Goal: Task Accomplishment & Management: Use online tool/utility

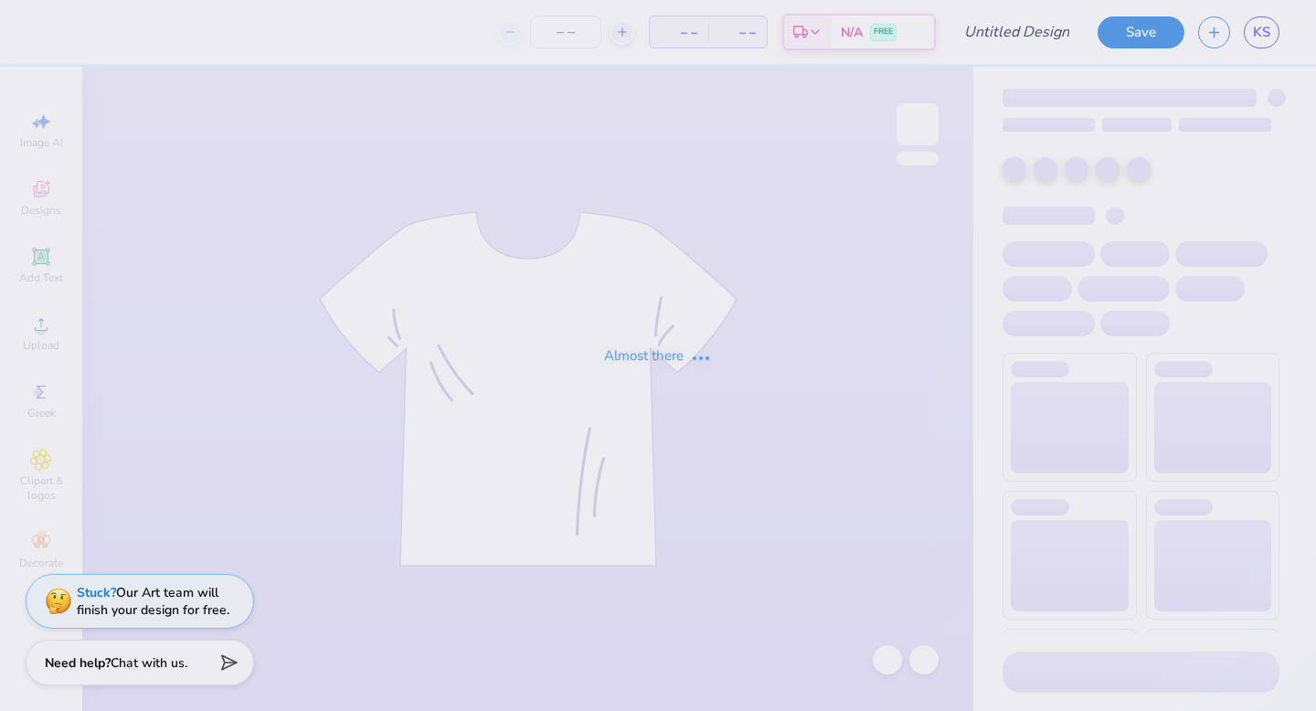
type input "SWE TOTE 2"
type input "20"
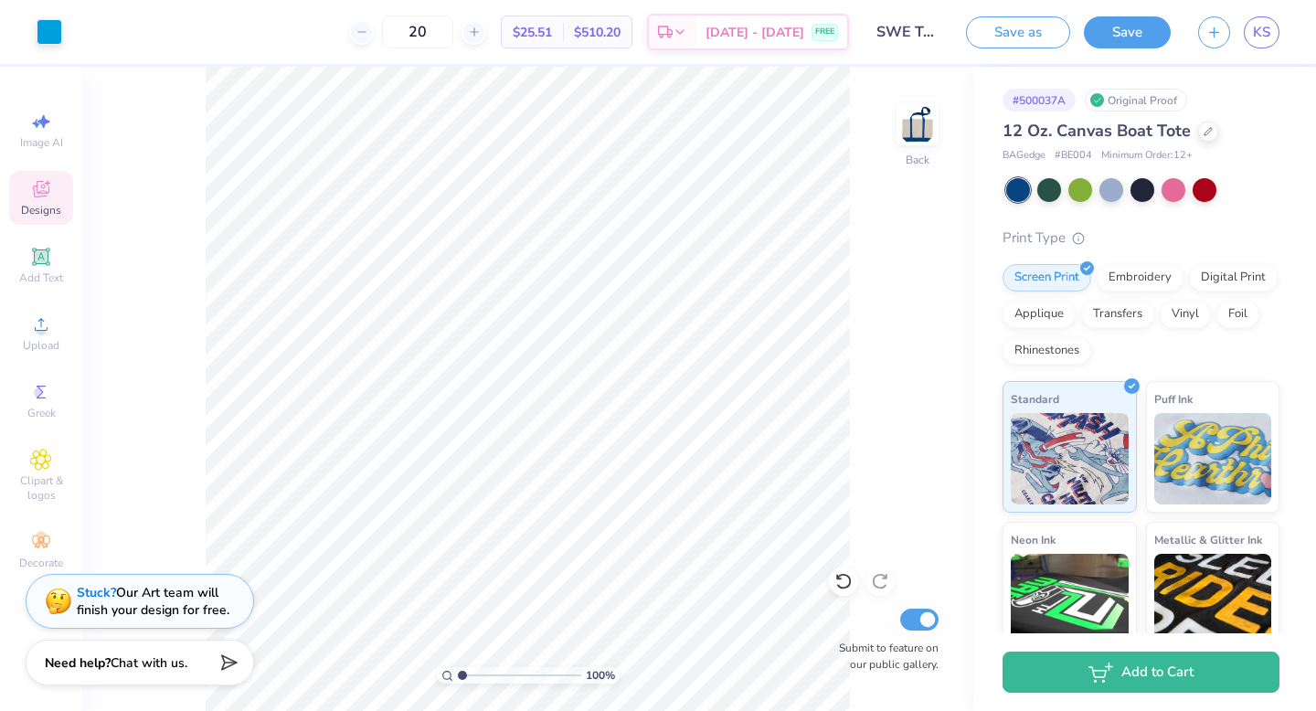
click at [44, 203] on span "Designs" at bounding box center [41, 210] width 40 height 15
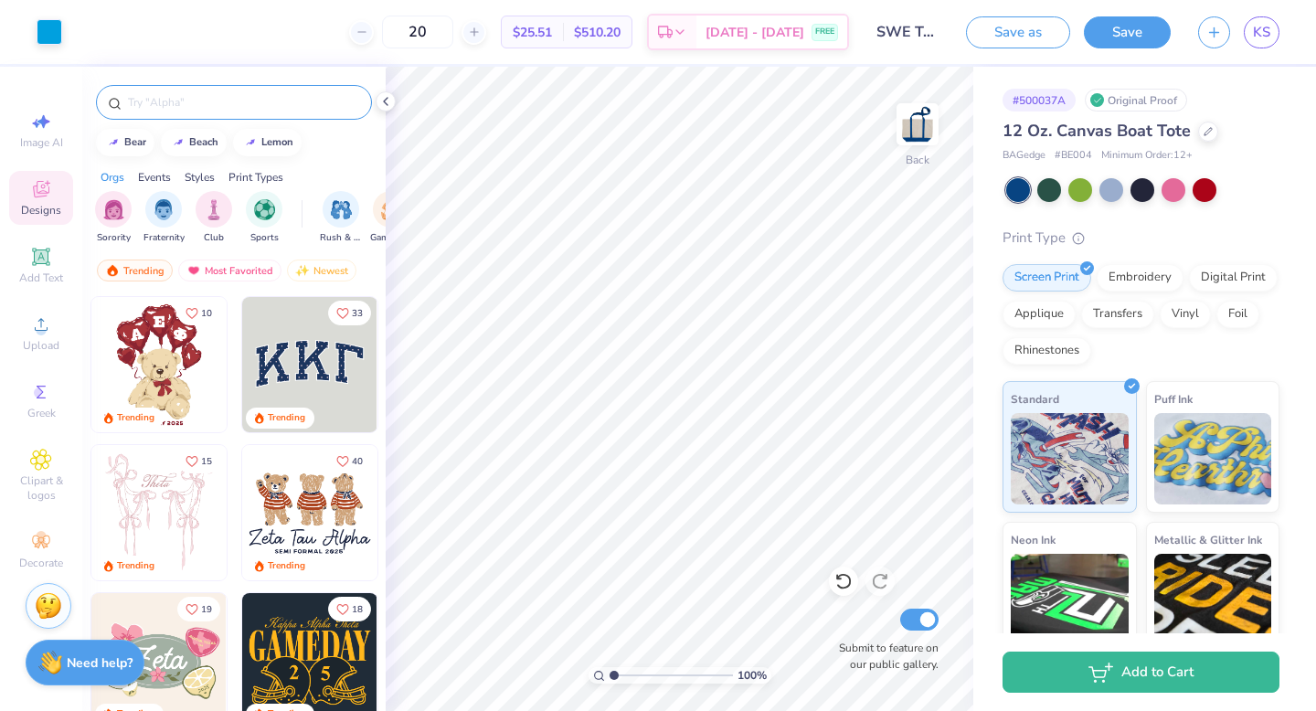
click at [231, 101] on input "text" at bounding box center [243, 102] width 234 height 18
type input "gears"
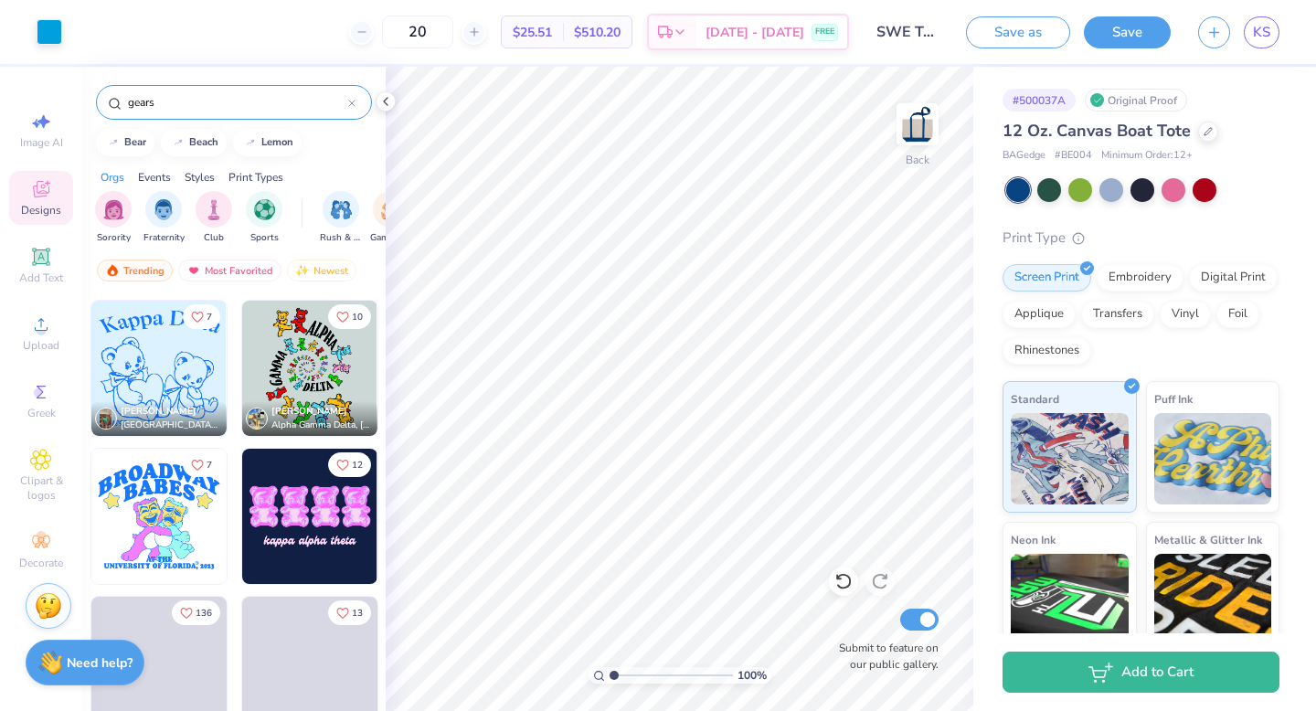
scroll to position [3252, 0]
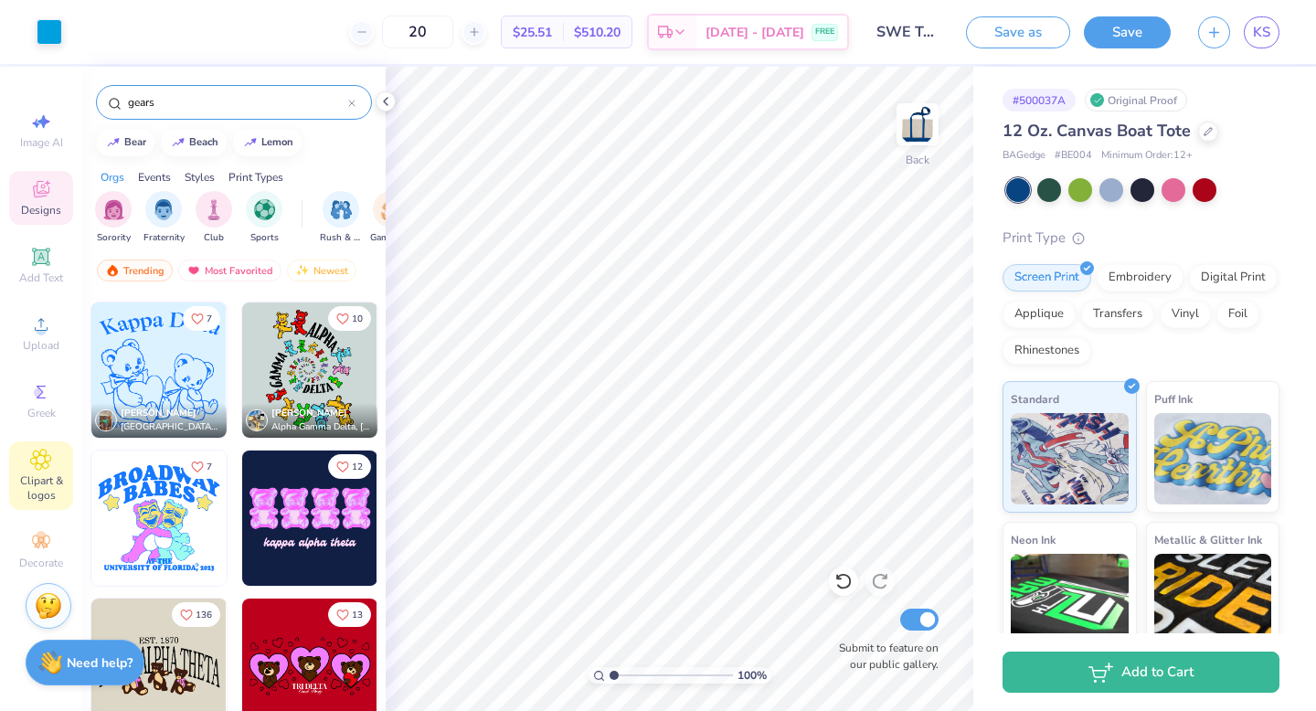
click at [43, 498] on span "Clipart & logos" at bounding box center [41, 488] width 64 height 29
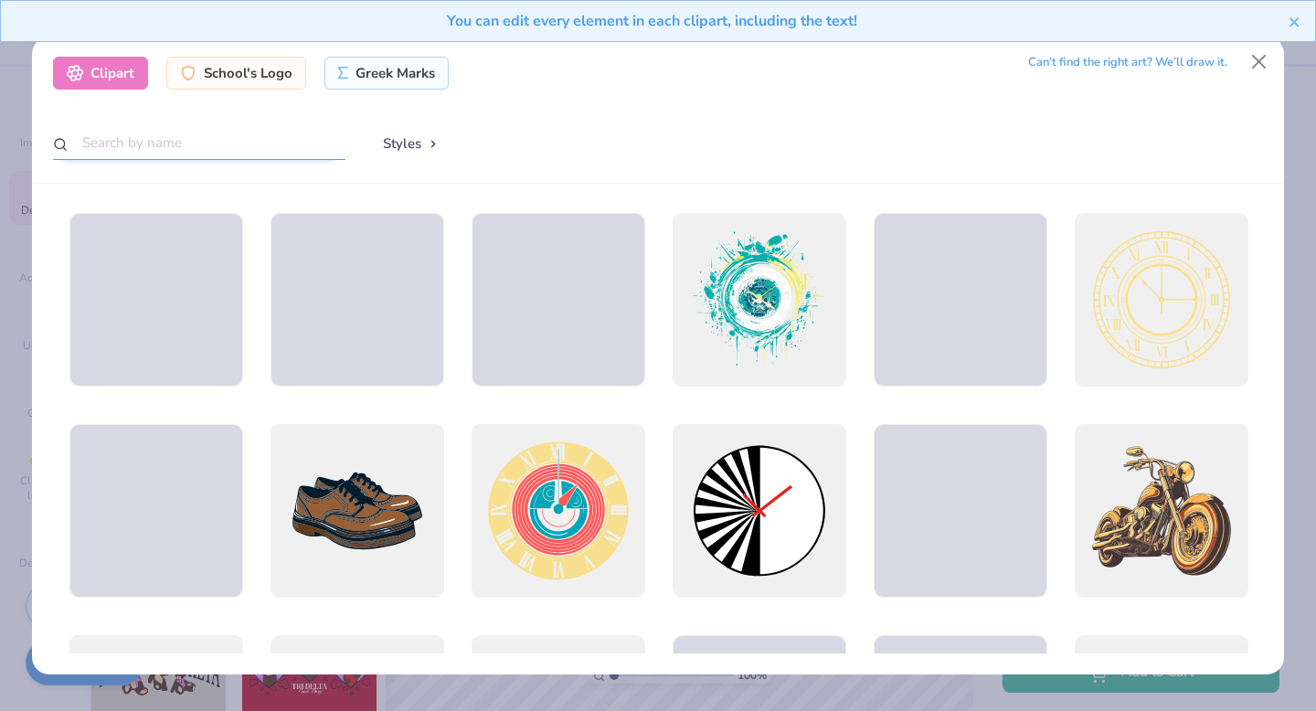
click at [266, 133] on input "text" at bounding box center [199, 143] width 293 height 34
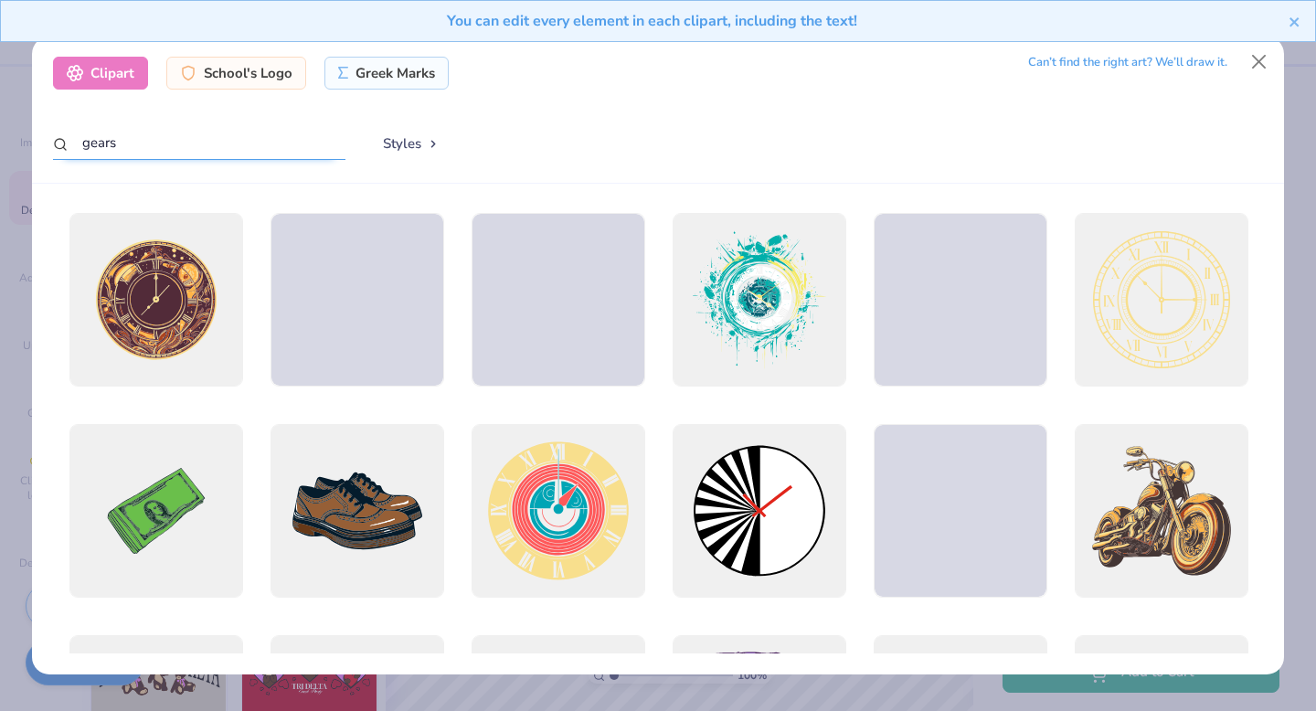
type input "gears"
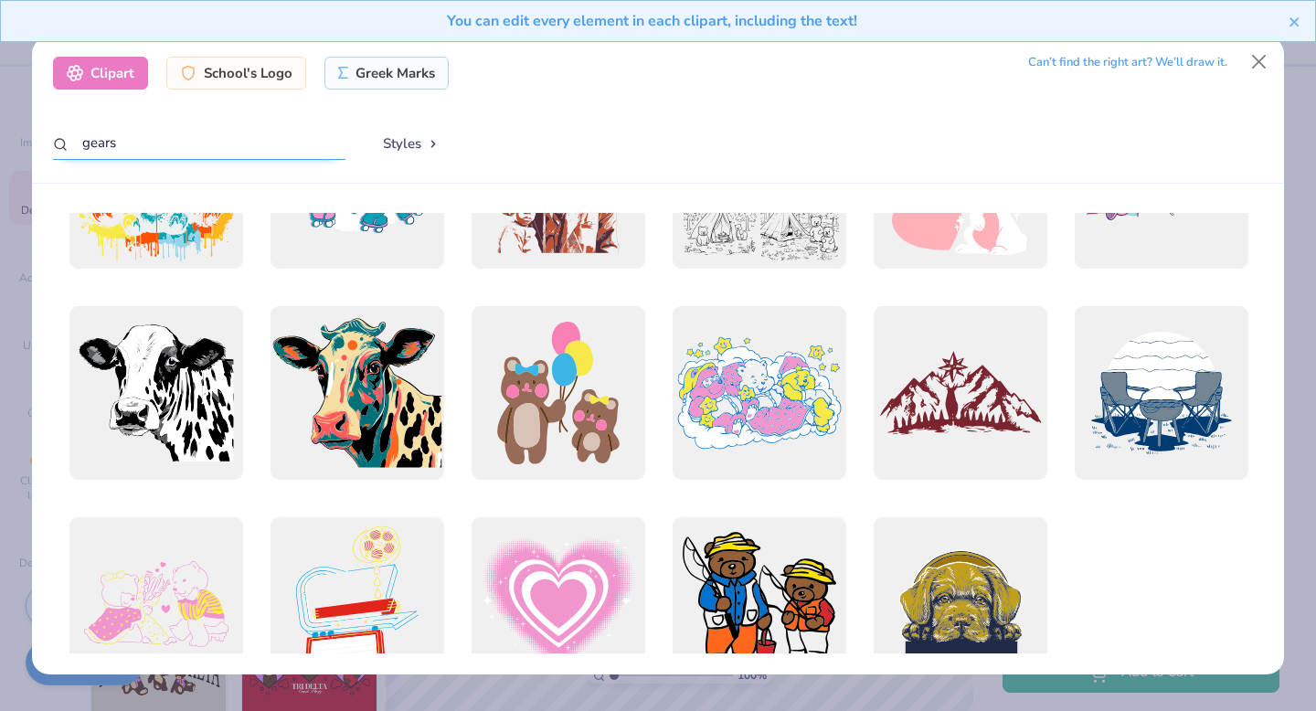
scroll to position [3305, 0]
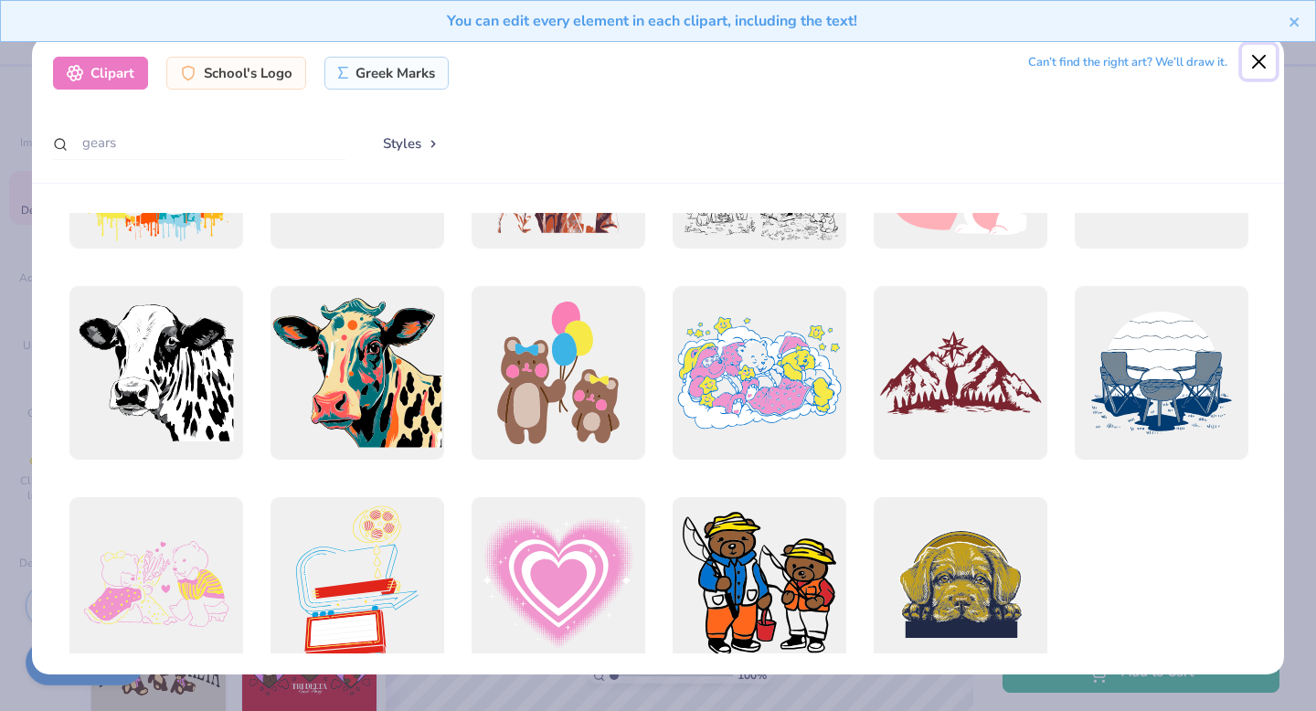
click at [1260, 69] on button "Close" at bounding box center [1259, 62] width 35 height 35
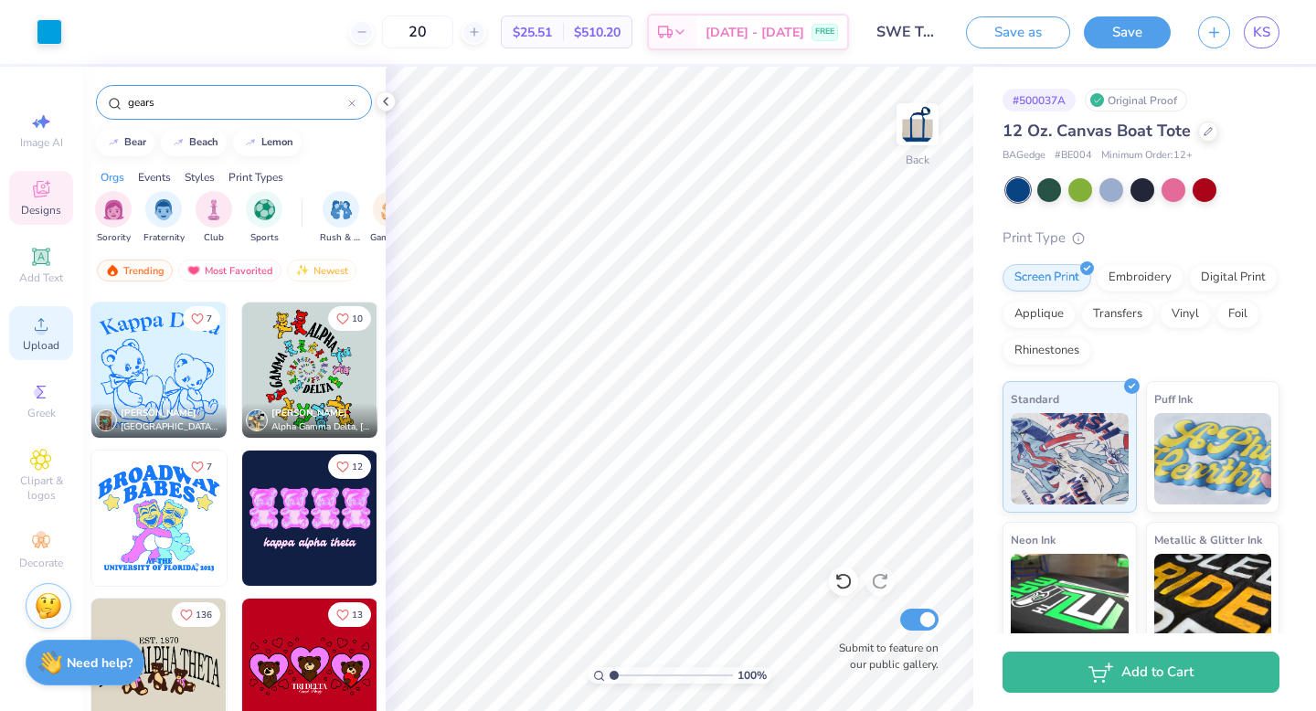
click at [55, 324] on div "Upload" at bounding box center [41, 333] width 64 height 54
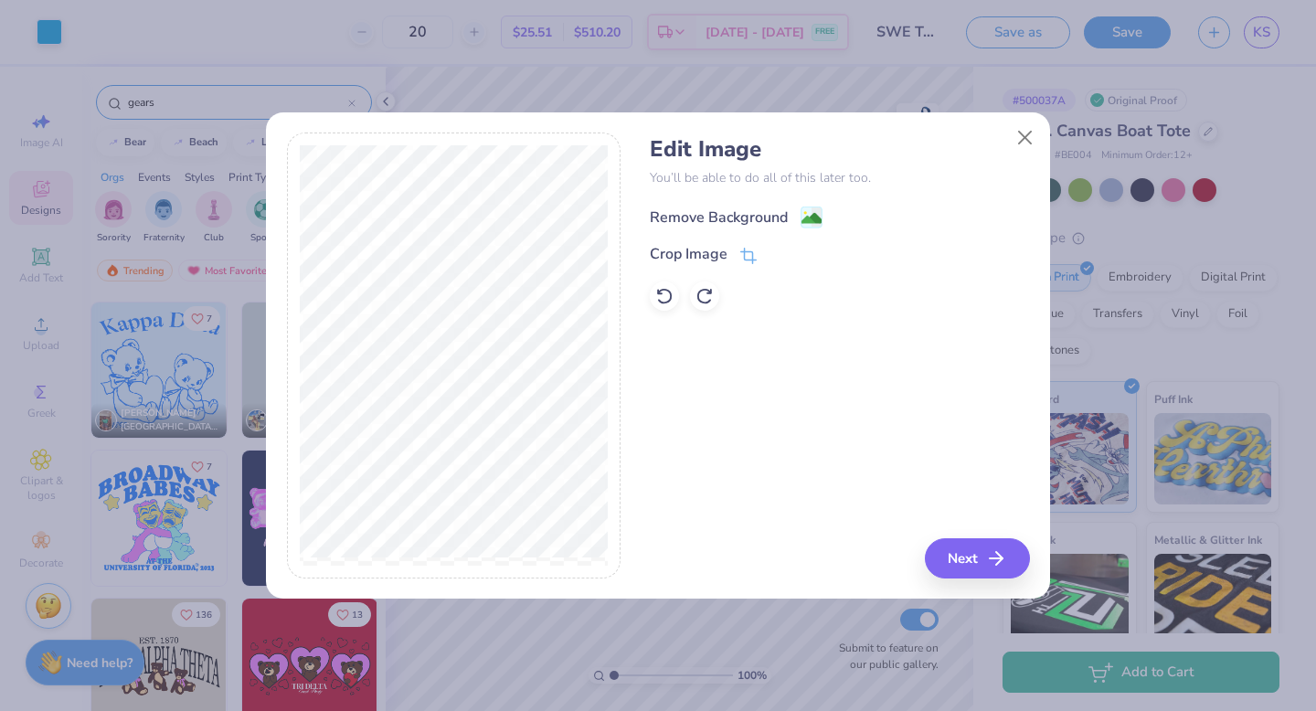
click at [776, 216] on div "Remove Background" at bounding box center [719, 218] width 138 height 22
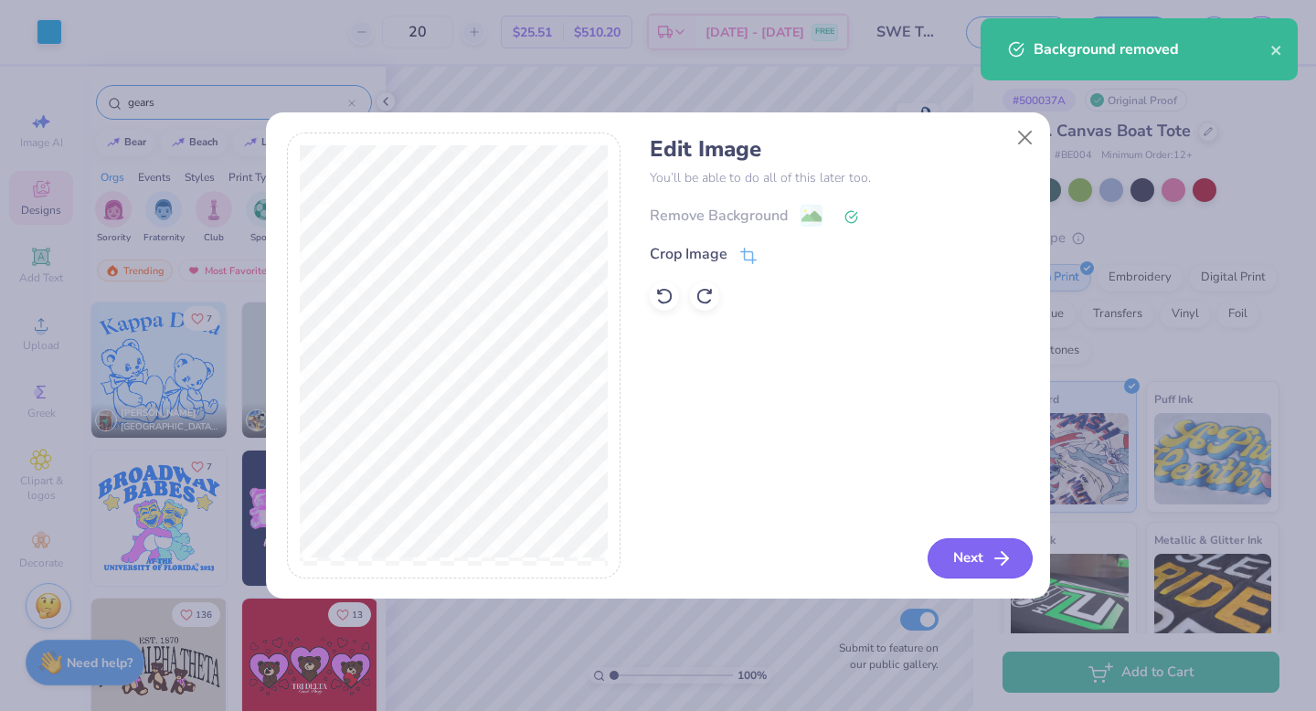
click at [955, 562] on button "Next" at bounding box center [980, 558] width 105 height 40
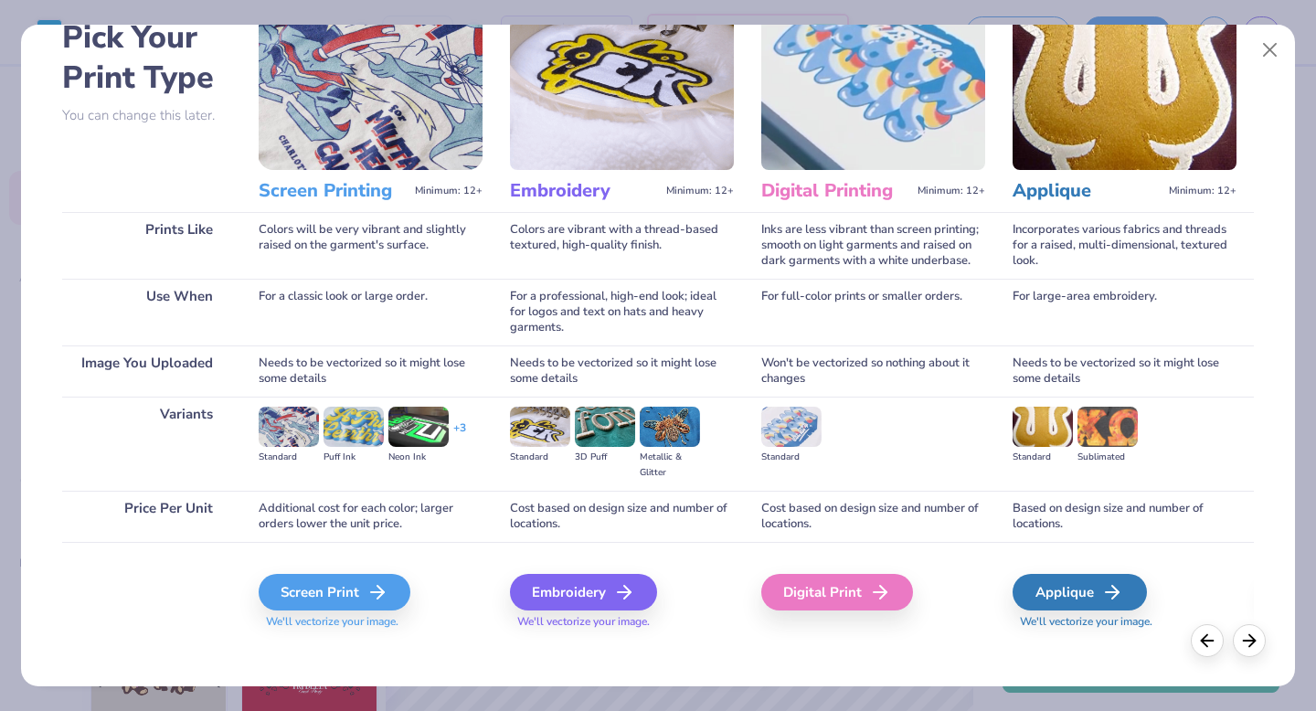
scroll to position [109, 0]
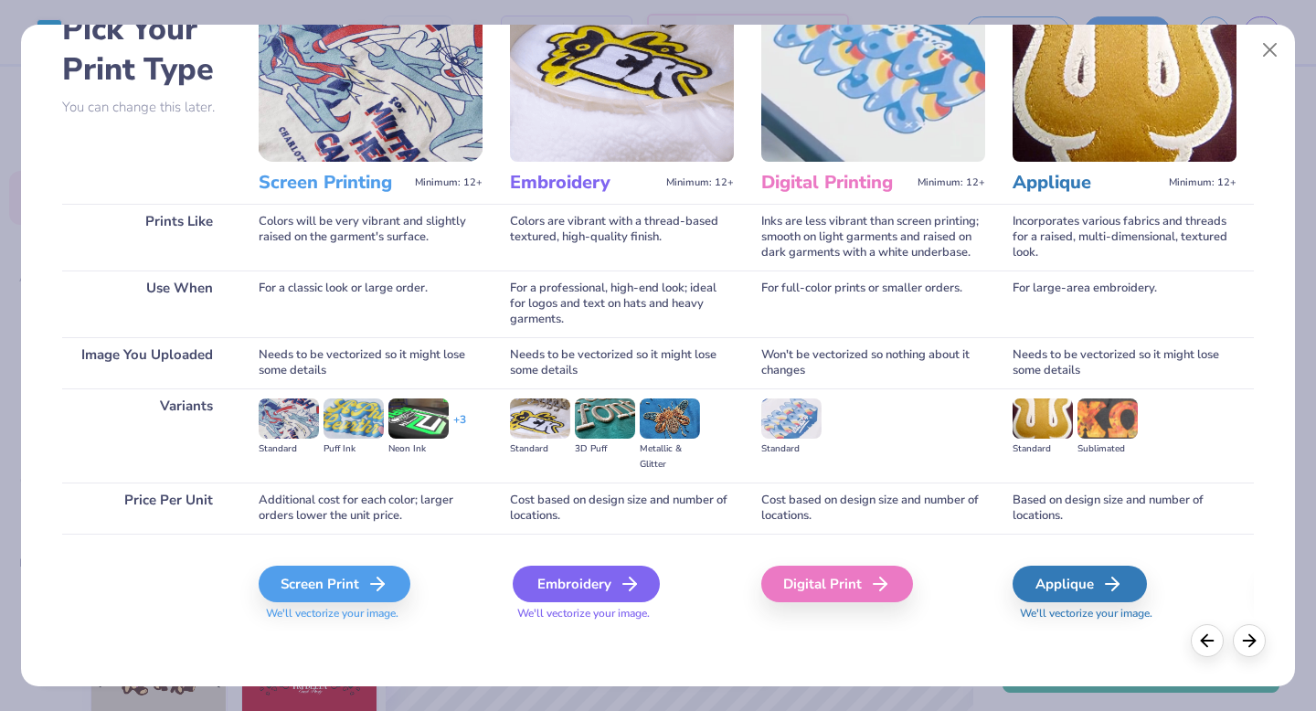
click at [569, 593] on div "Embroidery" at bounding box center [586, 584] width 147 height 37
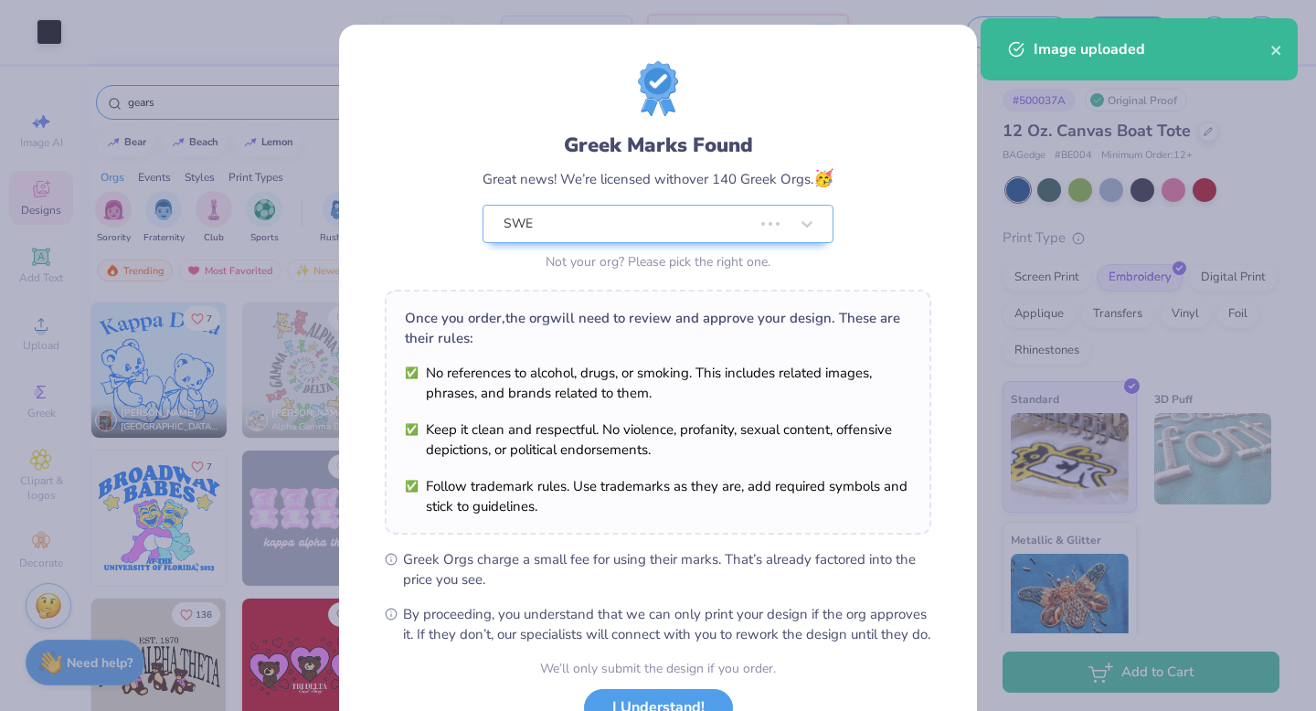
click at [664, 495] on body "Art colors 20 $28.46 Per Item $569.20 Total Est. Delivery [DATE] - [DATE] FREE …" at bounding box center [658, 355] width 1316 height 711
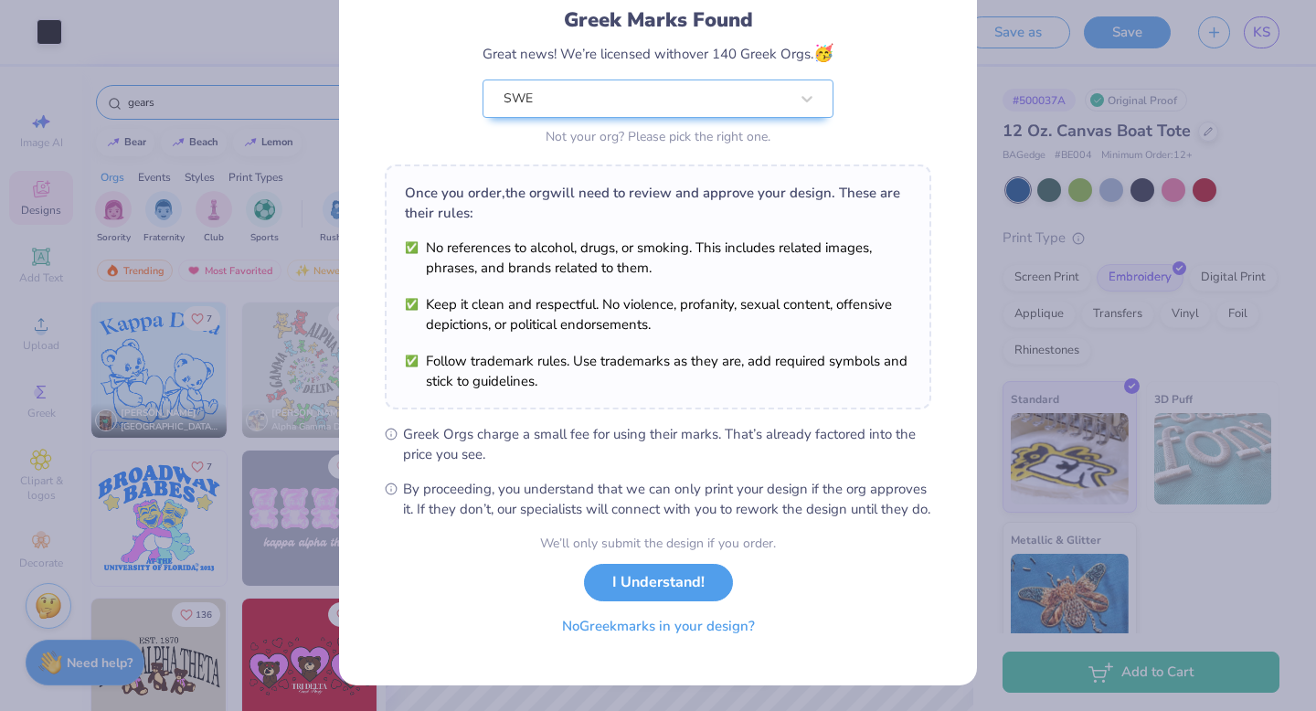
click at [653, 631] on button "No Greek marks in your design?" at bounding box center [659, 626] width 224 height 37
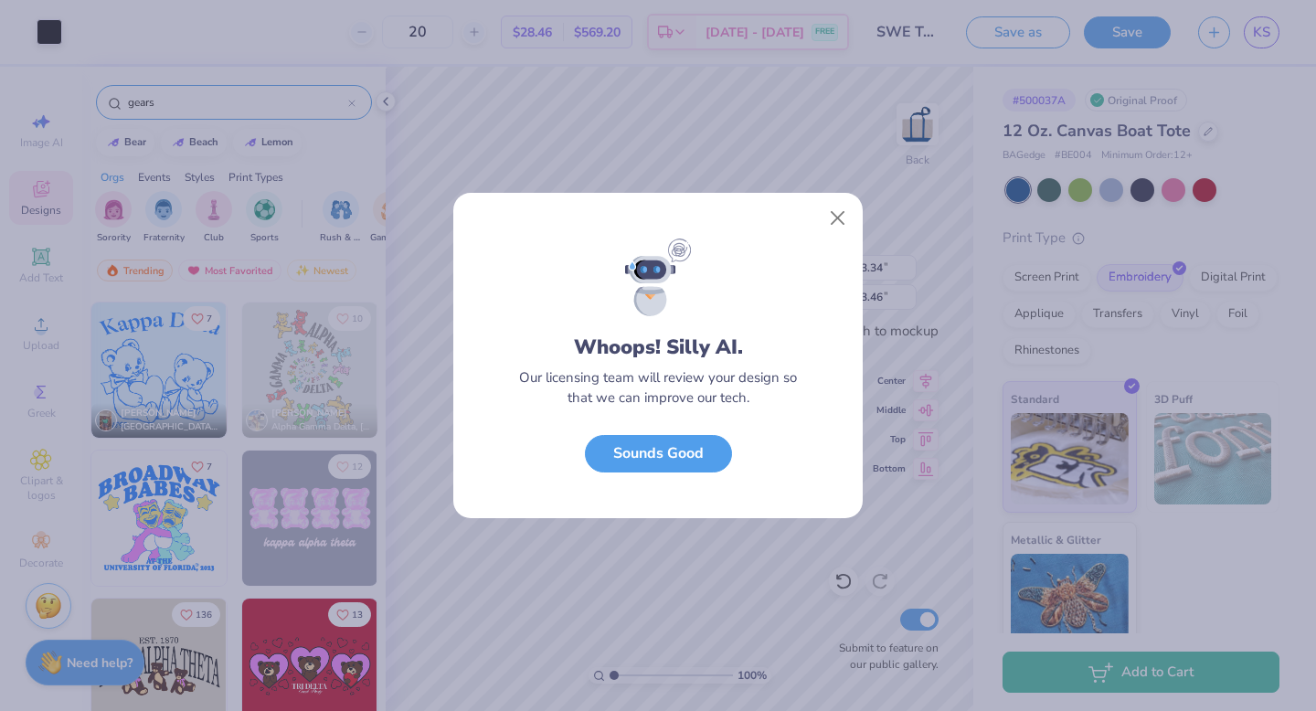
scroll to position [0, 0]
click at [695, 446] on button "Sounds Good" at bounding box center [658, 449] width 147 height 37
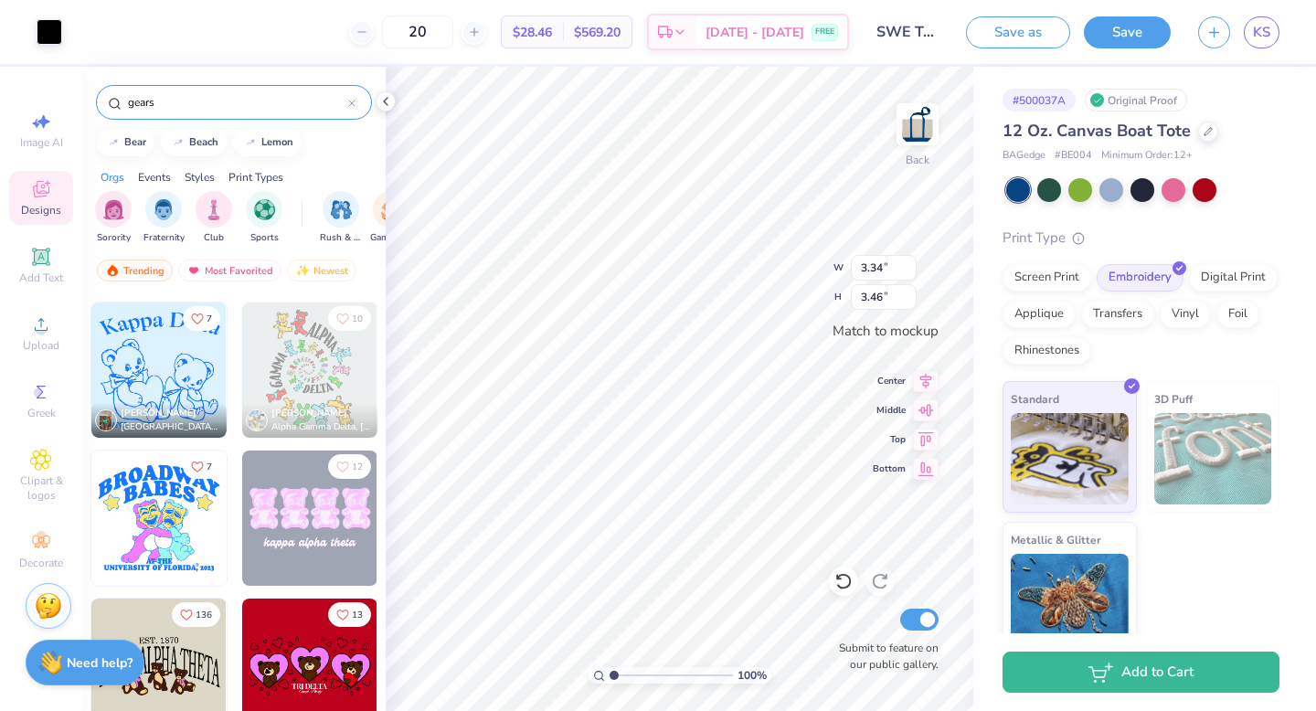
type input "1.18"
type input "1.22"
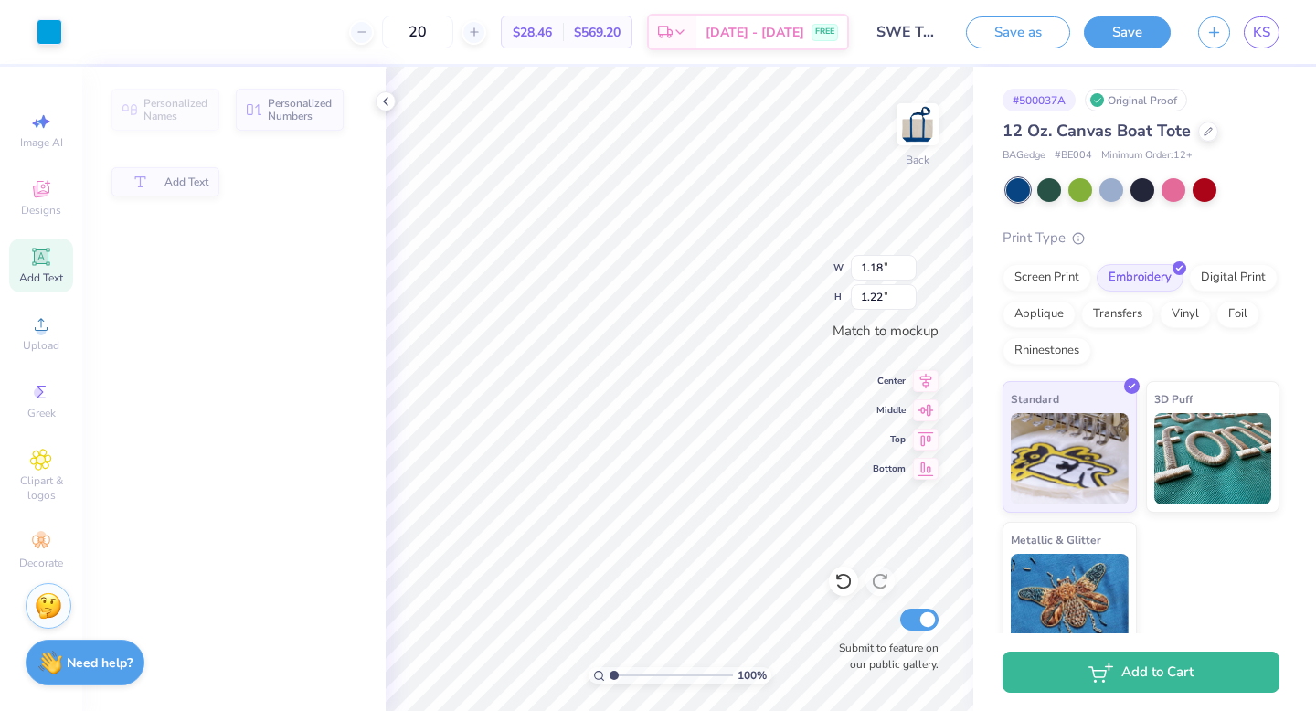
type input "3.46"
type input "1.64"
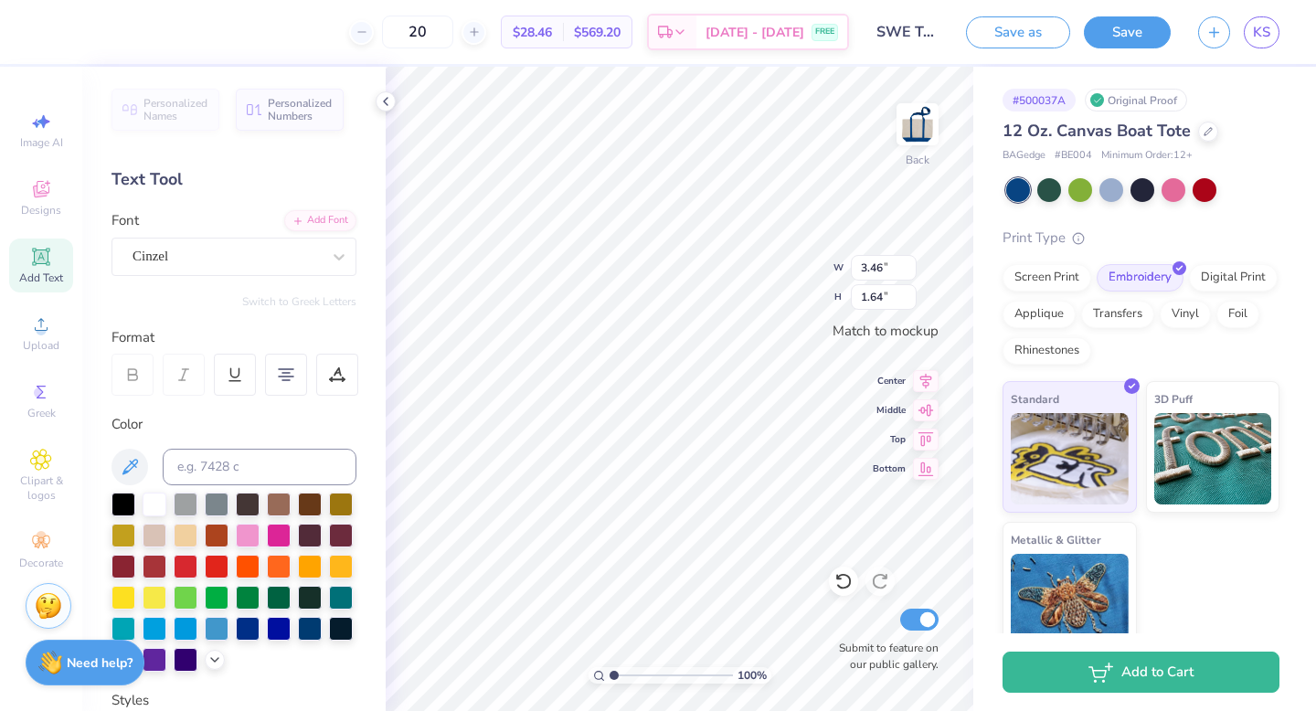
type input "1.18"
type input "1.22"
click at [1261, 38] on span "KS" at bounding box center [1261, 32] width 17 height 21
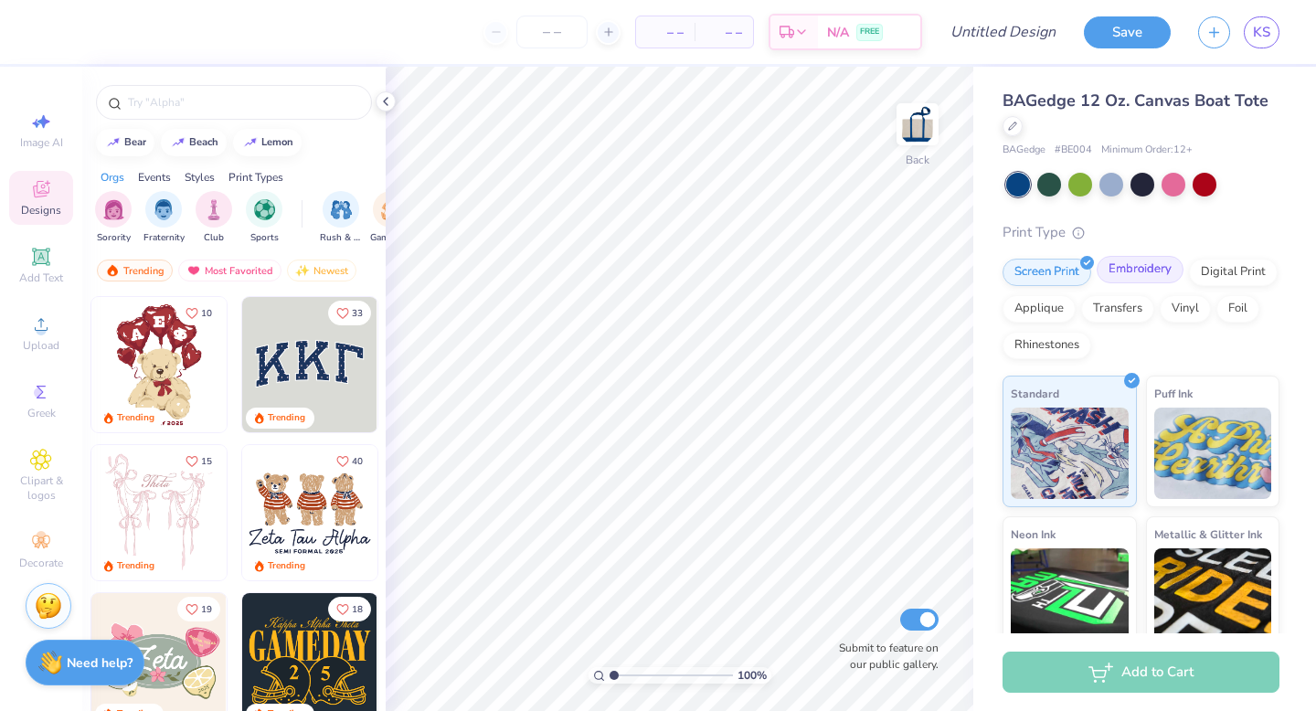
click at [1158, 267] on div "Embroidery" at bounding box center [1140, 269] width 87 height 27
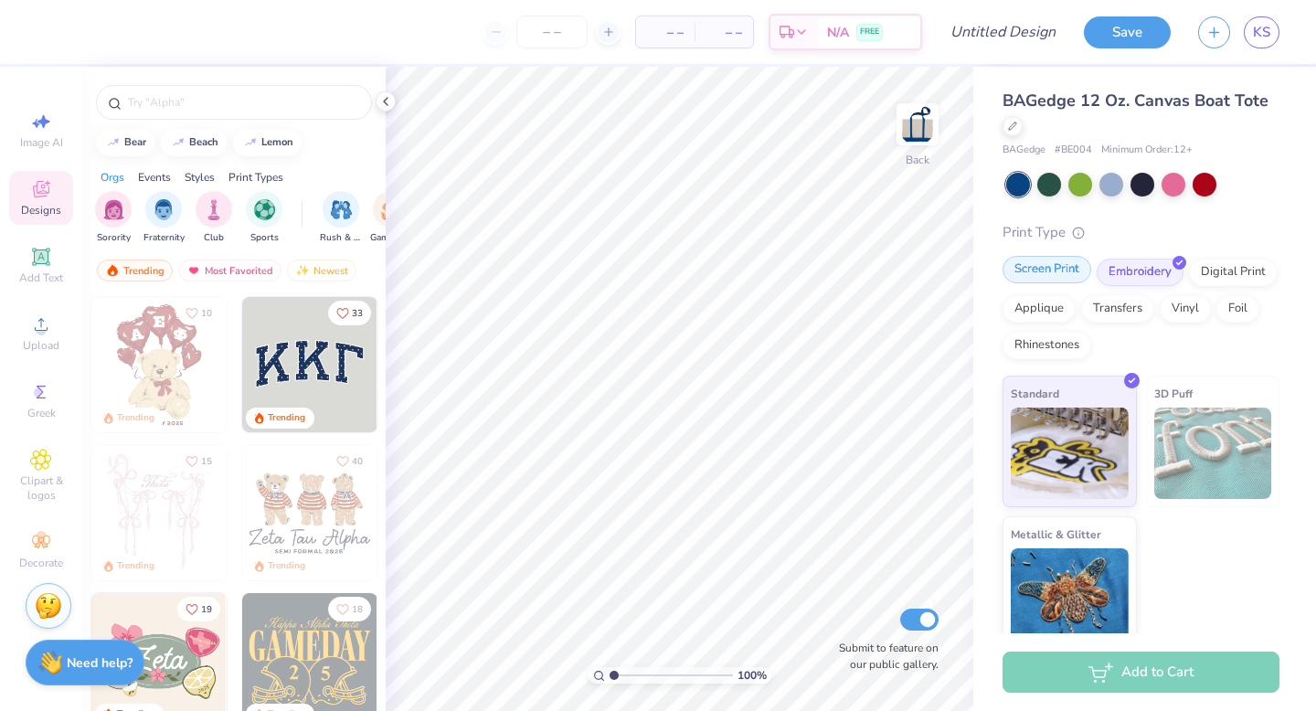
click at [1068, 267] on div "Screen Print" at bounding box center [1047, 269] width 89 height 27
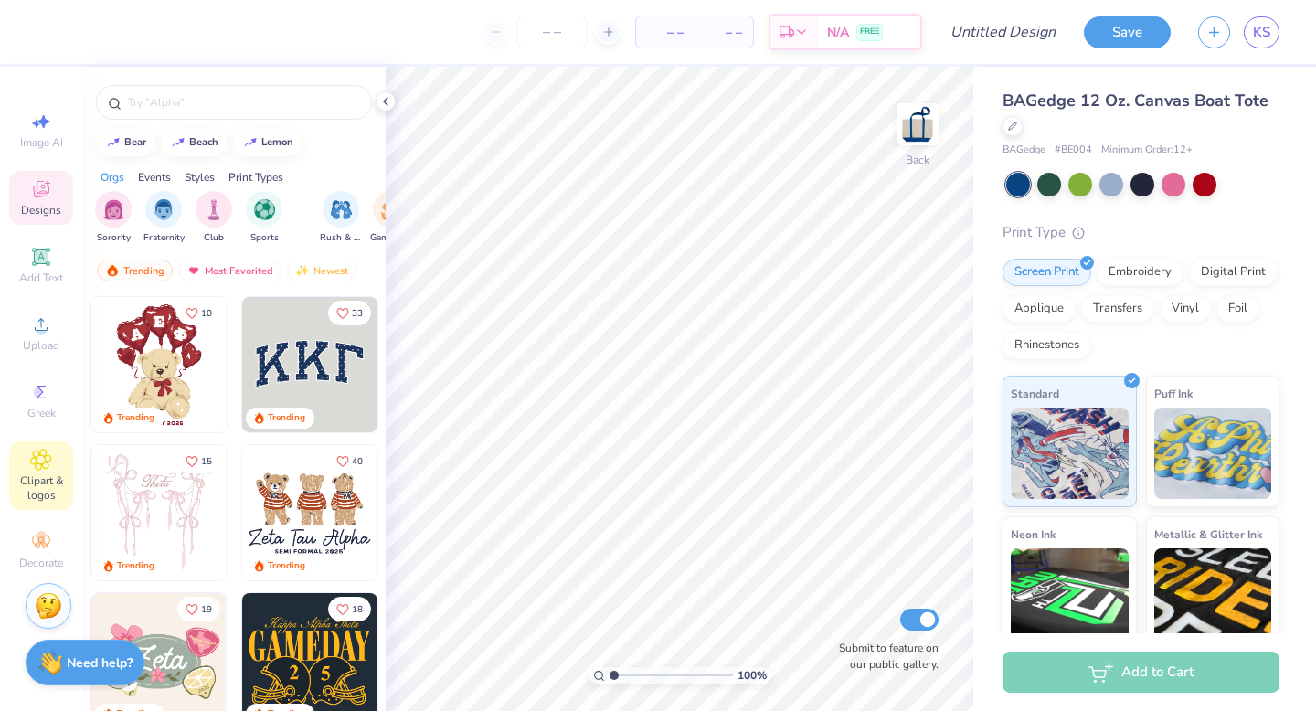
click at [36, 474] on span "Clipart & logos" at bounding box center [41, 488] width 64 height 29
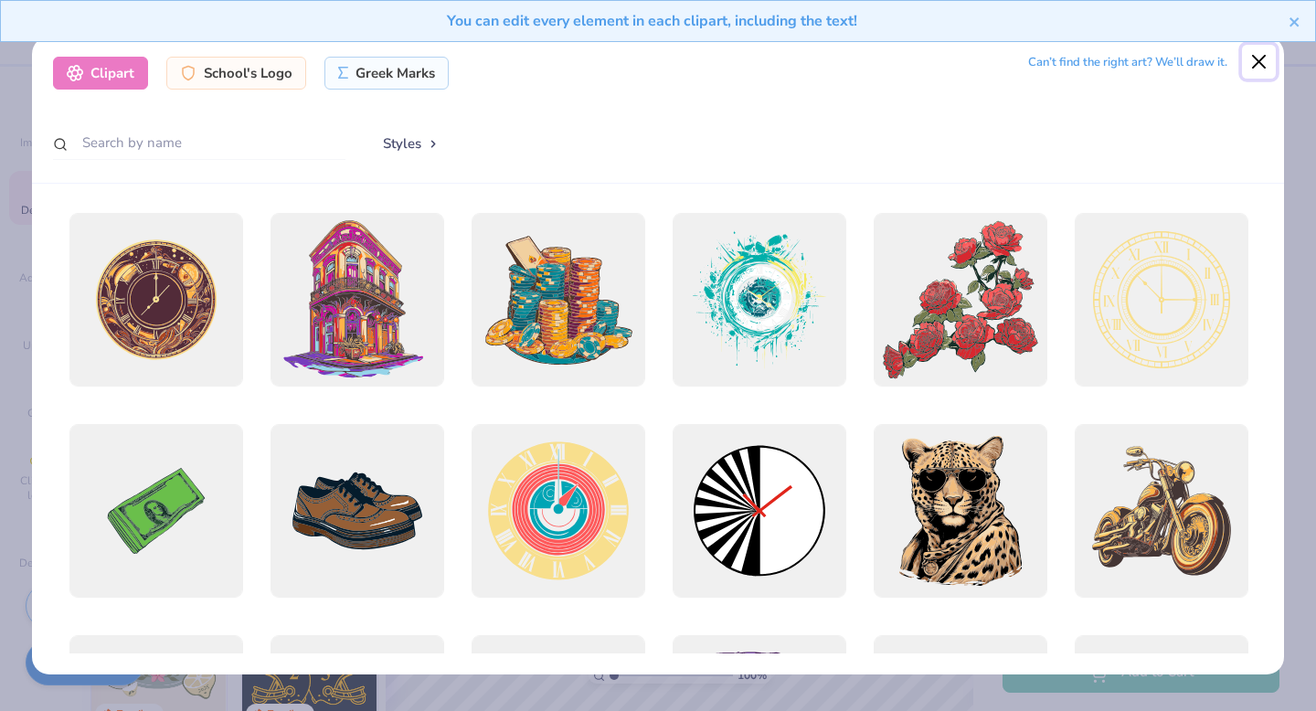
click at [1253, 62] on button "Close" at bounding box center [1259, 62] width 35 height 35
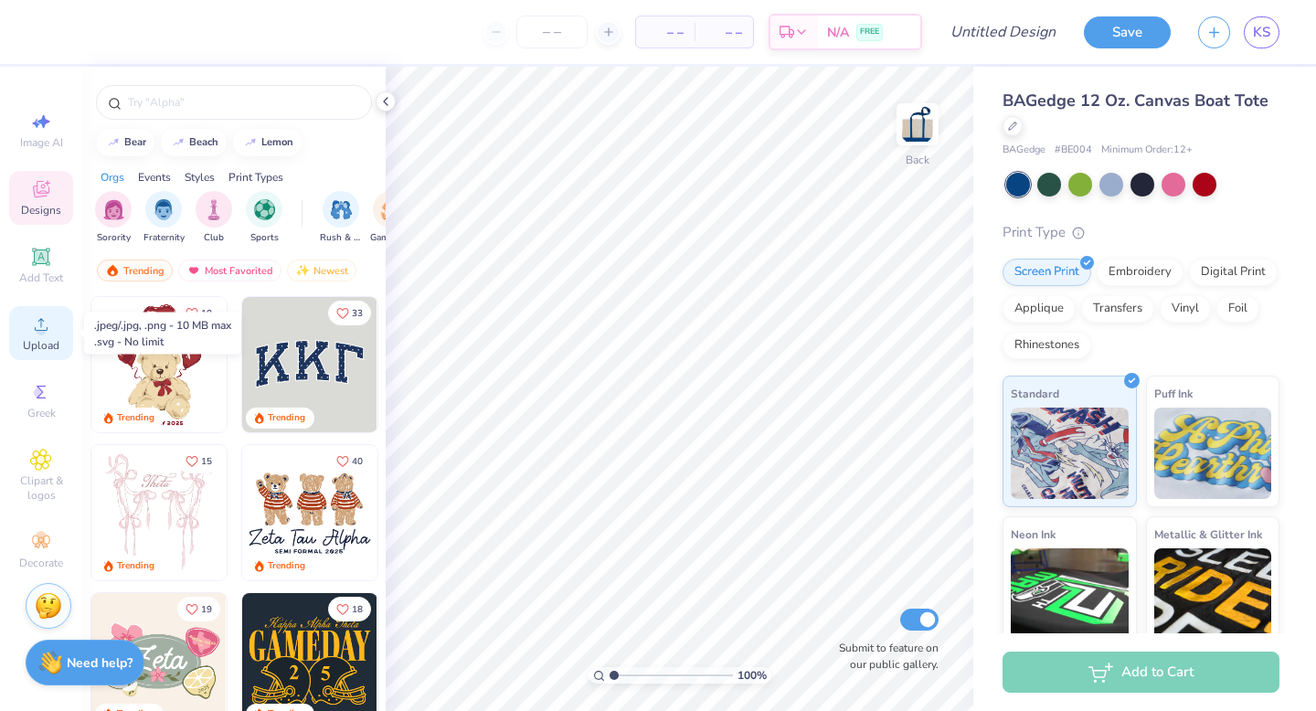
click at [27, 338] on span "Upload" at bounding box center [41, 345] width 37 height 15
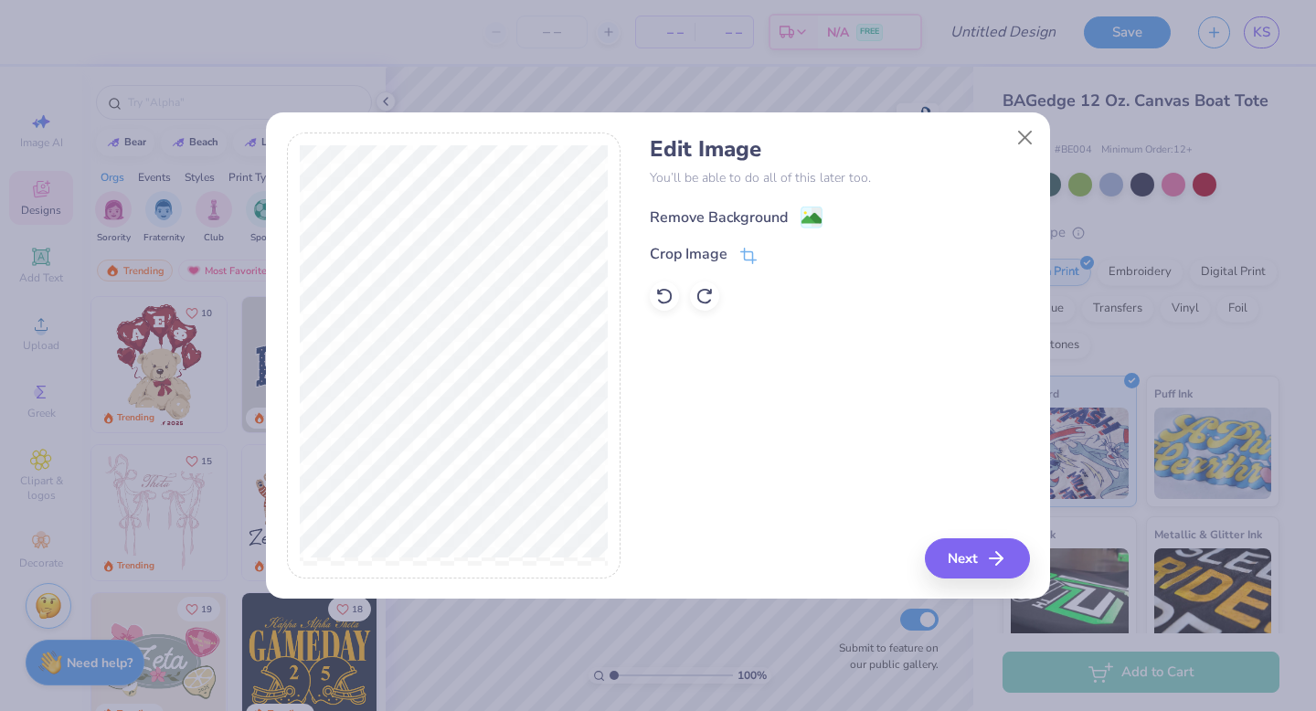
click at [757, 221] on div "Remove Background" at bounding box center [719, 218] width 138 height 22
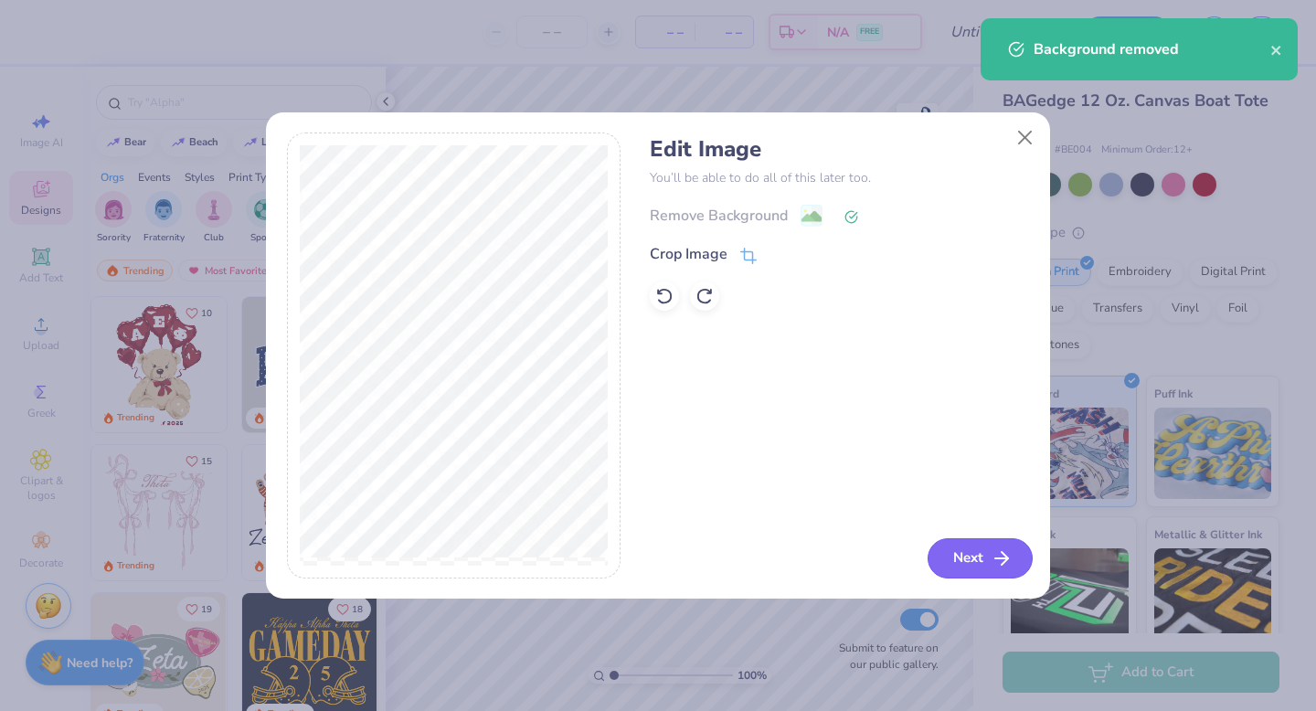
click at [968, 554] on button "Next" at bounding box center [980, 558] width 105 height 40
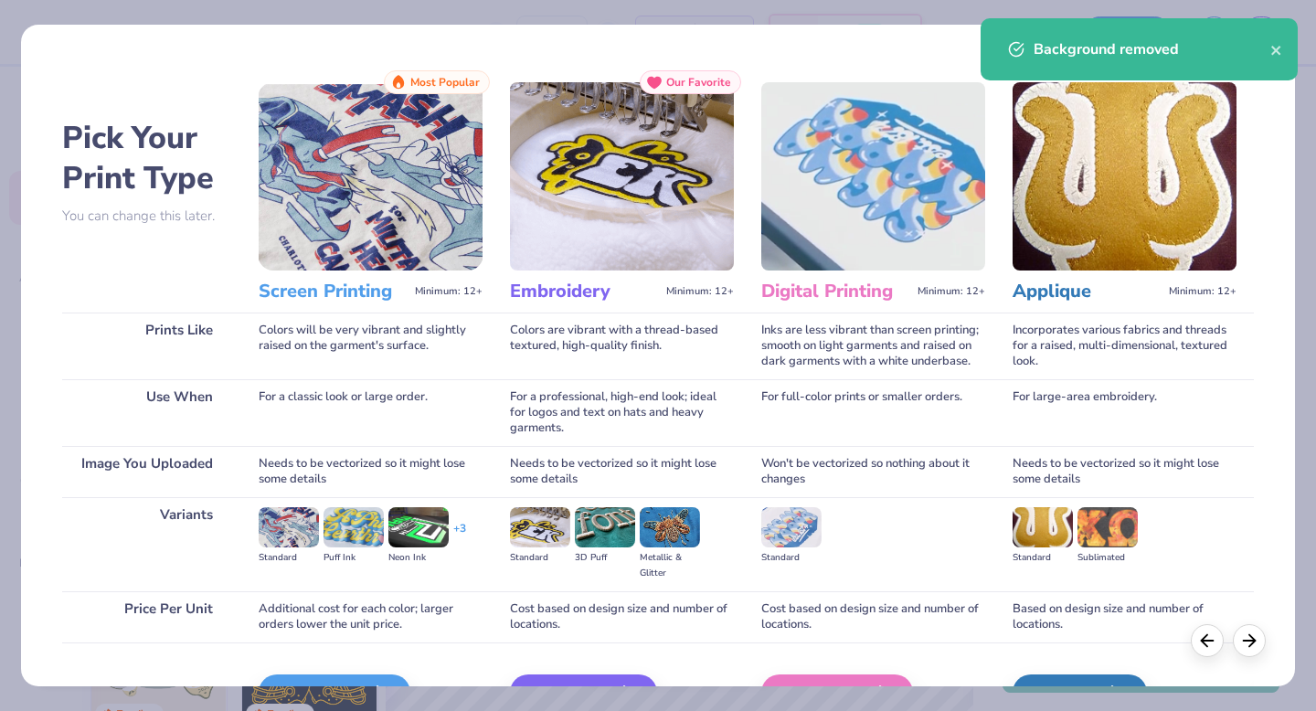
scroll to position [109, 0]
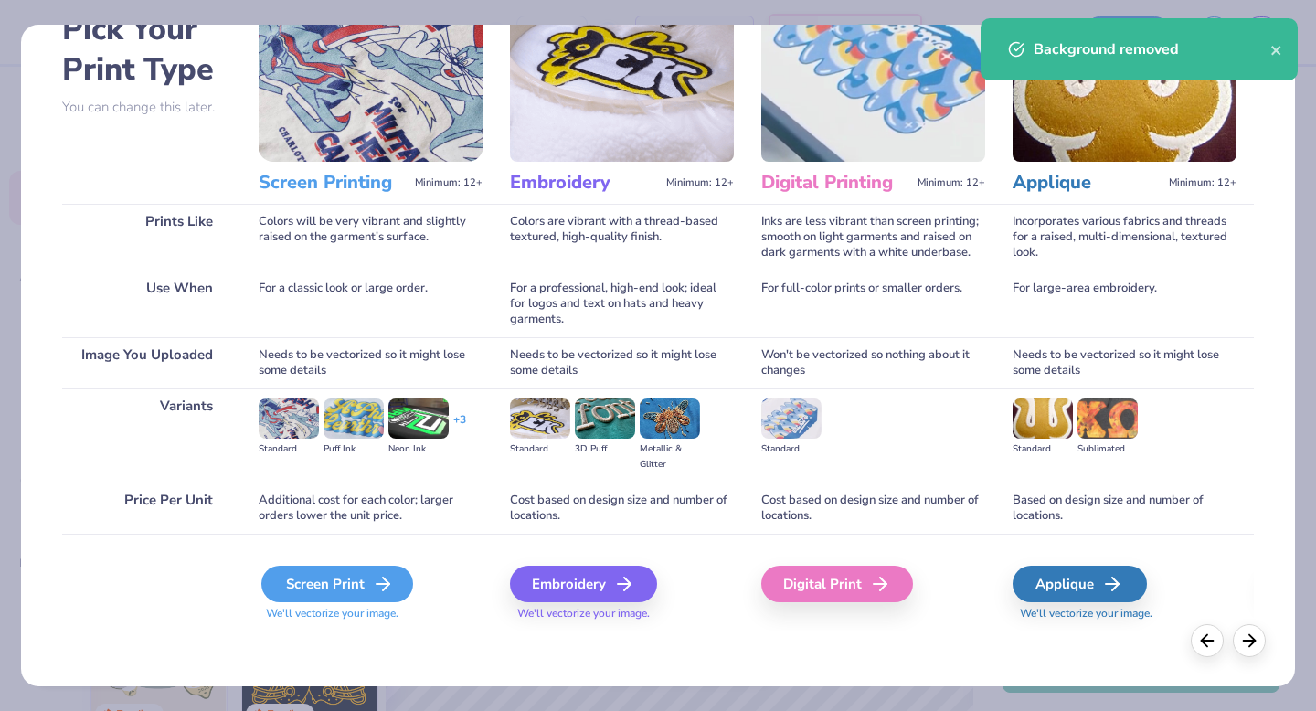
click at [359, 574] on div "Screen Print" at bounding box center [337, 584] width 152 height 37
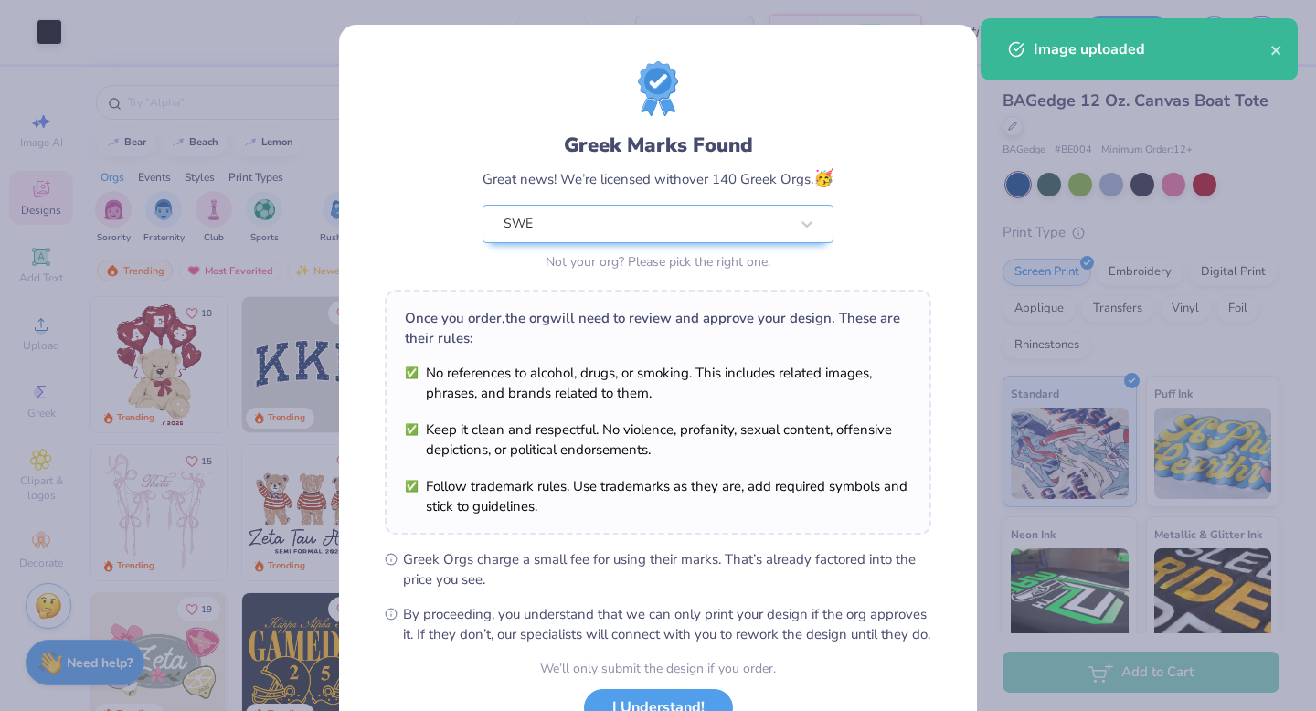
click at [689, 353] on body "Art colors – – Per Item – – Total Est. Delivery N/A FREE Design Title Save KS I…" at bounding box center [658, 355] width 1316 height 711
type input "2.18"
type input "2.26"
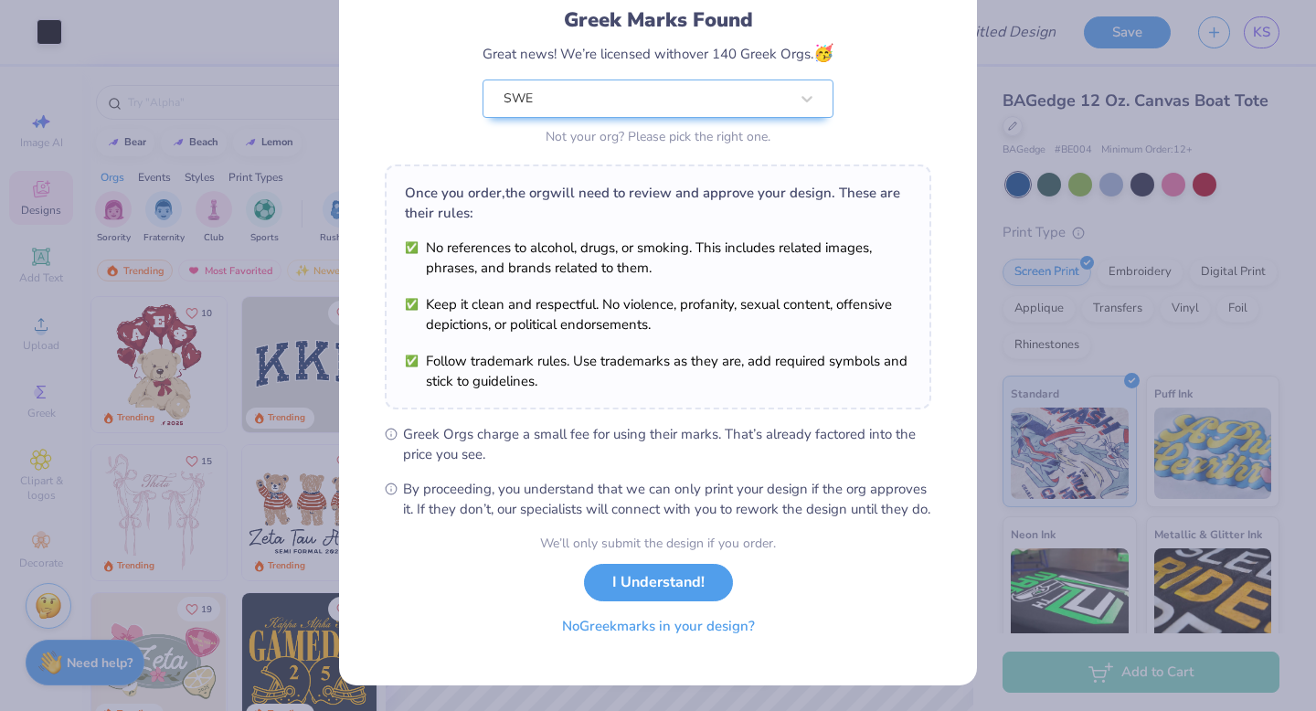
click at [648, 639] on button "No Greek marks in your design?" at bounding box center [659, 626] width 224 height 37
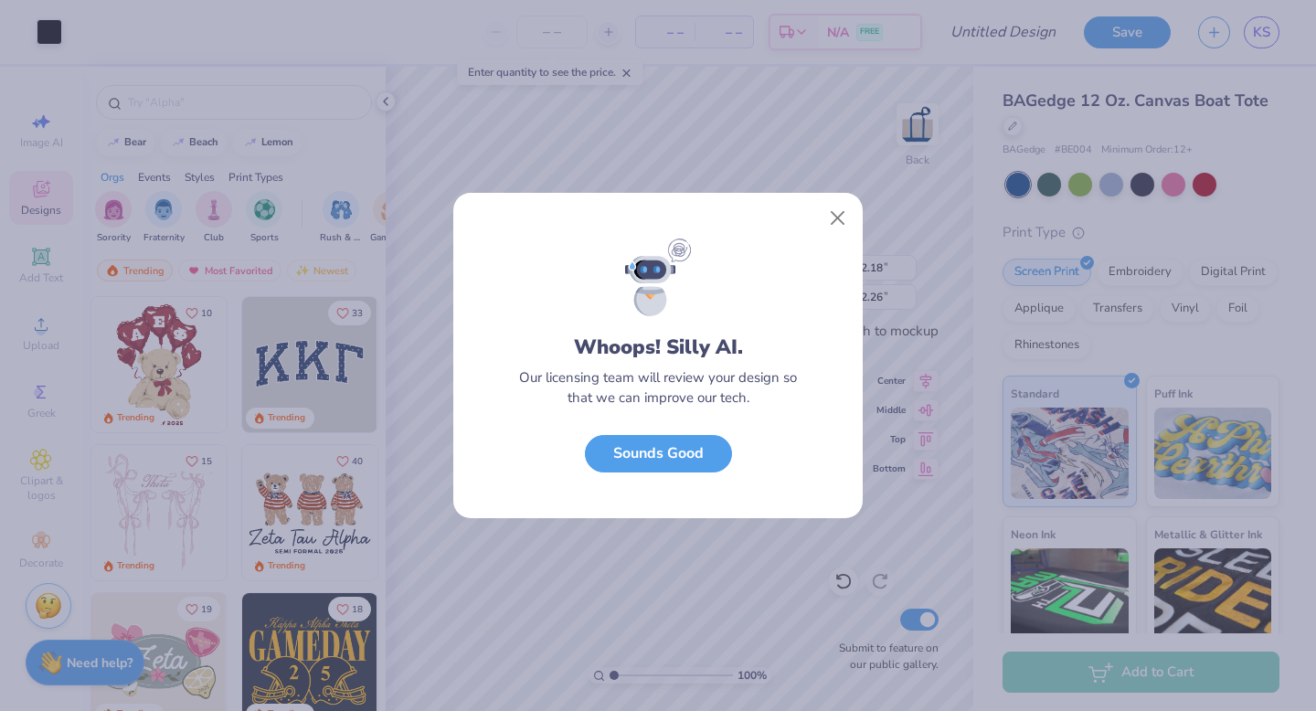
scroll to position [0, 0]
click at [687, 455] on button "Sounds Good" at bounding box center [658, 449] width 147 height 37
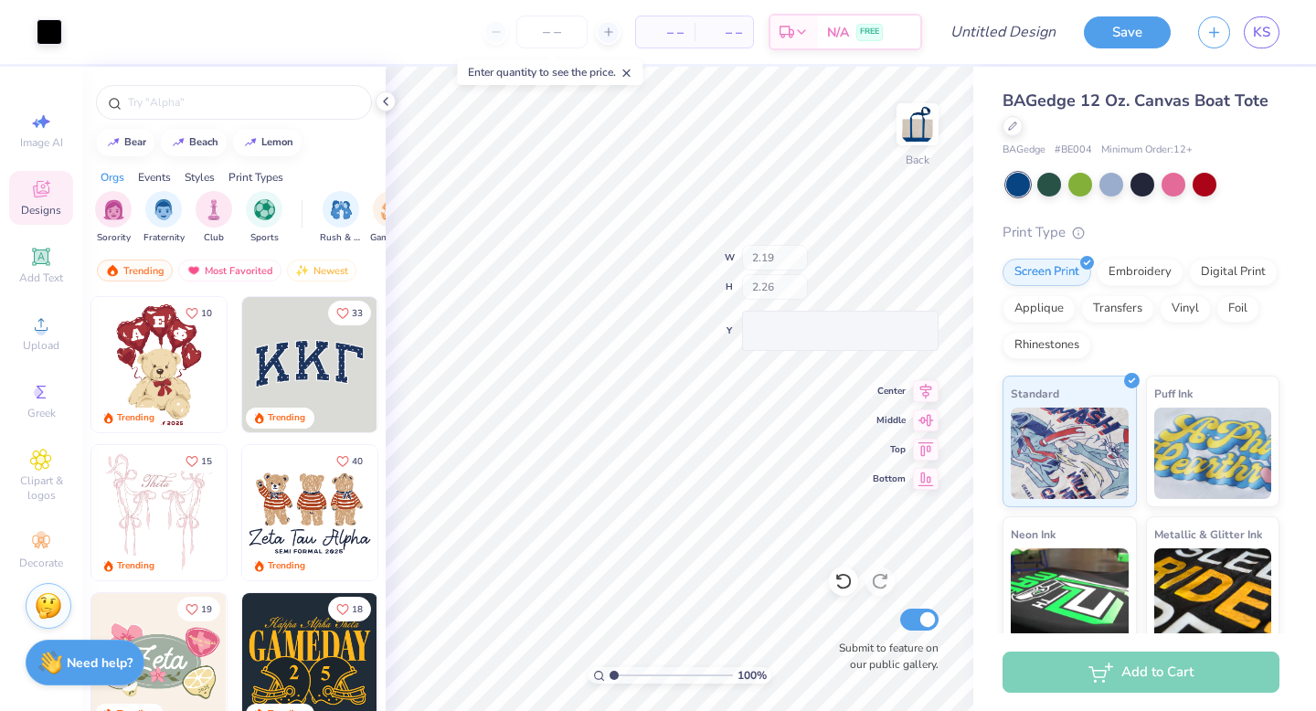
type input "2.19"
type input "1.19"
type input "1.46"
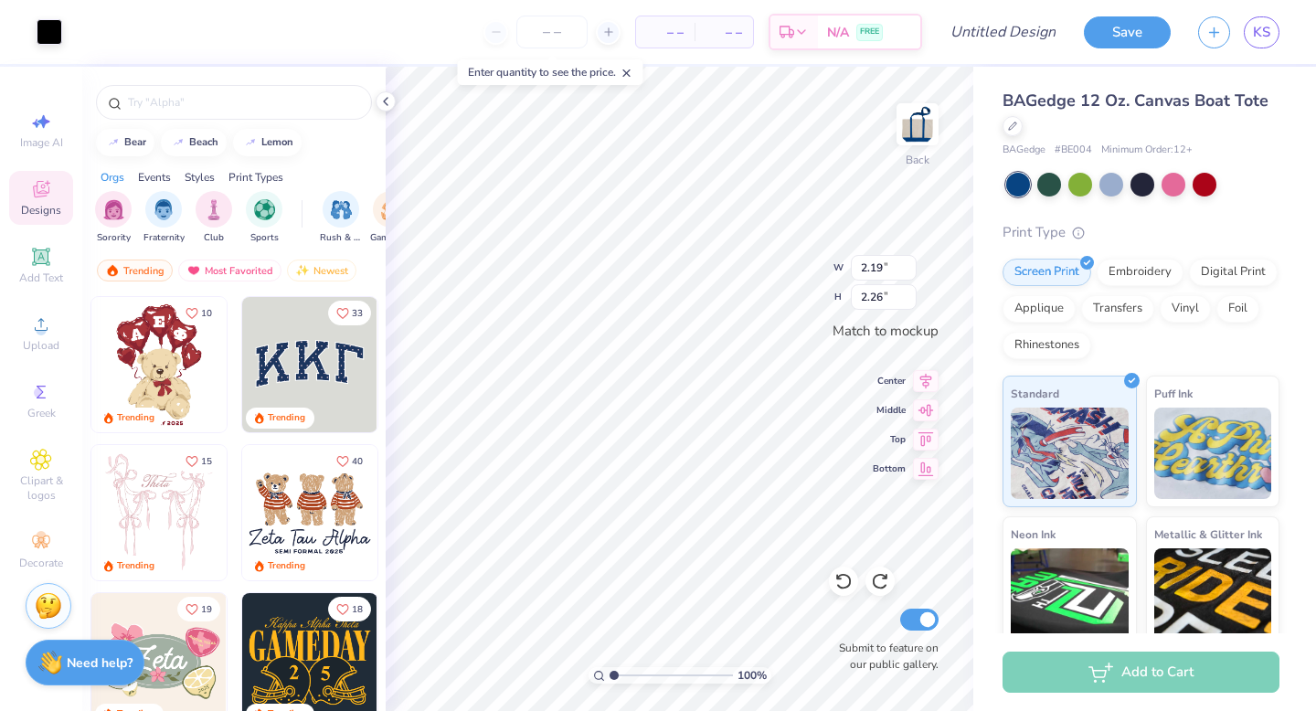
type input "3.49"
type input "3.61"
click at [44, 34] on div at bounding box center [50, 30] width 26 height 26
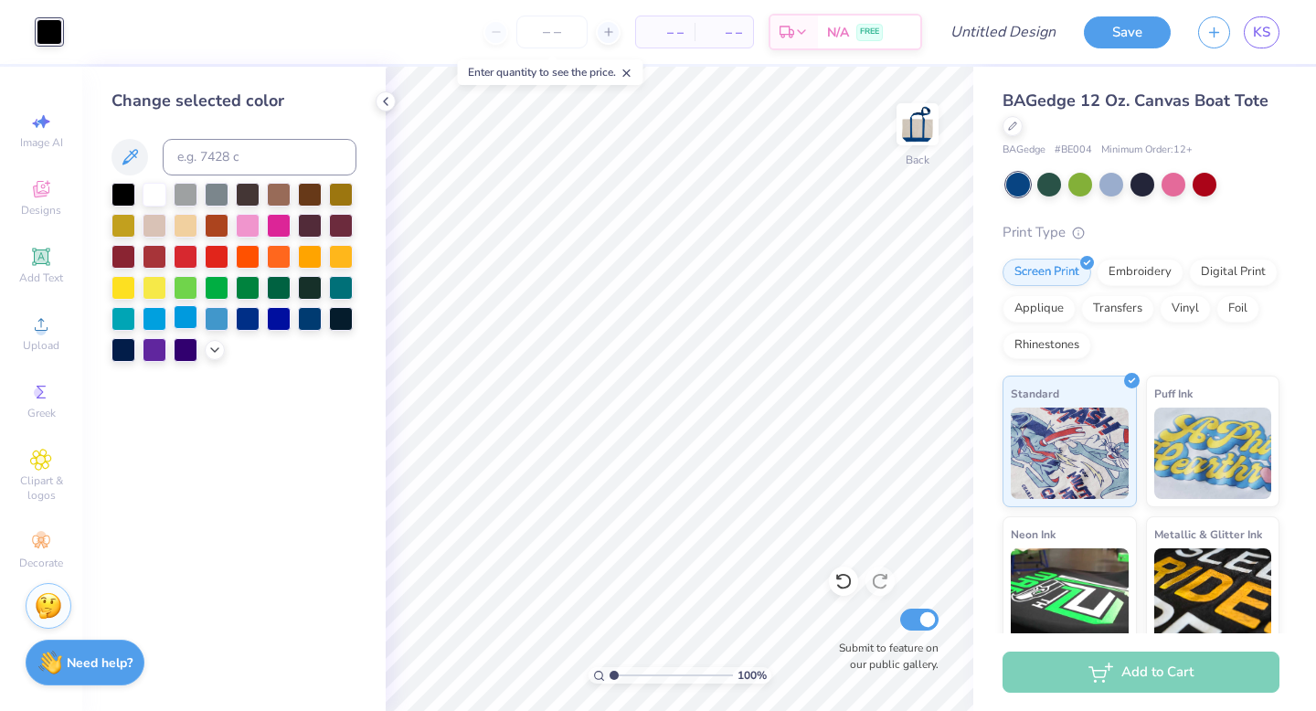
click at [176, 316] on div at bounding box center [186, 317] width 24 height 24
click at [154, 323] on div at bounding box center [155, 317] width 24 height 24
click at [186, 323] on div at bounding box center [186, 317] width 24 height 24
click at [40, 286] on div "Add Text" at bounding box center [41, 266] width 64 height 54
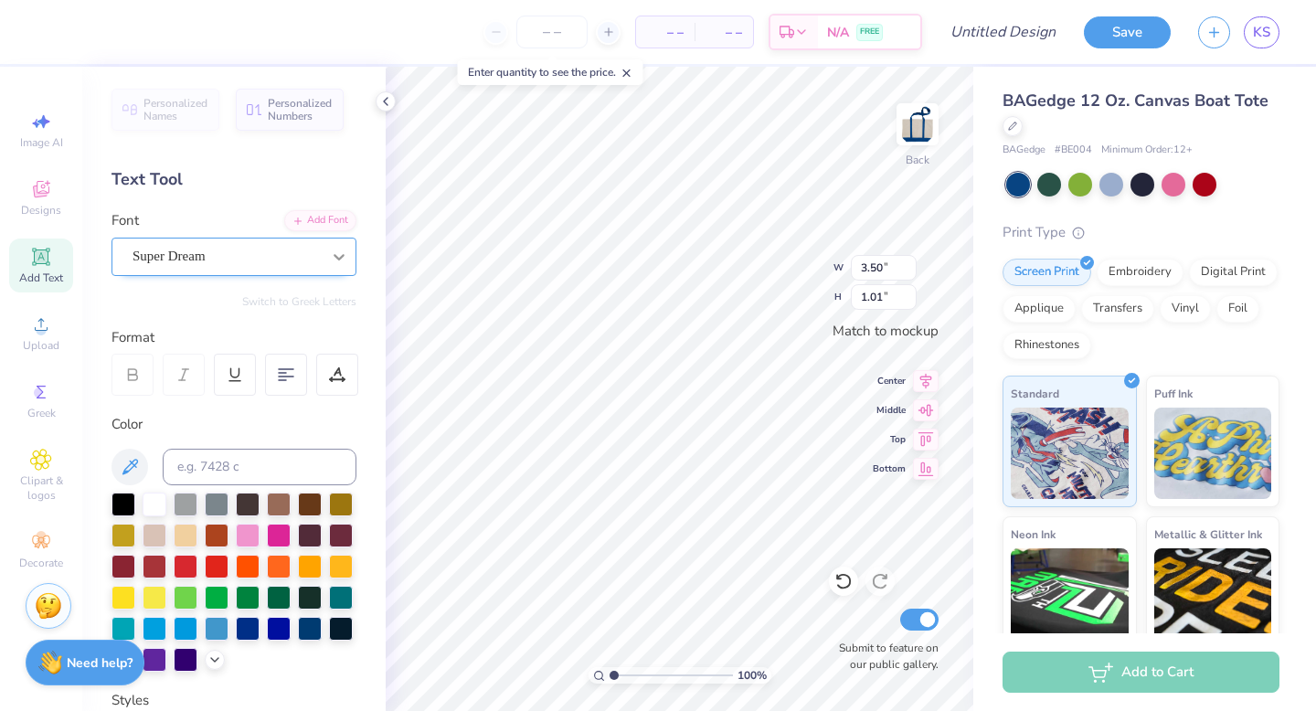
click at [327, 262] on div at bounding box center [339, 256] width 33 height 33
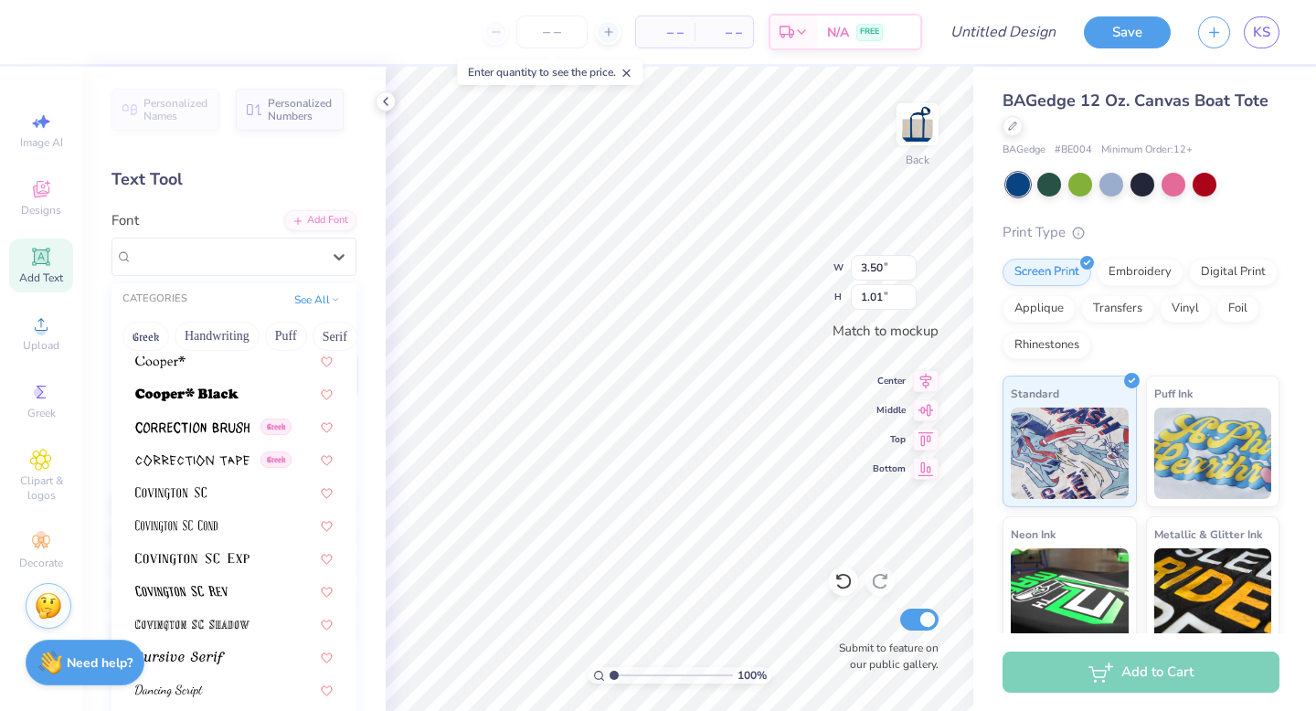
scroll to position [2807, 0]
click at [303, 330] on button "Puff" at bounding box center [286, 336] width 42 height 29
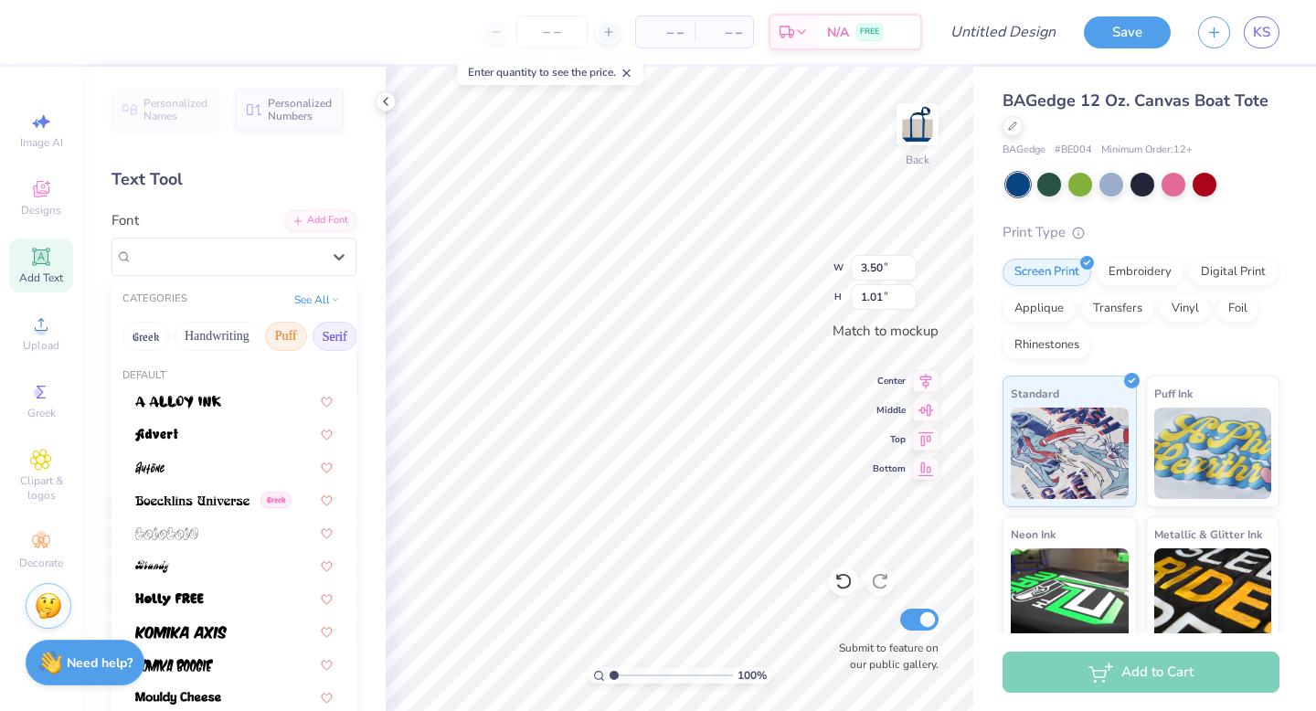
click at [325, 335] on button "Serif" at bounding box center [335, 336] width 45 height 29
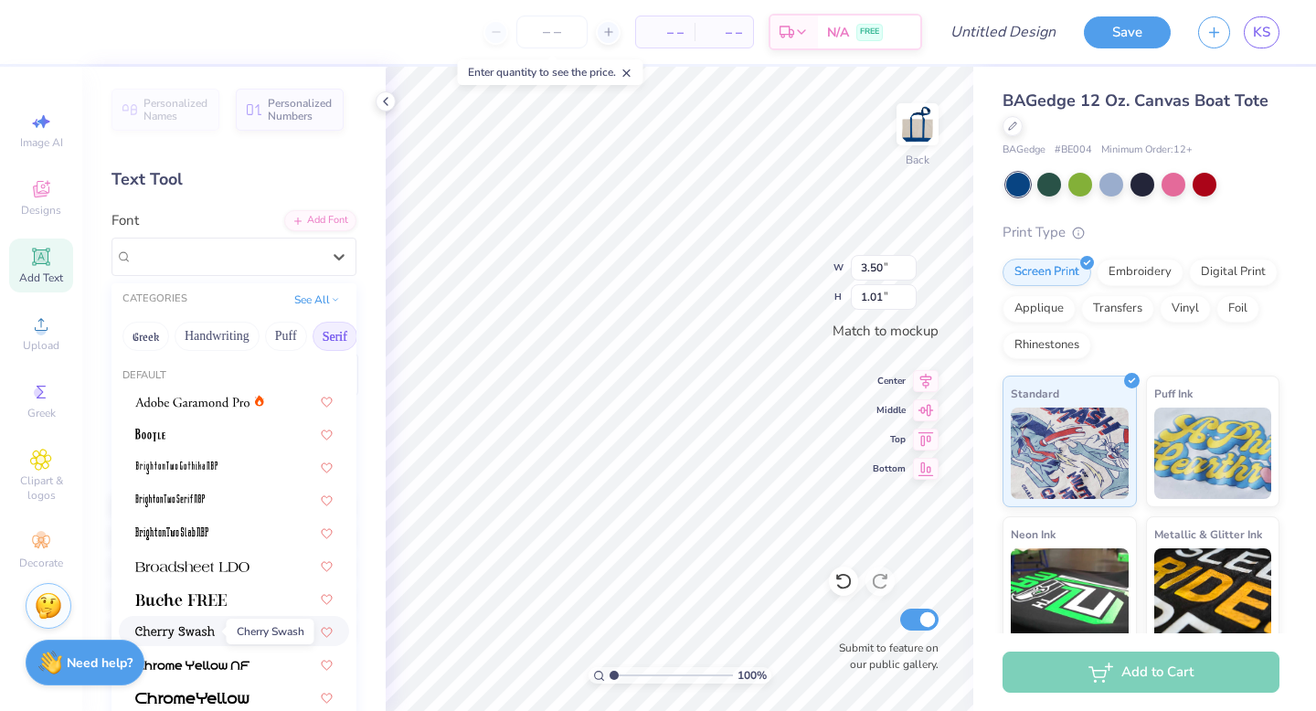
click at [185, 632] on img at bounding box center [175, 632] width 80 height 13
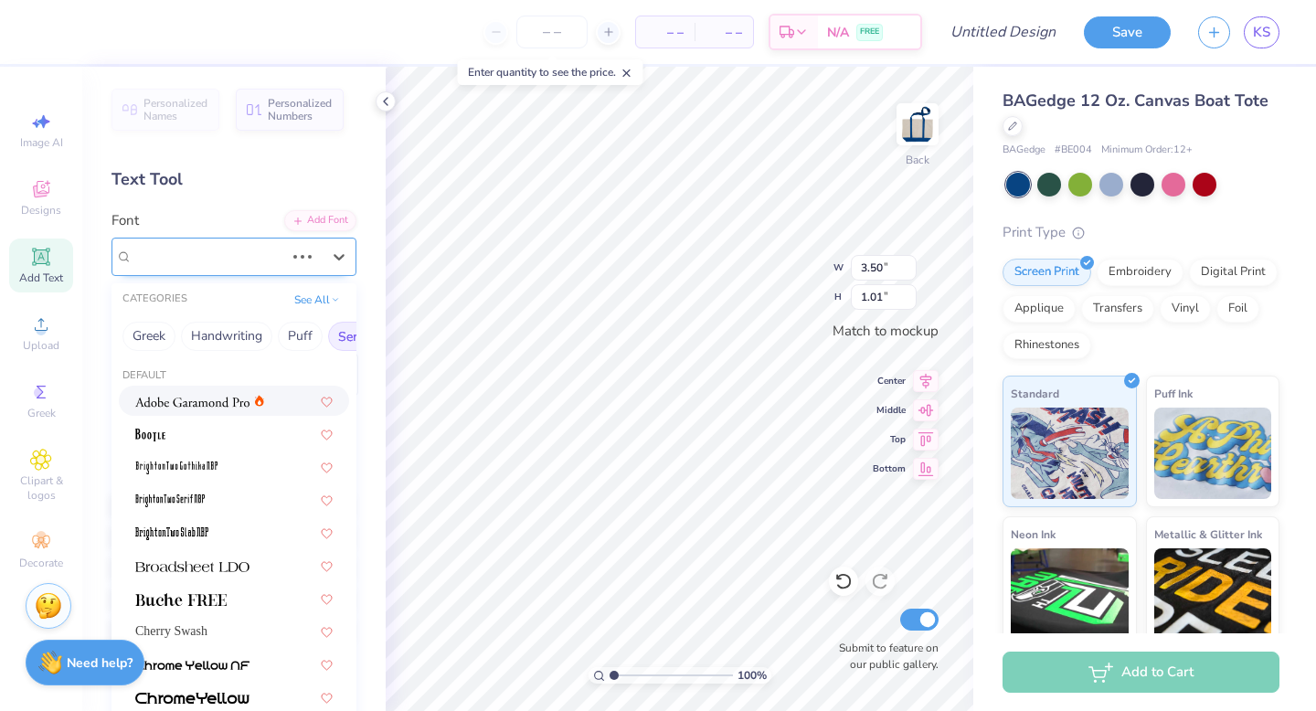
click at [272, 262] on div "Super Dream" at bounding box center [208, 256] width 155 height 28
type input "3.46"
type input "0.83"
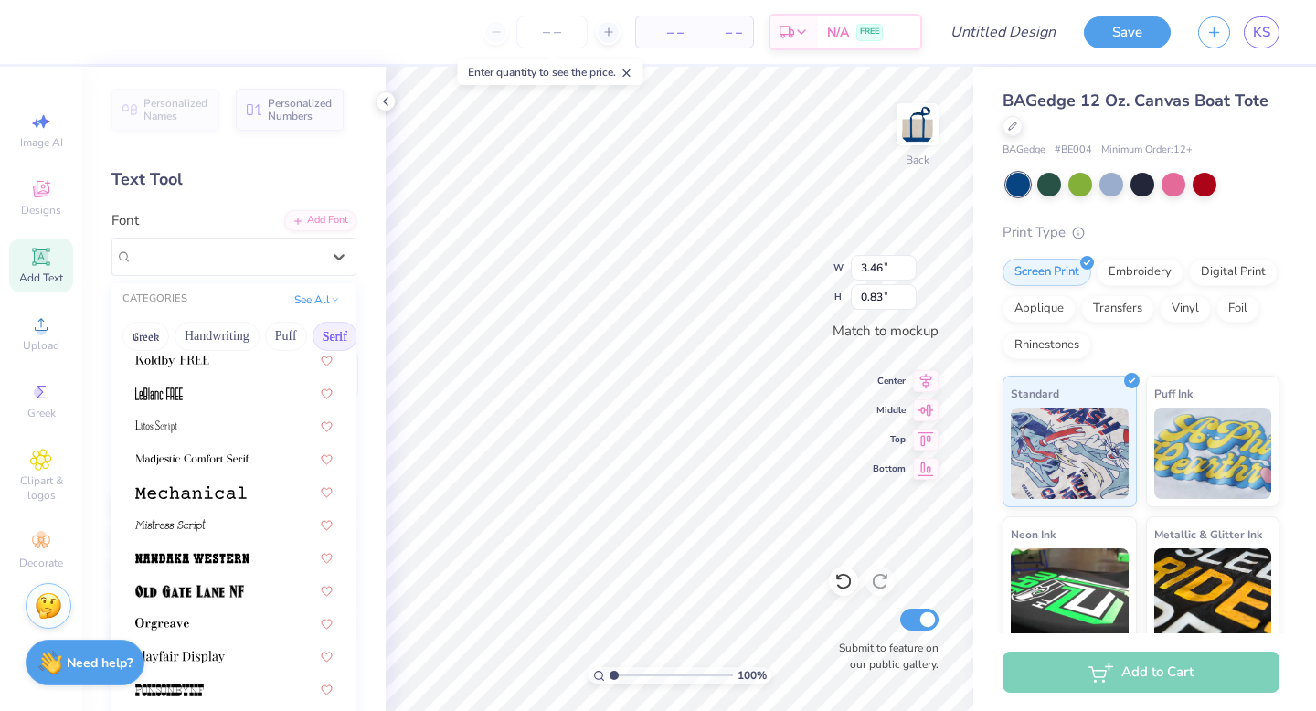
scroll to position [1791, 0]
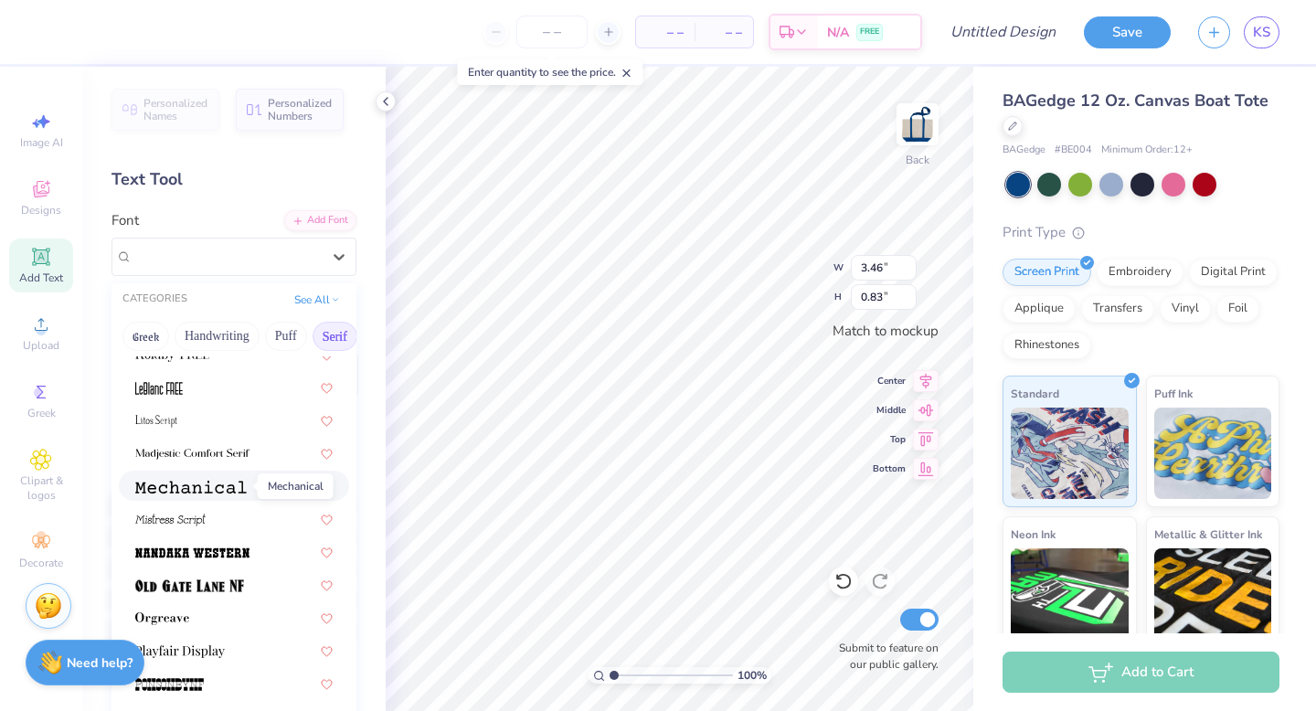
click at [218, 476] on span at bounding box center [191, 485] width 112 height 19
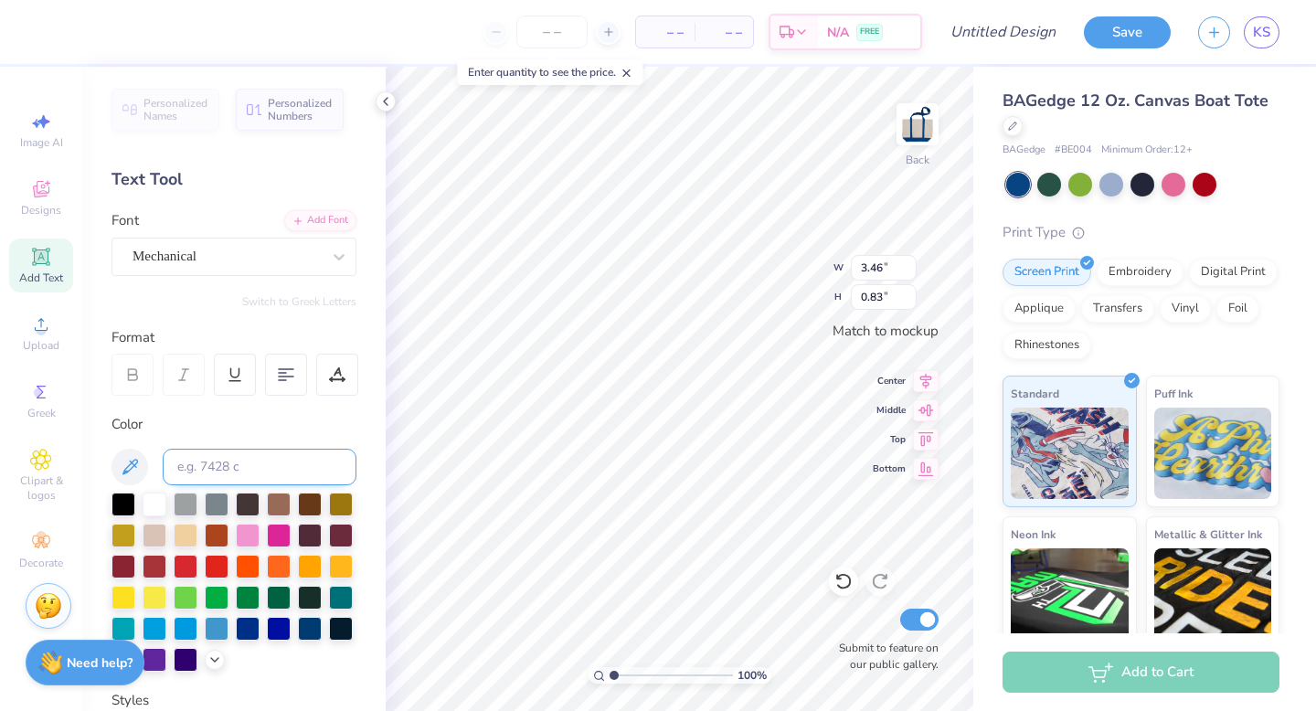
type input "2.70"
type input "0.69"
type textarea "Society of Women Engineers"
click at [280, 387] on div at bounding box center [286, 375] width 42 height 42
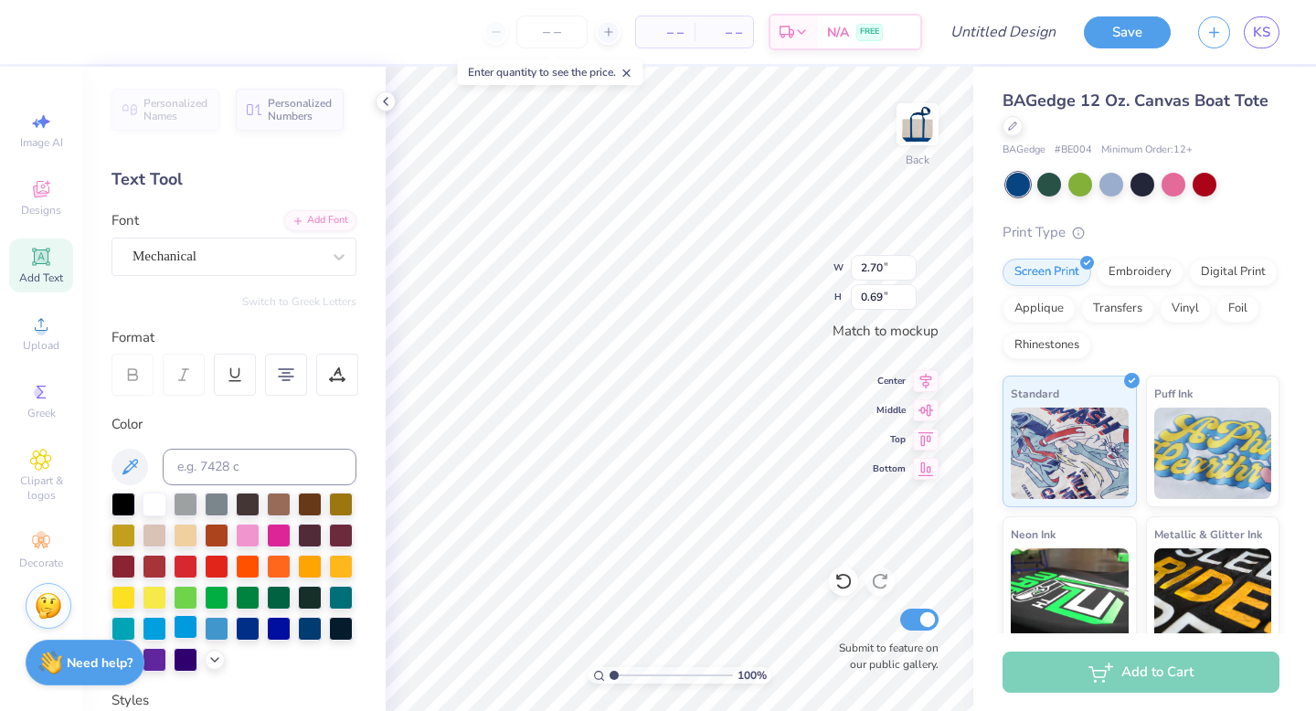
click at [181, 623] on div at bounding box center [186, 627] width 24 height 24
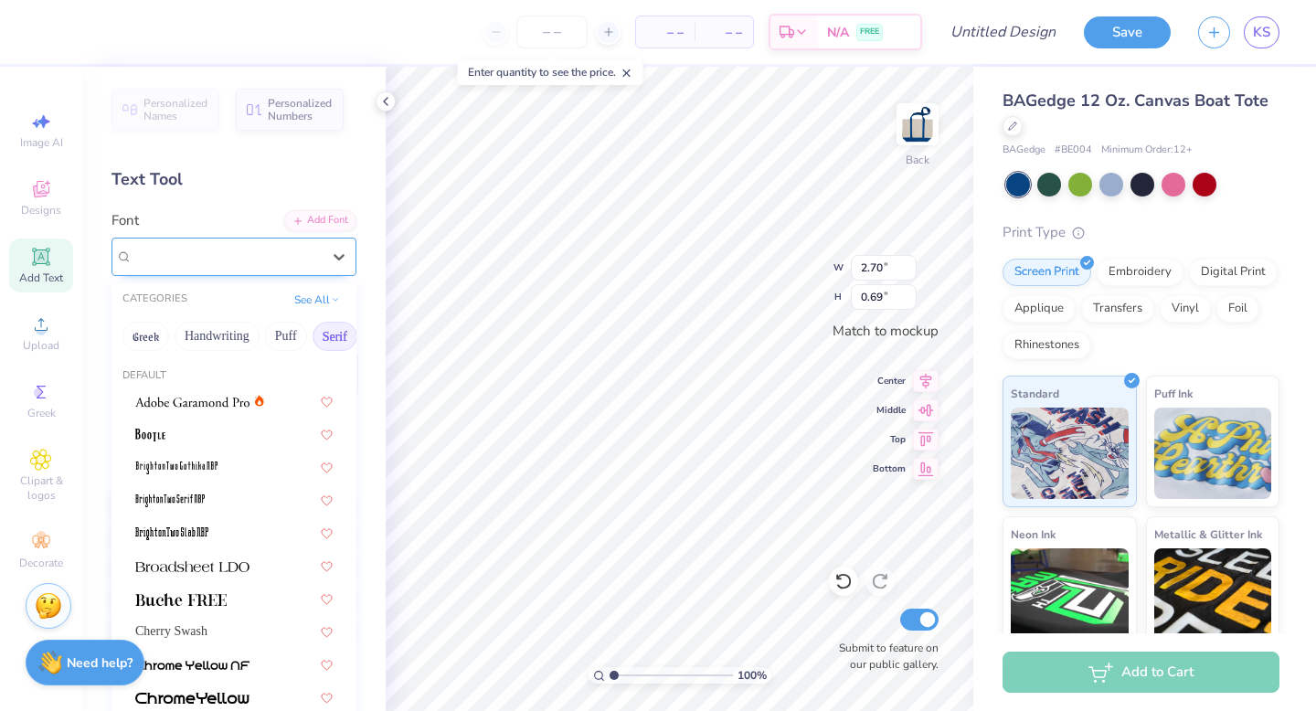
click at [203, 268] on div "Mechanical" at bounding box center [227, 256] width 192 height 28
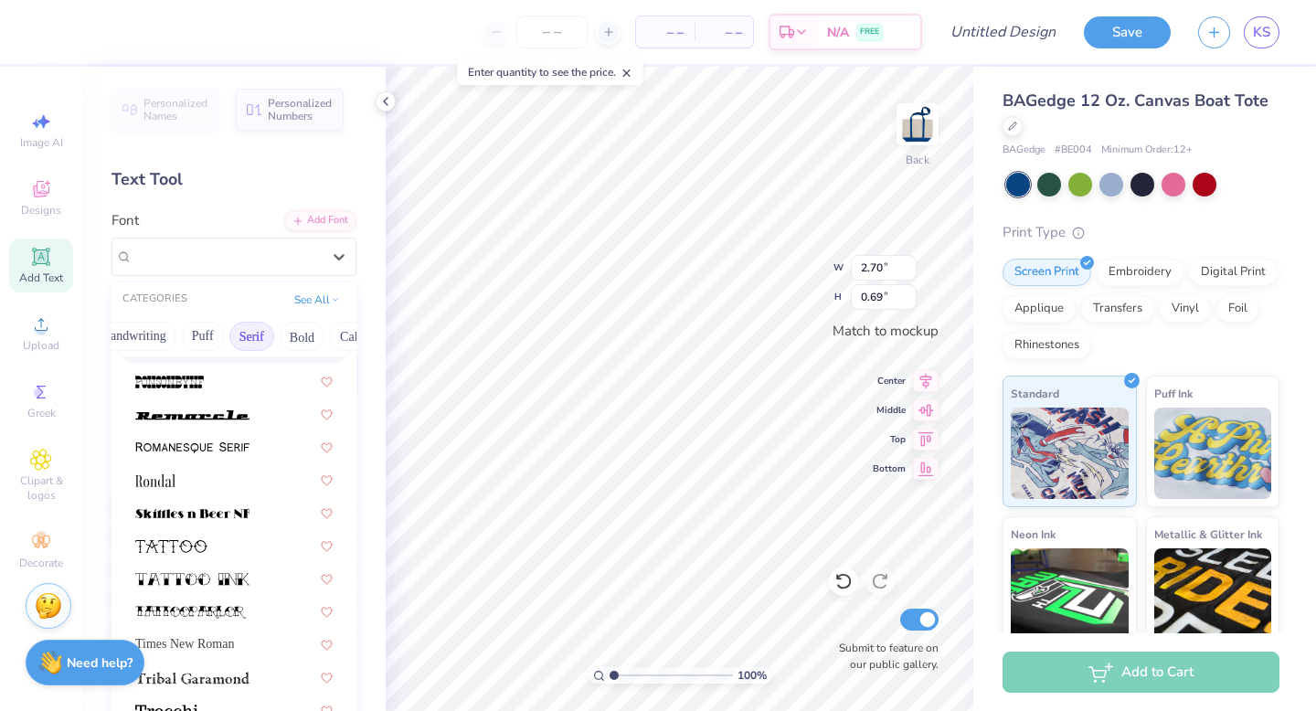
scroll to position [0, 107]
click at [282, 337] on button "Bold" at bounding box center [278, 336] width 45 height 29
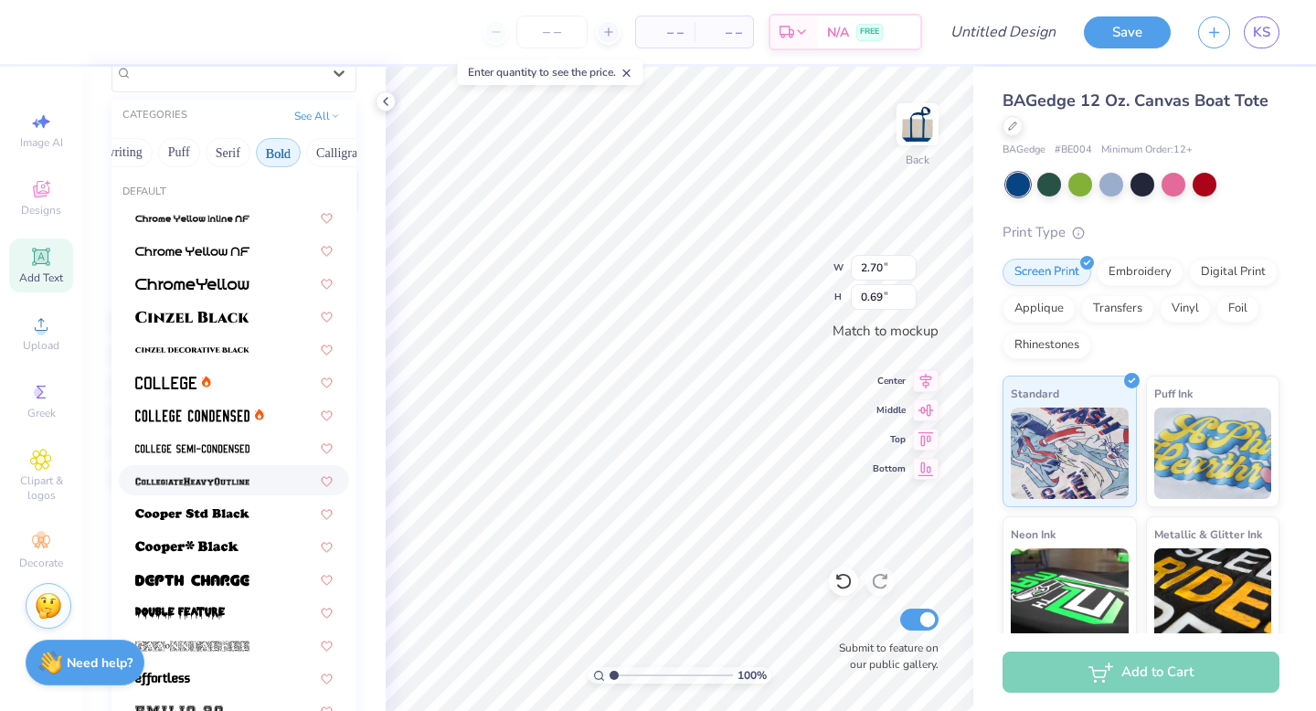
scroll to position [0, 0]
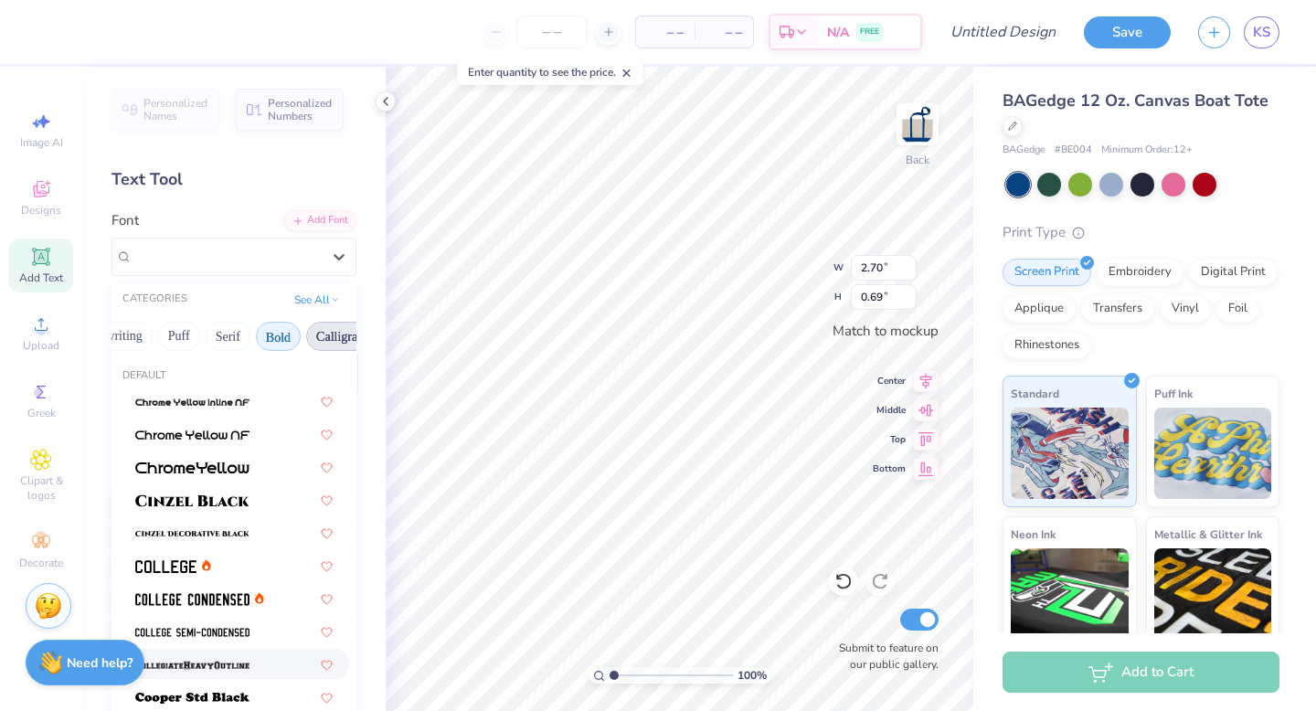
click at [325, 339] on button "Calligraphy" at bounding box center [346, 336] width 80 height 29
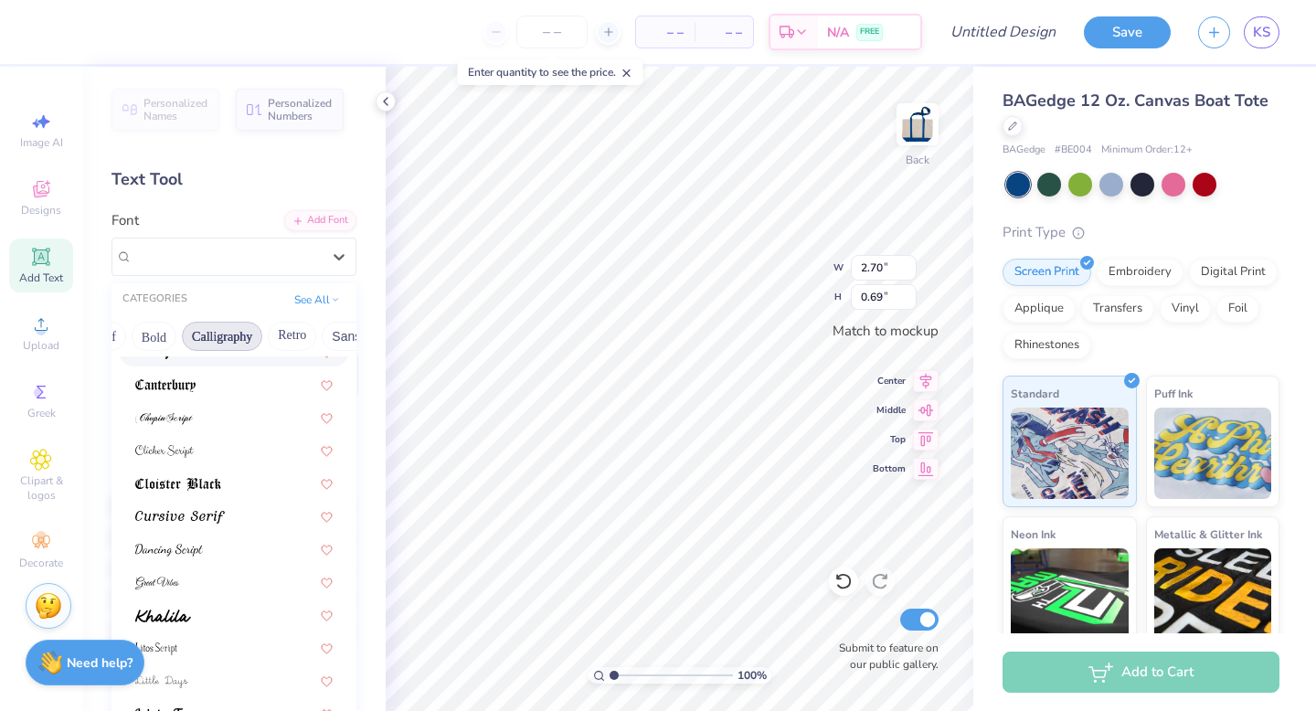
scroll to position [0, 236]
click at [282, 332] on button "Retro" at bounding box center [287, 336] width 48 height 29
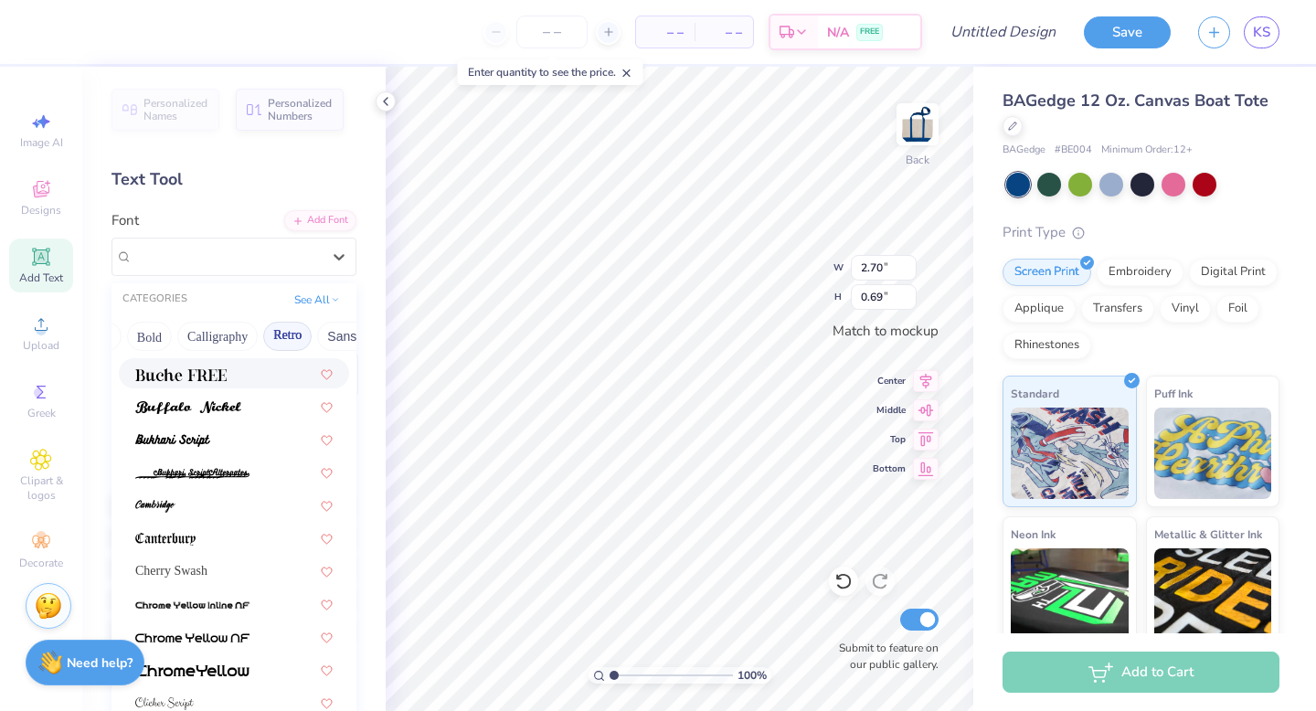
scroll to position [360, 0]
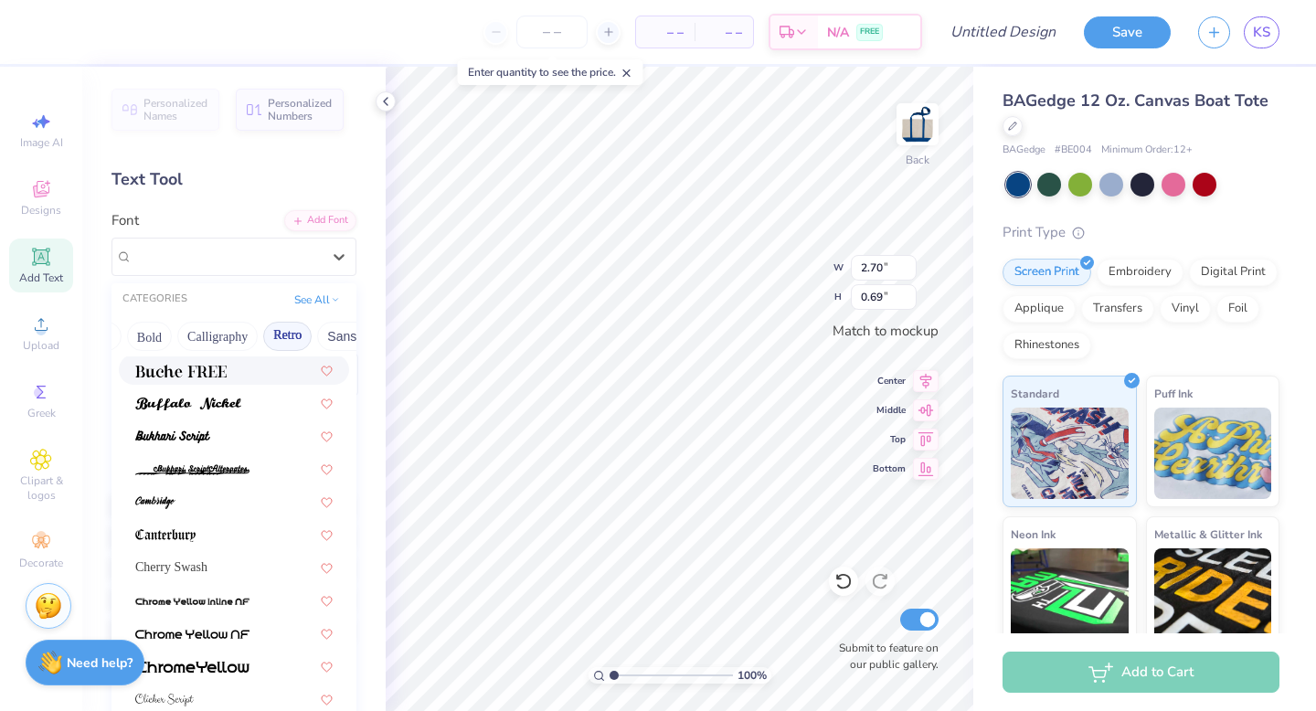
click at [346, 316] on div "Greek Handwriting Puff Serif Bold Calligraphy Retro Sans Serif Minimal Fantasy …" at bounding box center [234, 336] width 245 height 40
click at [346, 326] on button "Sans Serif" at bounding box center [357, 336] width 80 height 29
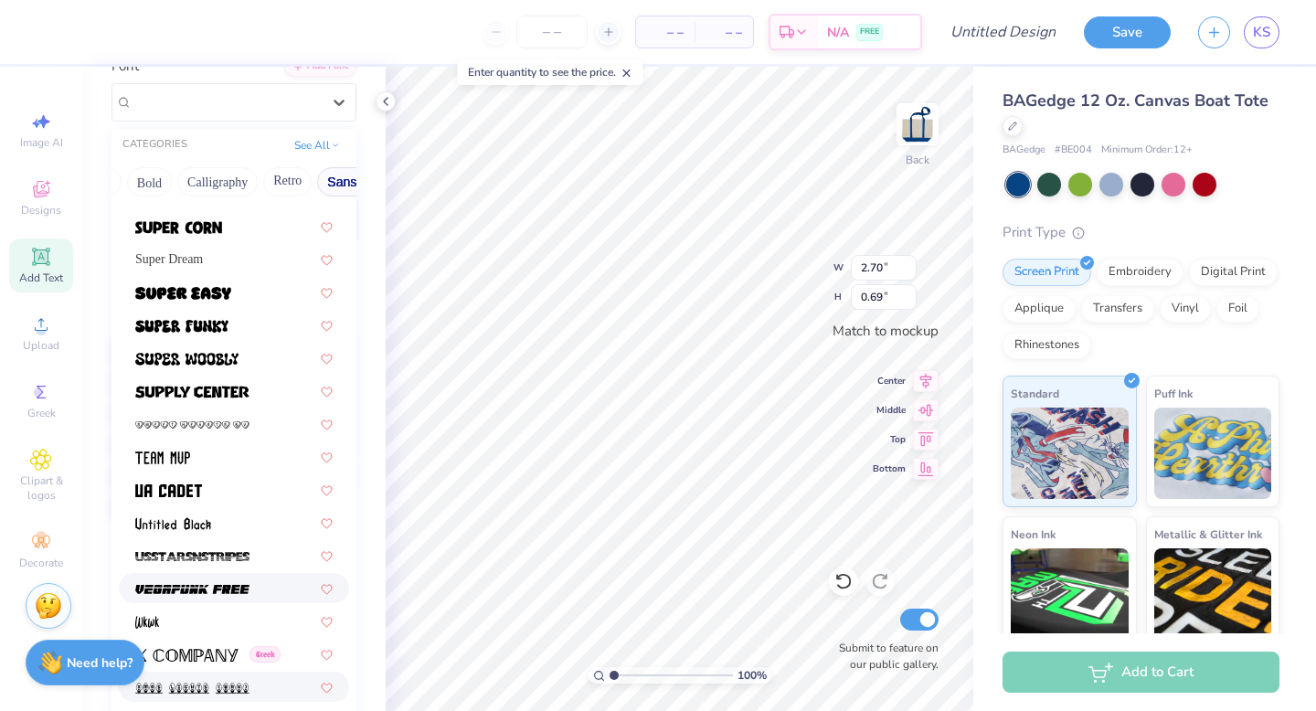
scroll to position [0, 0]
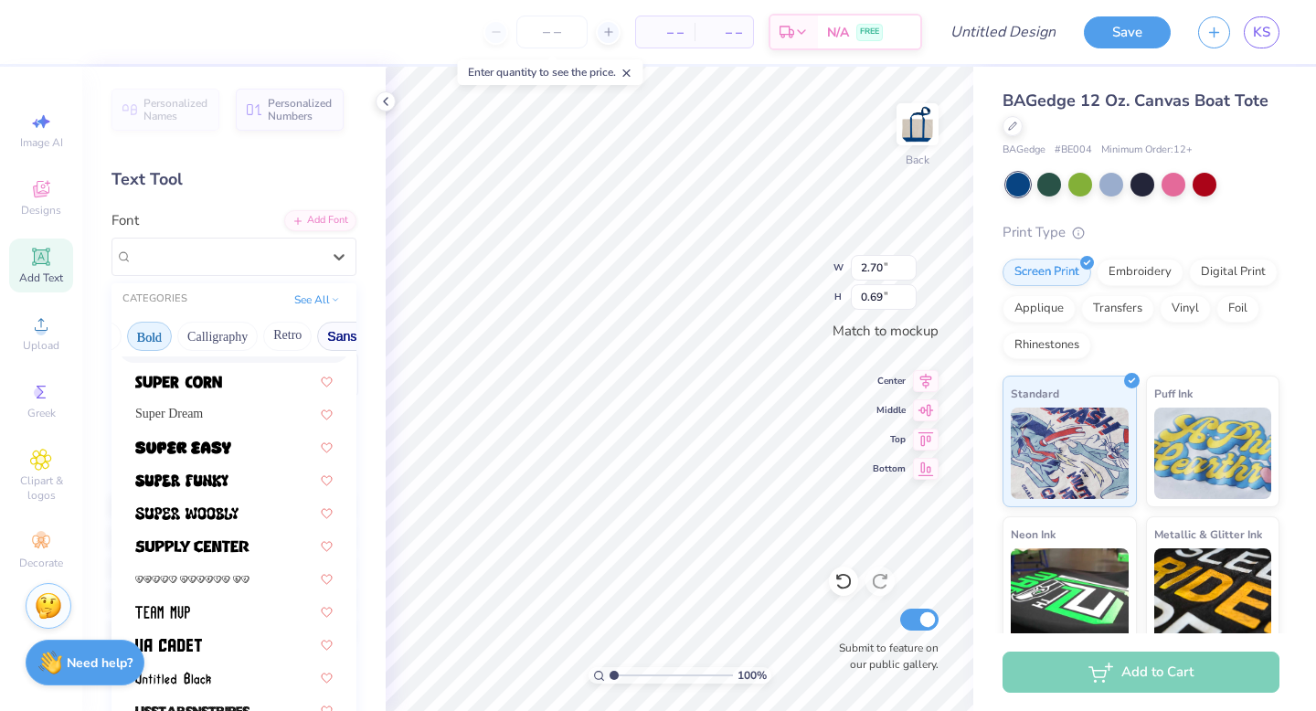
click at [152, 331] on button "Bold" at bounding box center [149, 336] width 45 height 29
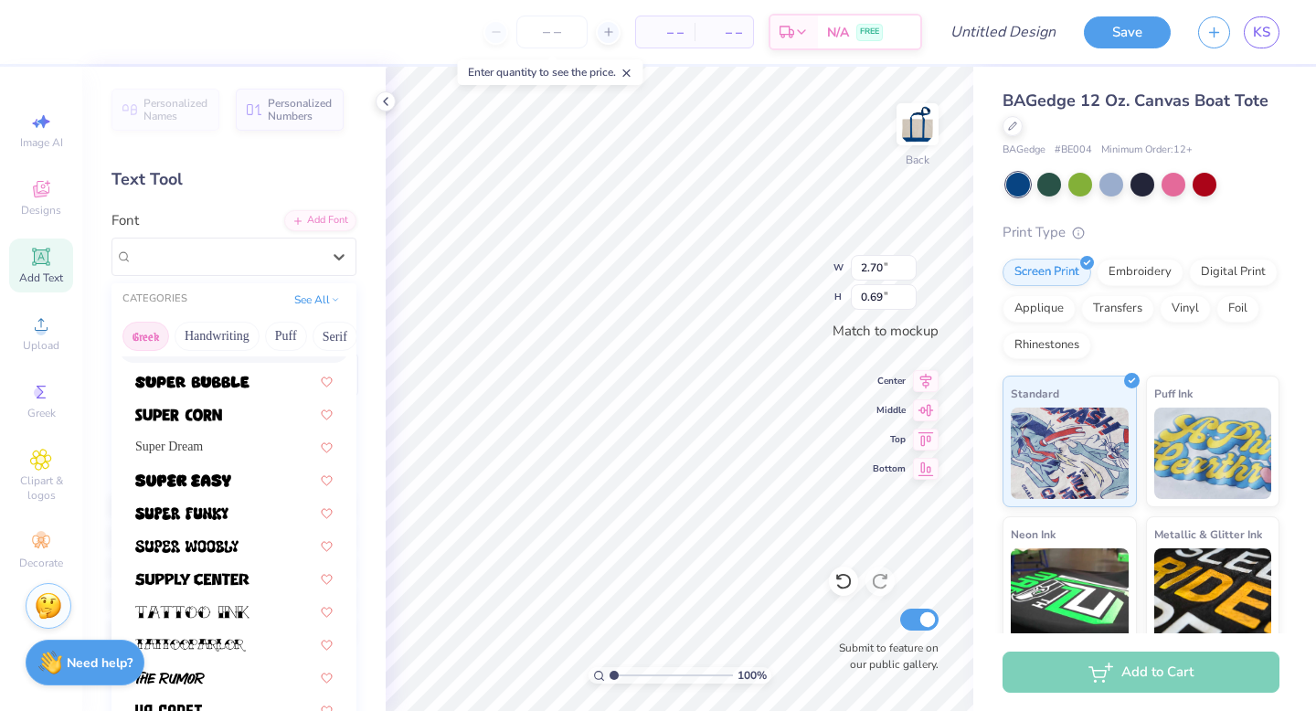
click at [136, 337] on button "Greek" at bounding box center [145, 336] width 47 height 29
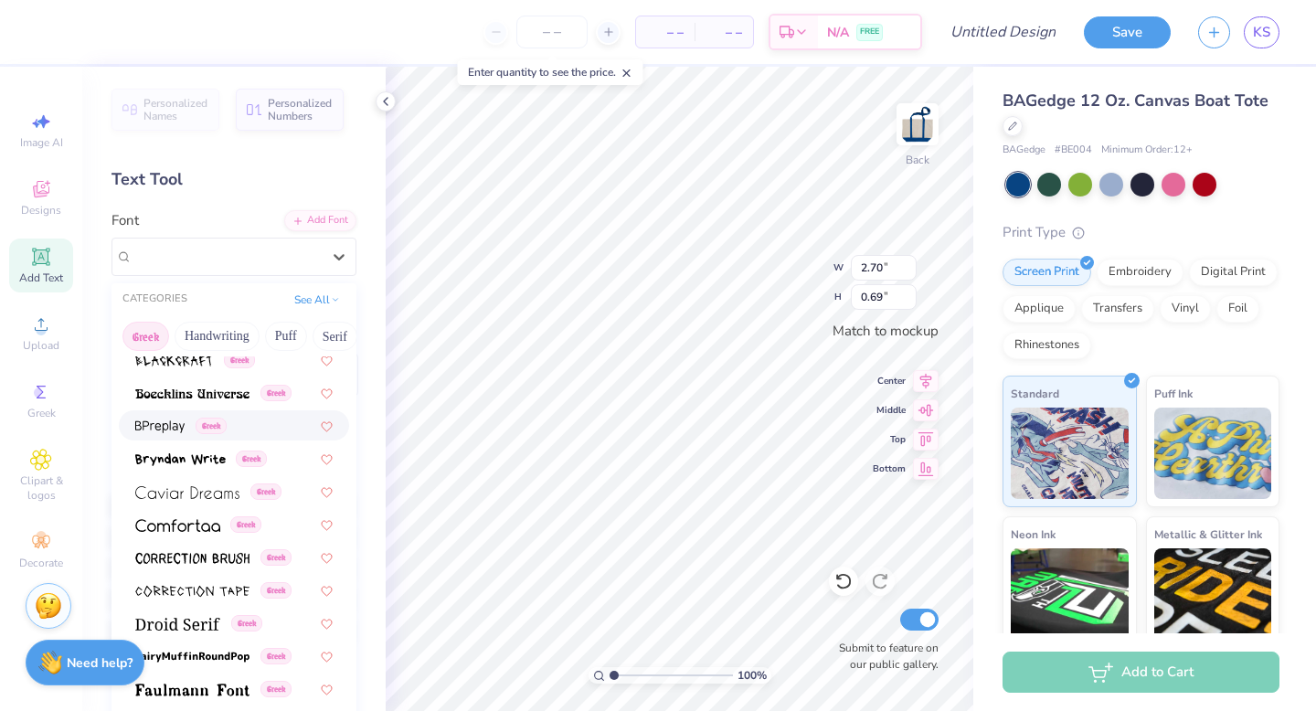
scroll to position [317, 0]
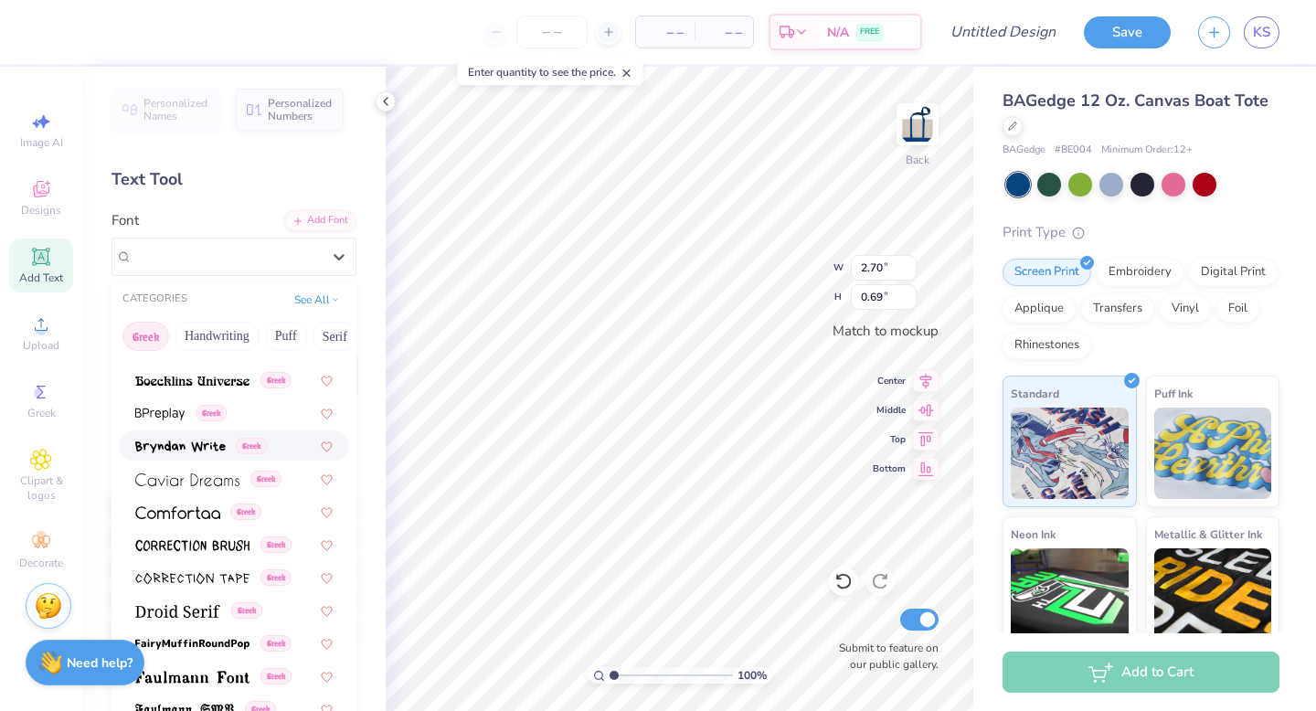
click at [184, 444] on img at bounding box center [180, 447] width 90 height 13
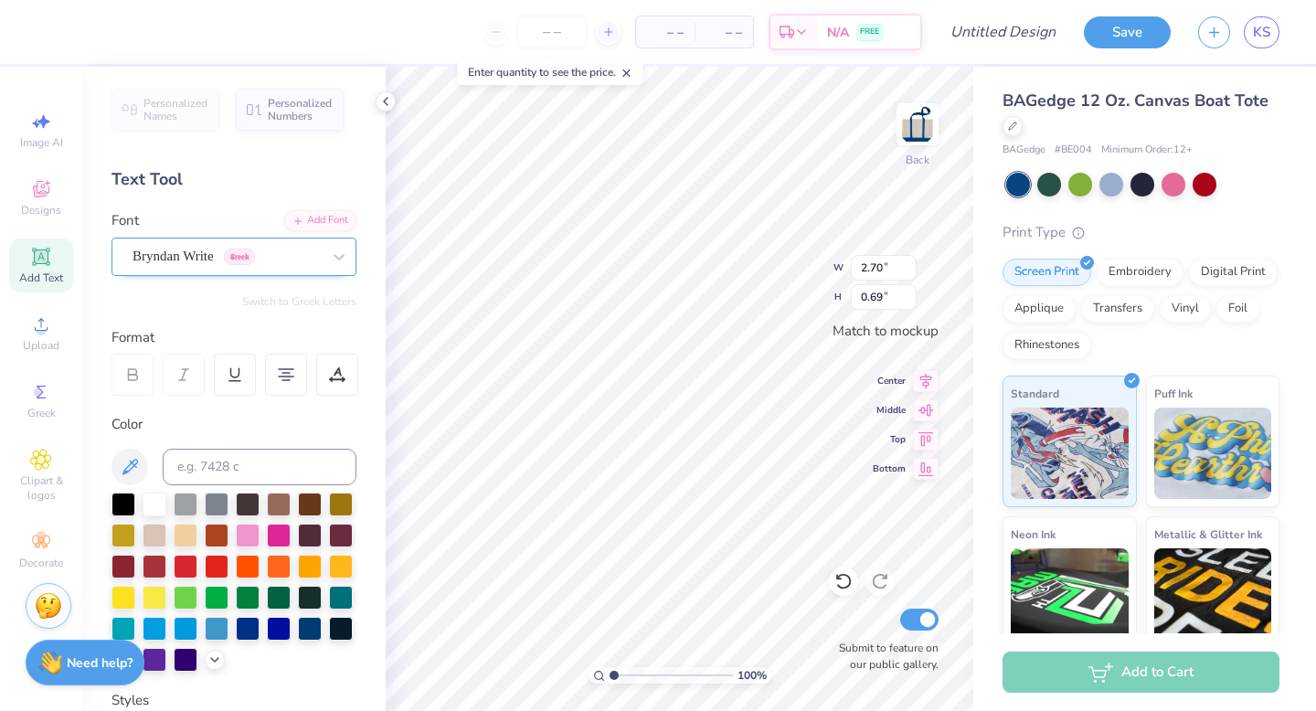
click at [188, 254] on div "Bryndan Write Greek" at bounding box center [227, 256] width 192 height 28
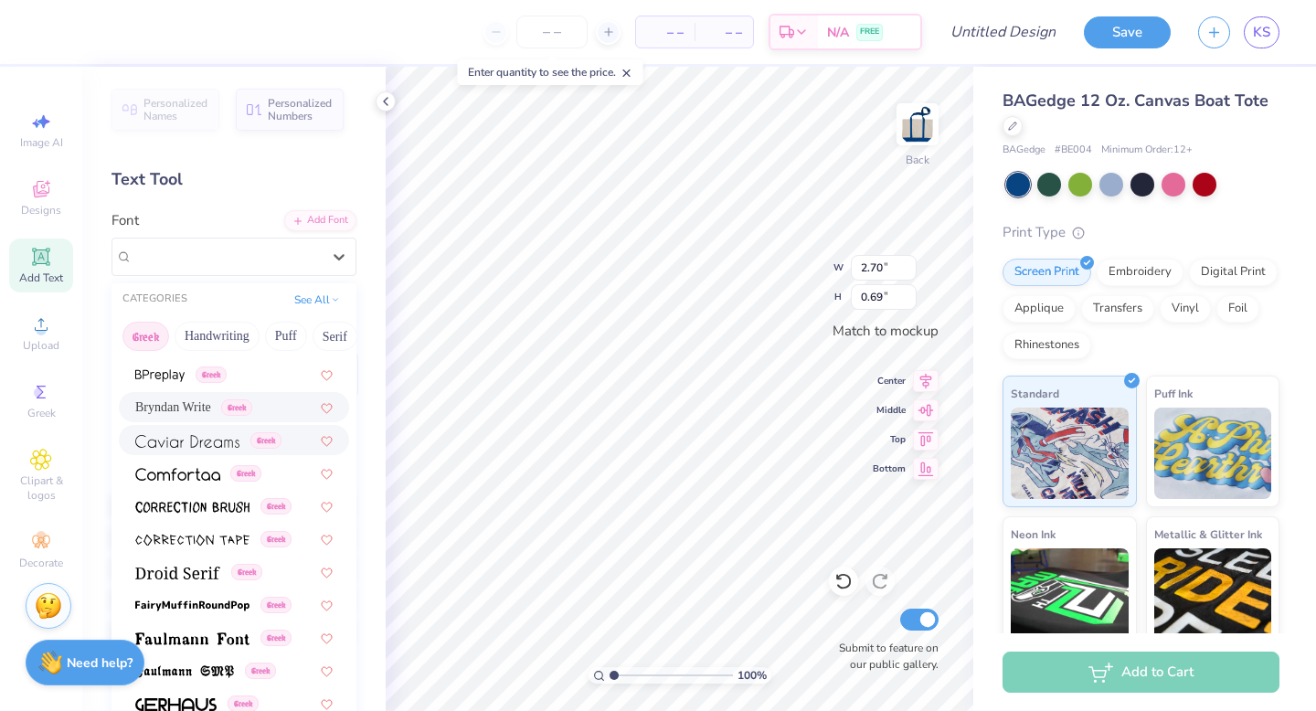
scroll to position [367, 0]
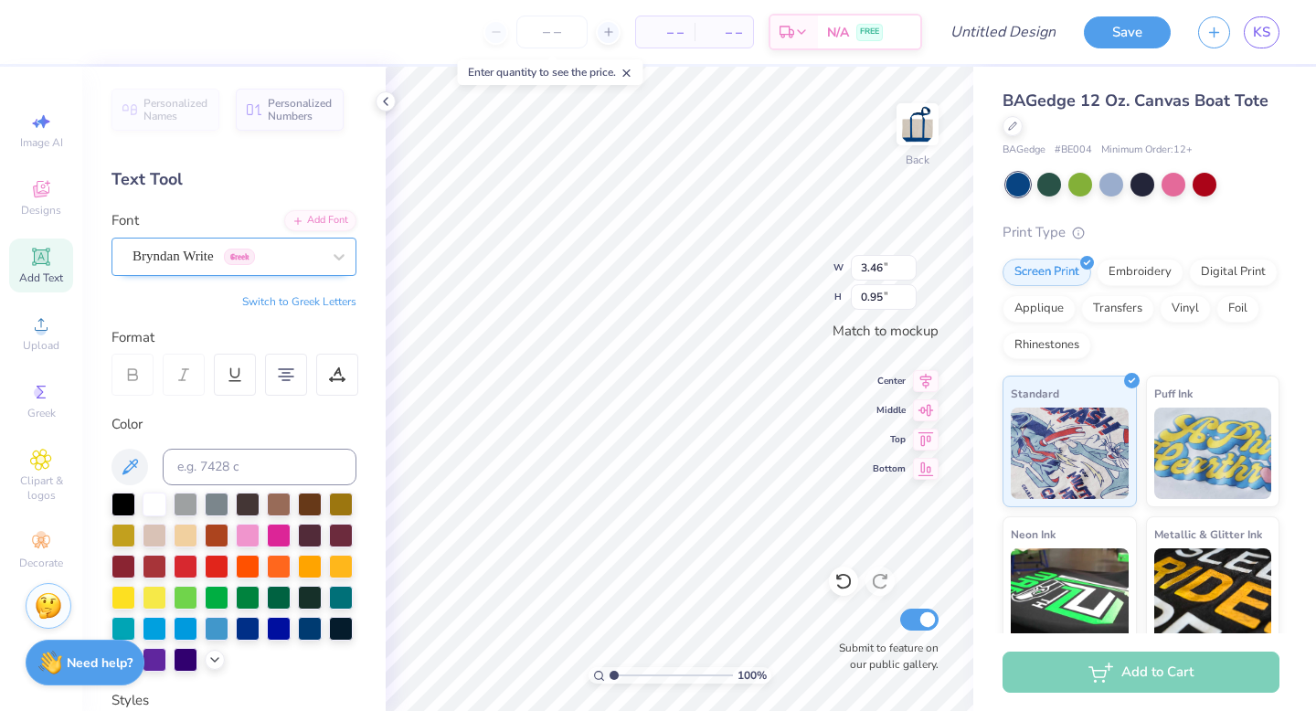
click at [197, 255] on div "Bryndan Write Greek" at bounding box center [227, 256] width 192 height 28
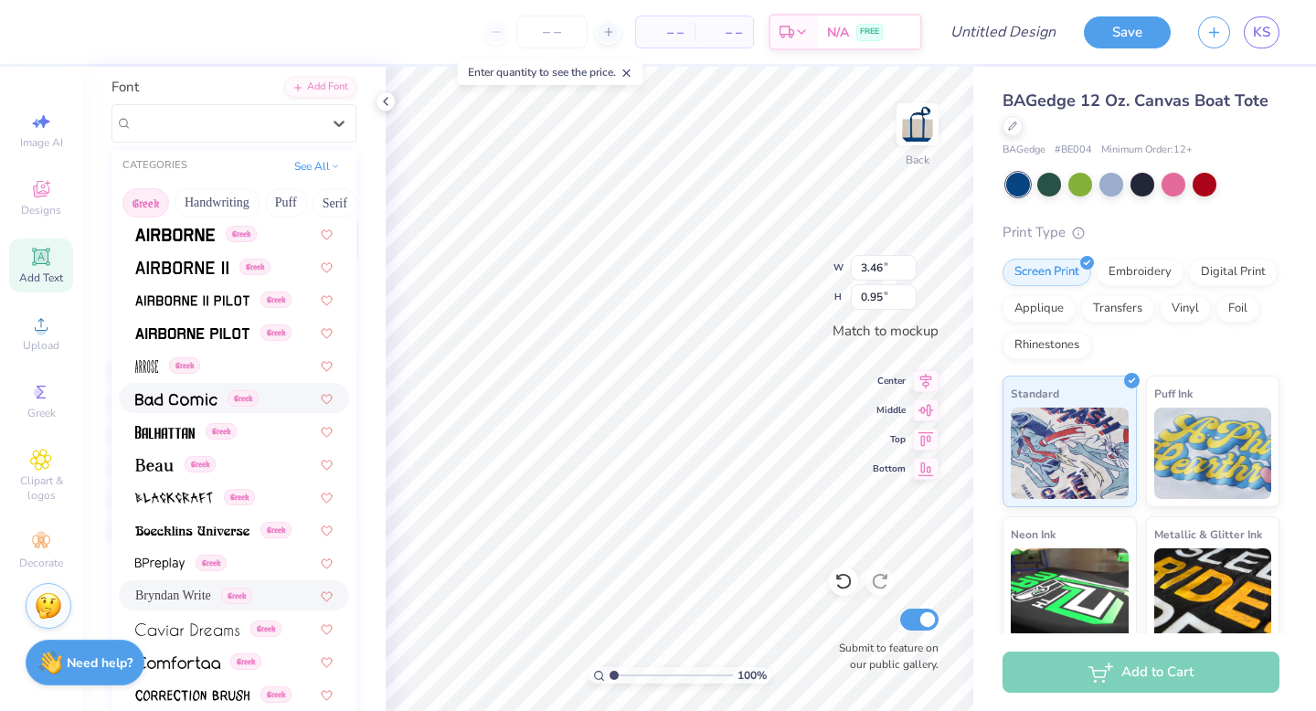
scroll to position [0, 0]
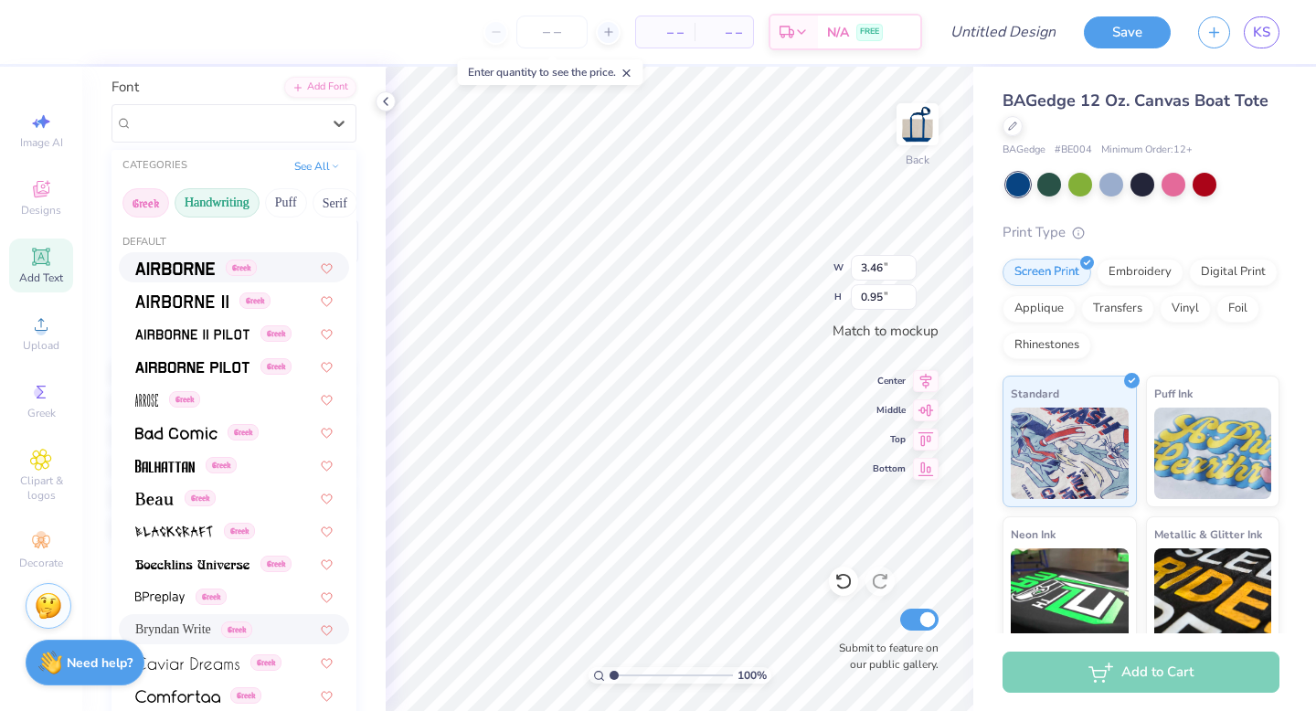
click at [234, 191] on button "Handwriting" at bounding box center [217, 202] width 85 height 29
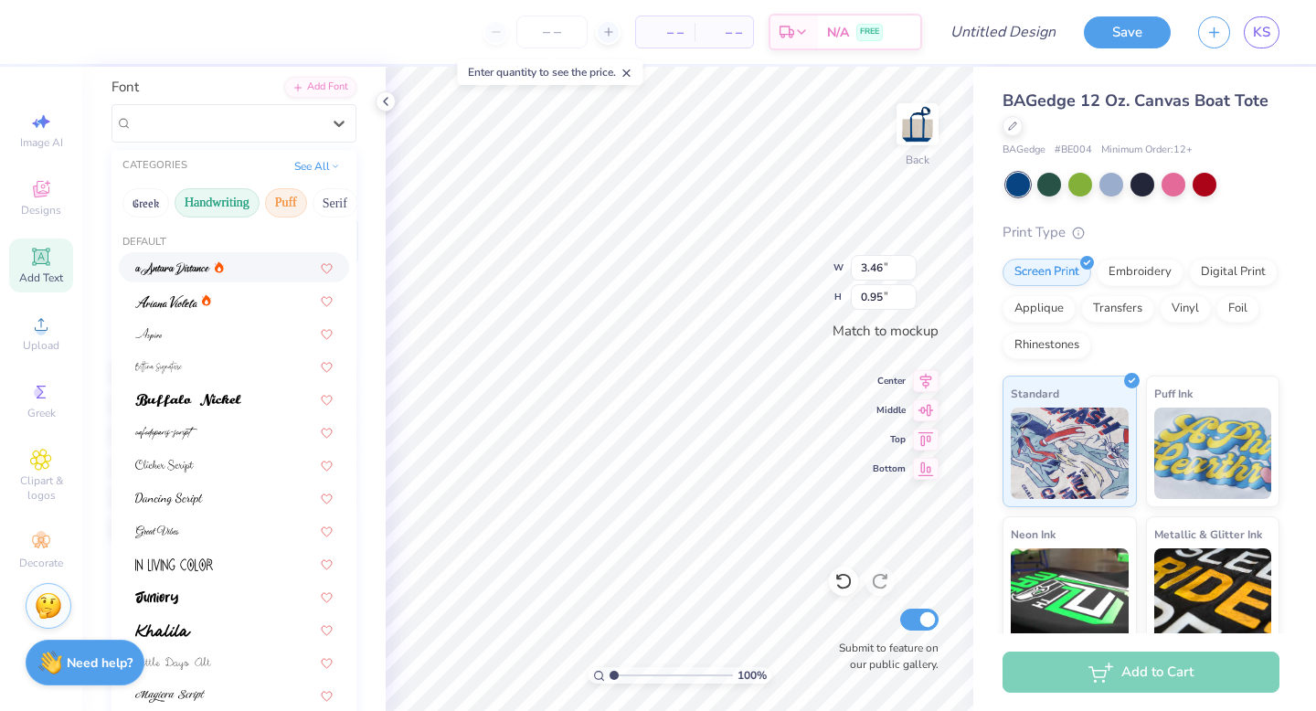
click at [278, 200] on button "Puff" at bounding box center [286, 202] width 42 height 29
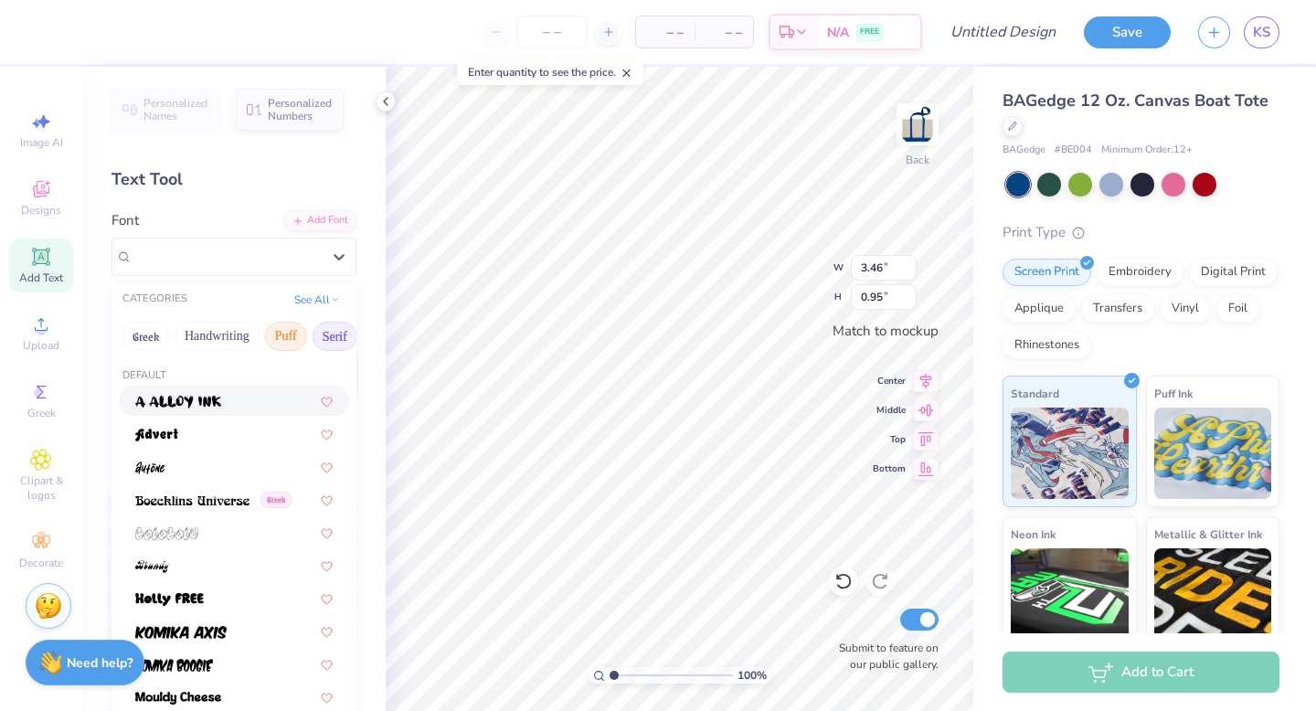
click at [331, 337] on button "Serif" at bounding box center [335, 336] width 45 height 29
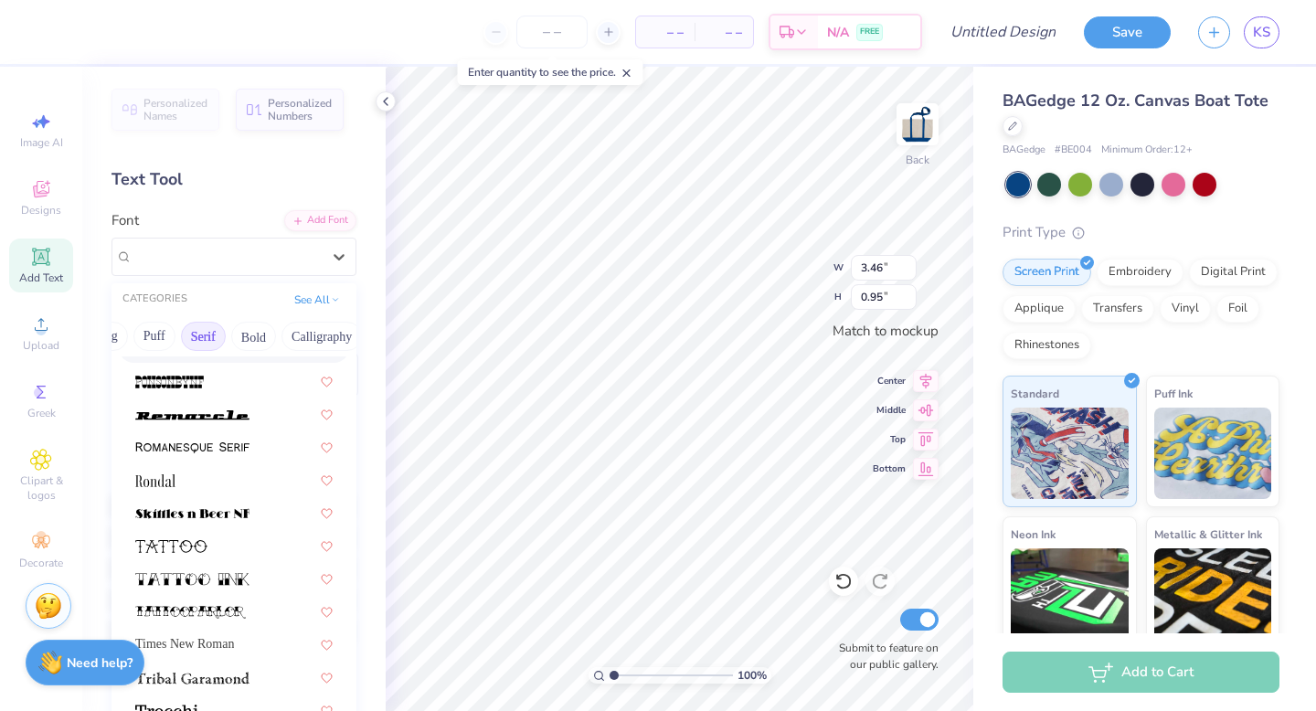
scroll to position [0, 160]
click at [211, 332] on button "Bold" at bounding box center [225, 336] width 45 height 29
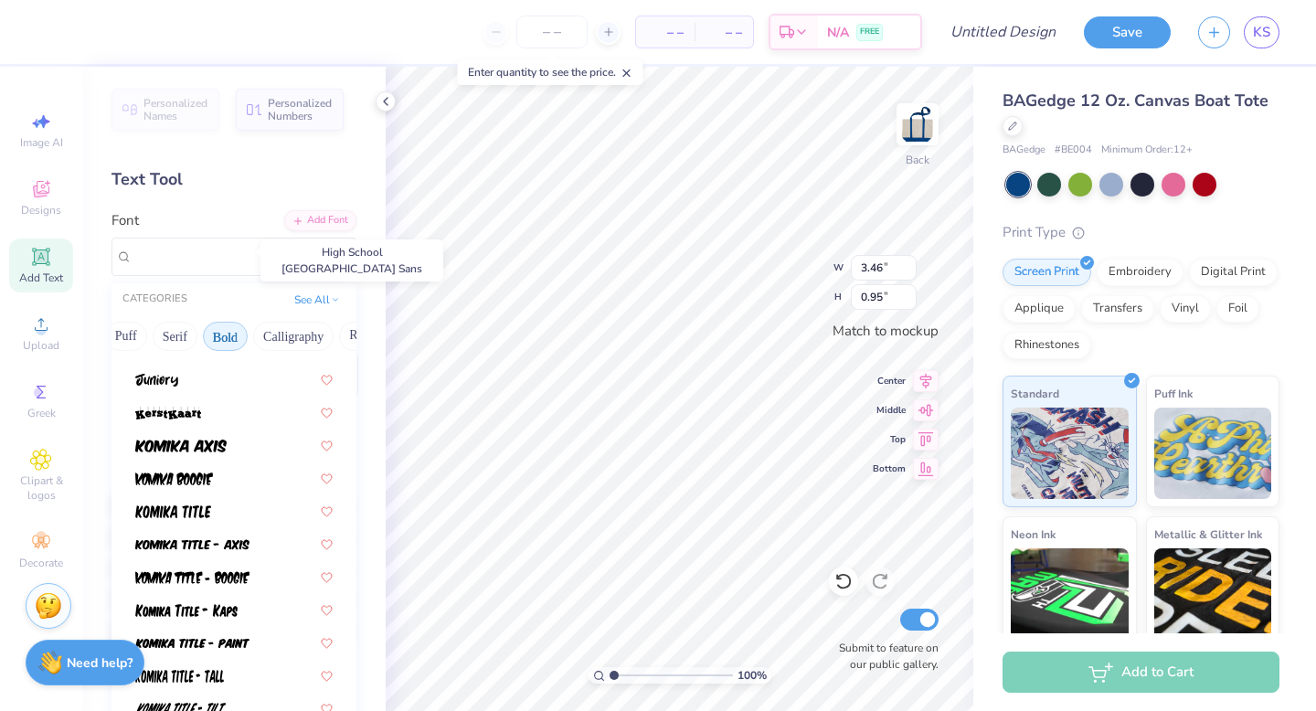
scroll to position [1077, 0]
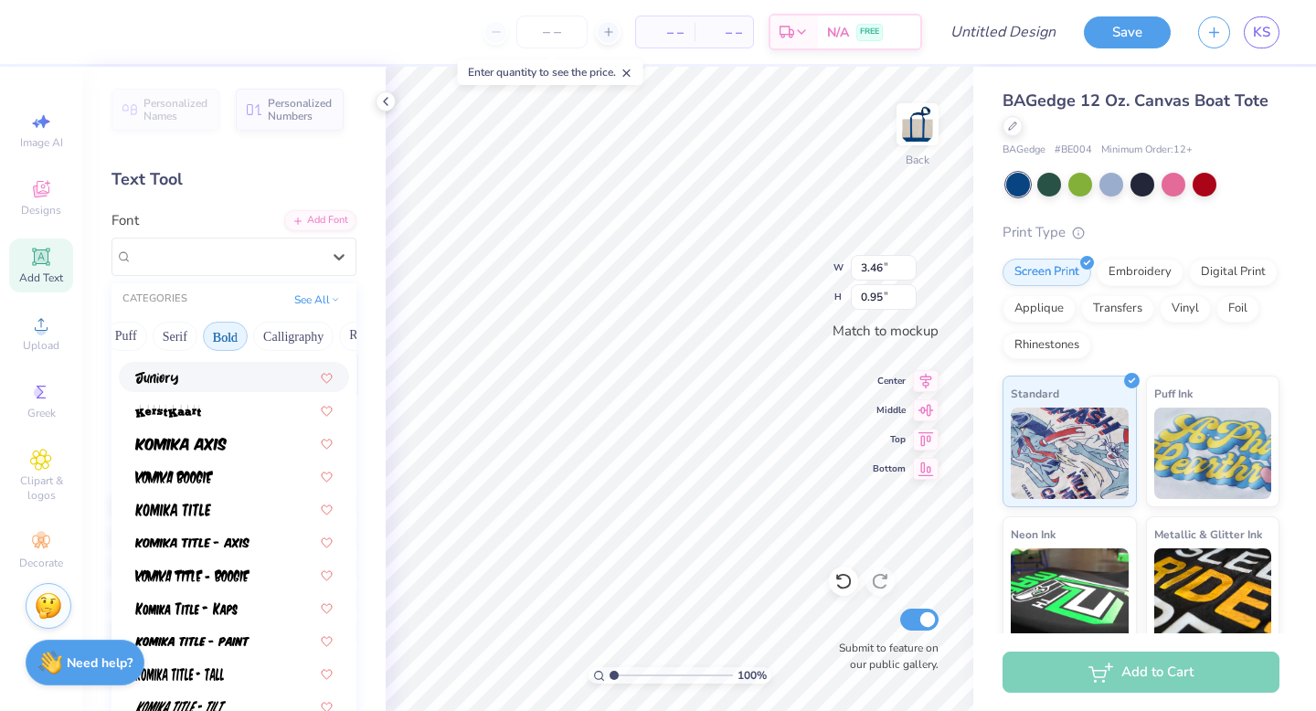
click at [183, 378] on div at bounding box center [233, 376] width 197 height 19
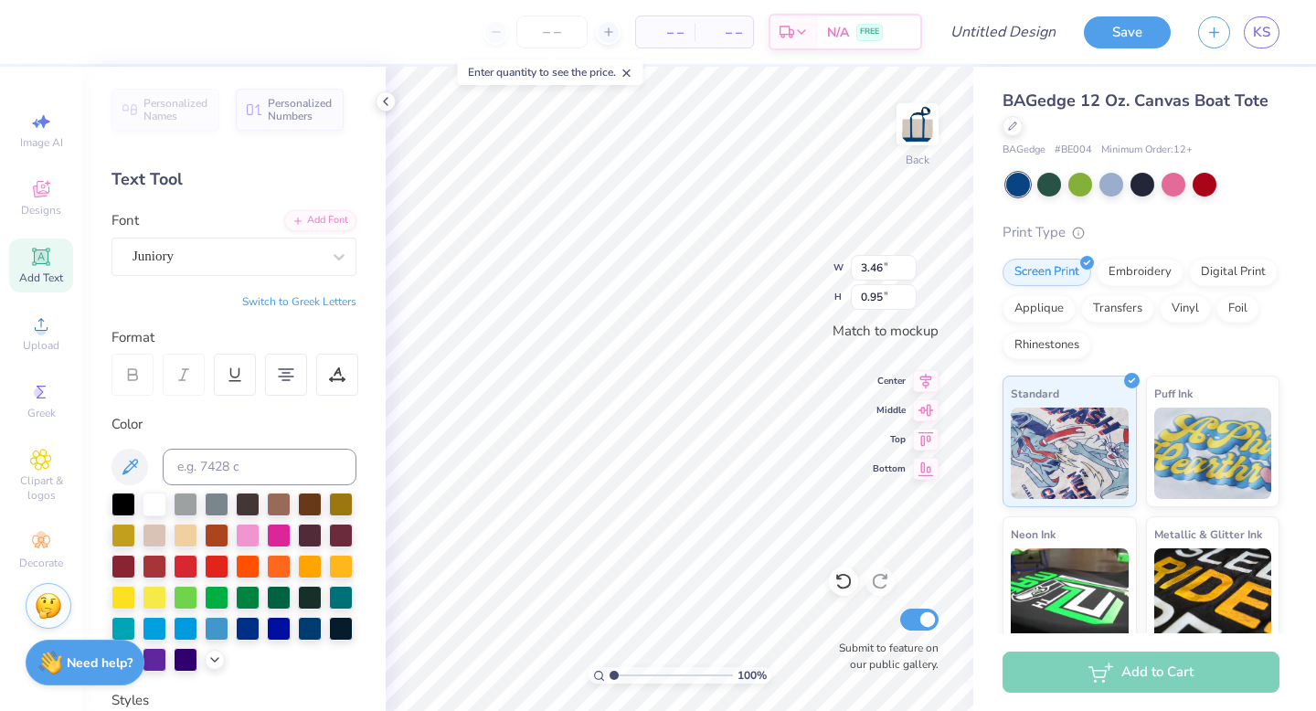
type input "3.22"
type input "1.00"
type textarea "Society of Women Engineers"
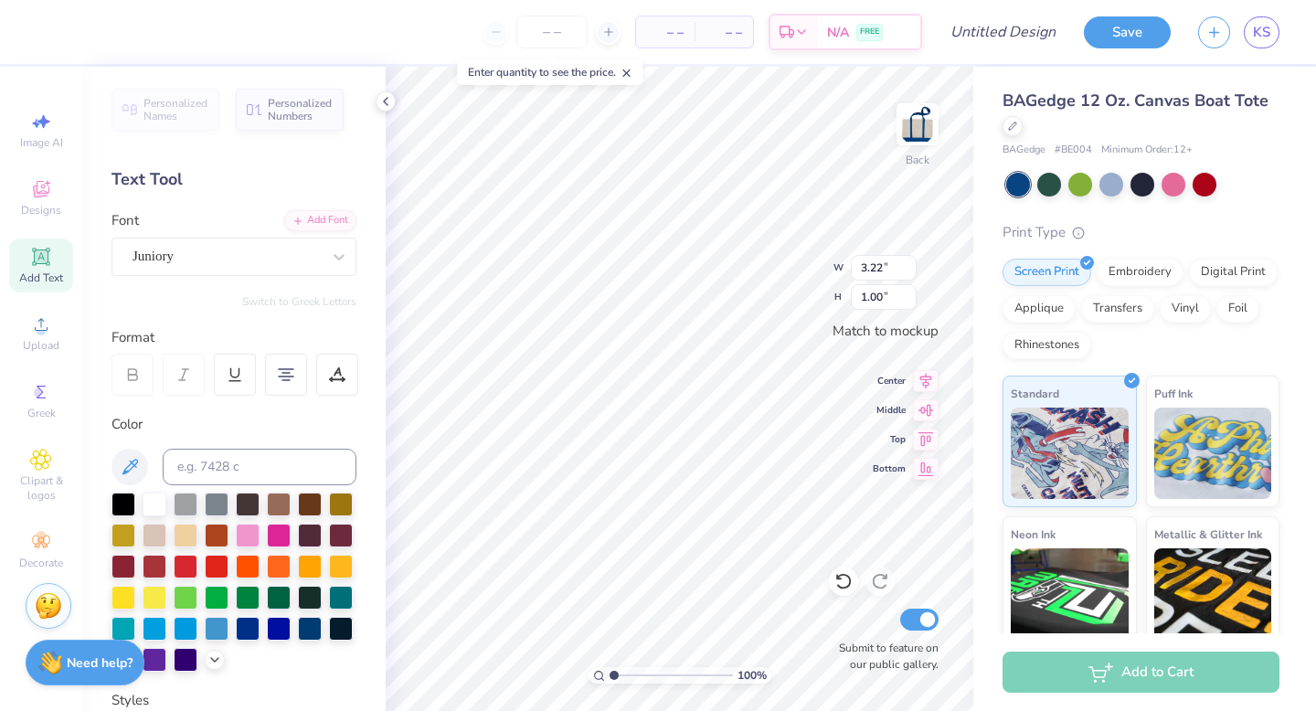
type input "2.04"
type input "1.55"
type input "3.40"
type input "2.59"
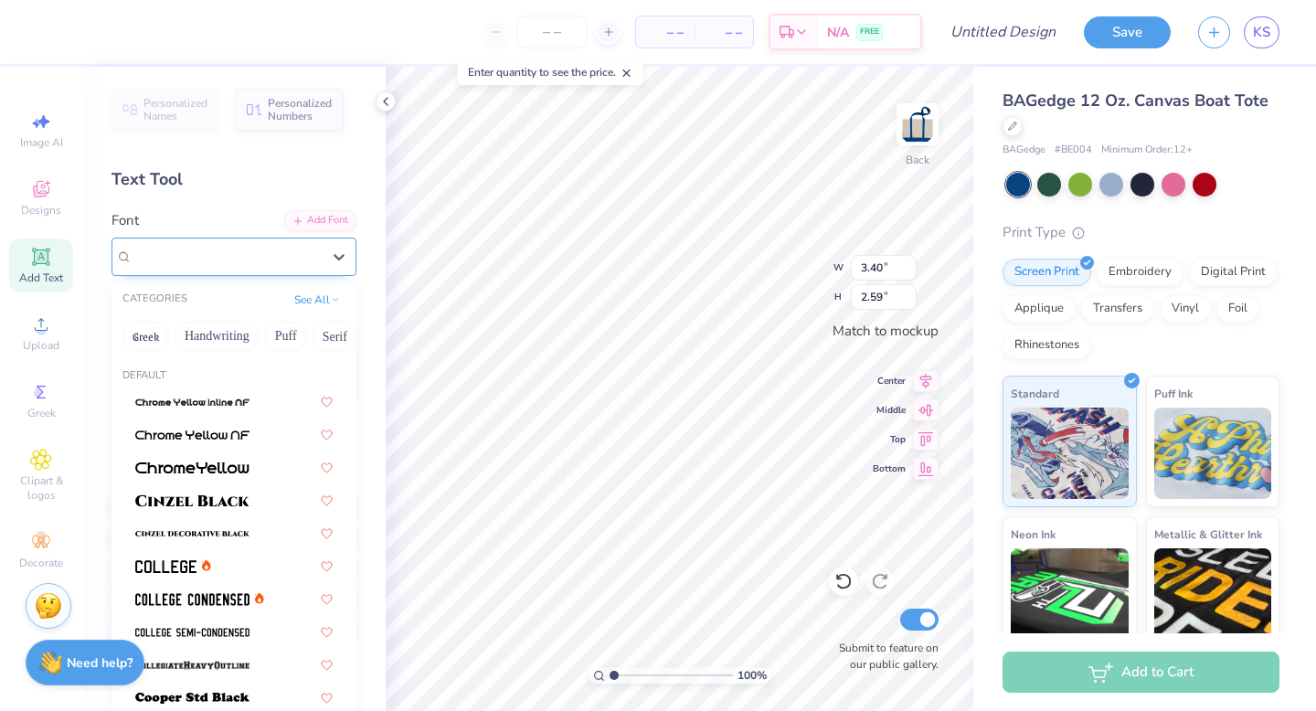
click at [196, 264] on div "Juniory" at bounding box center [227, 256] width 192 height 28
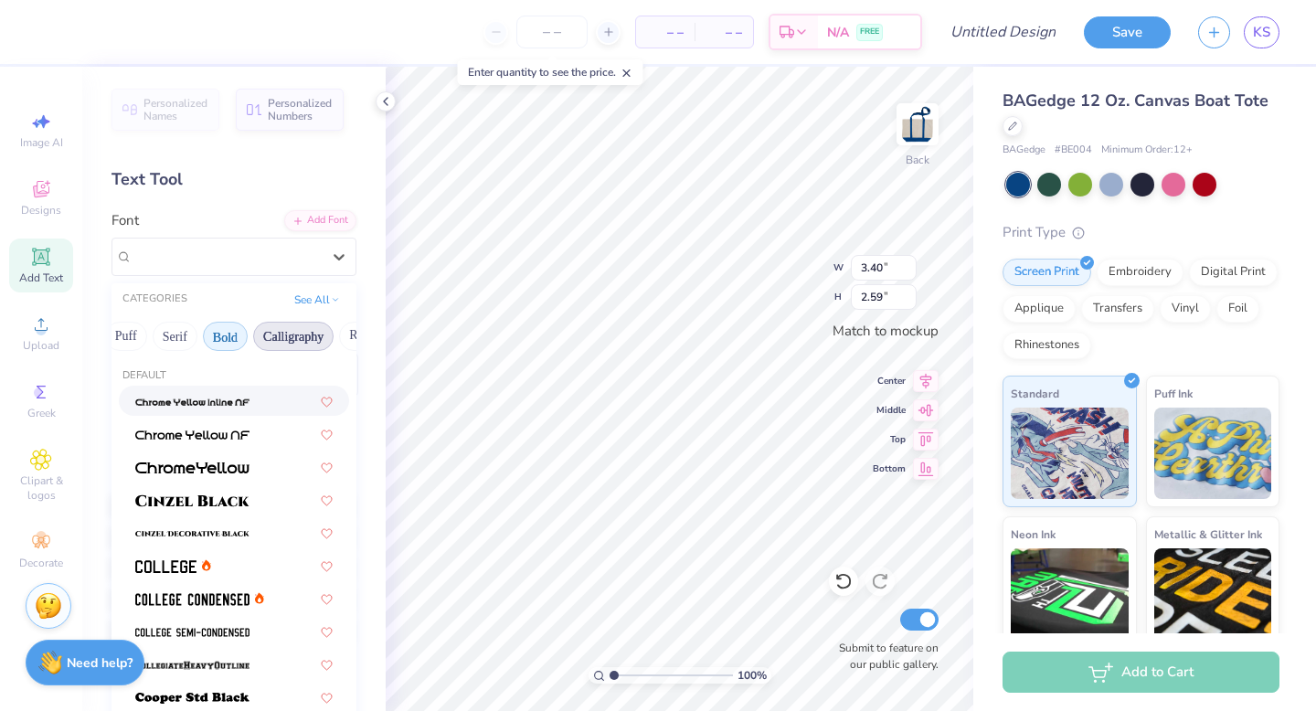
click at [281, 331] on button "Calligraphy" at bounding box center [293, 336] width 80 height 29
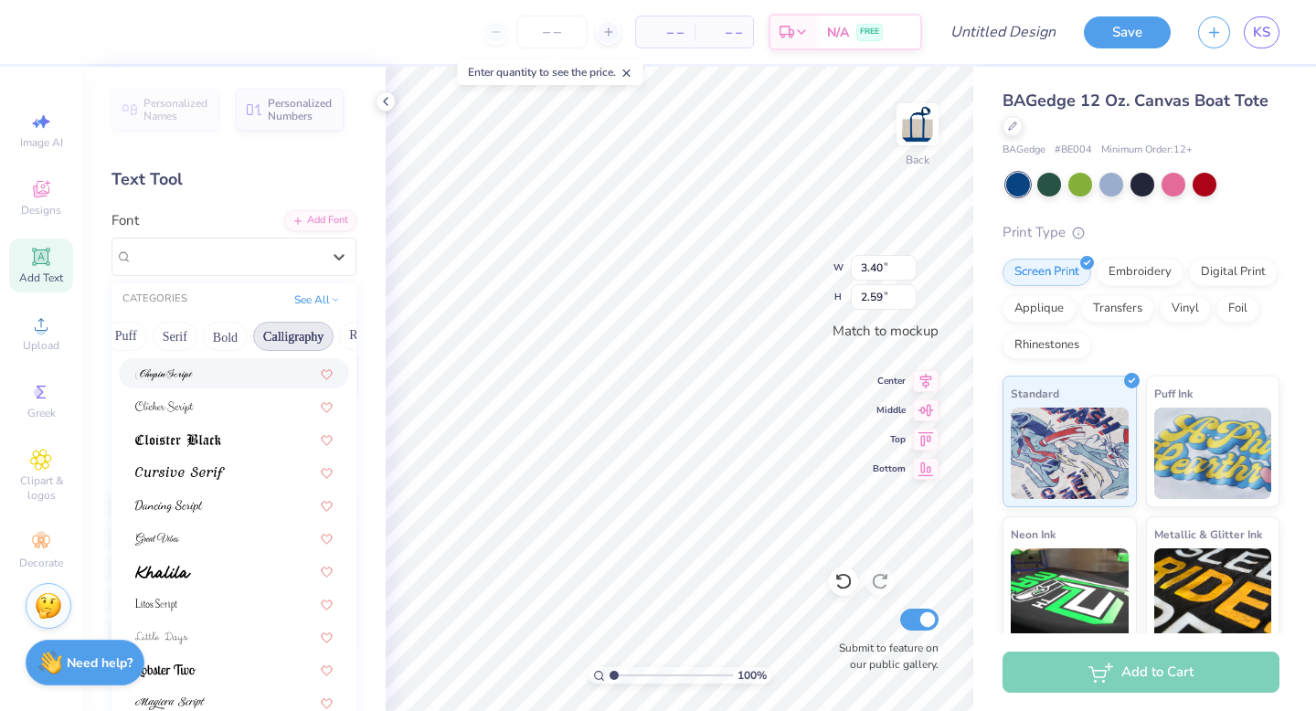
scroll to position [332, 0]
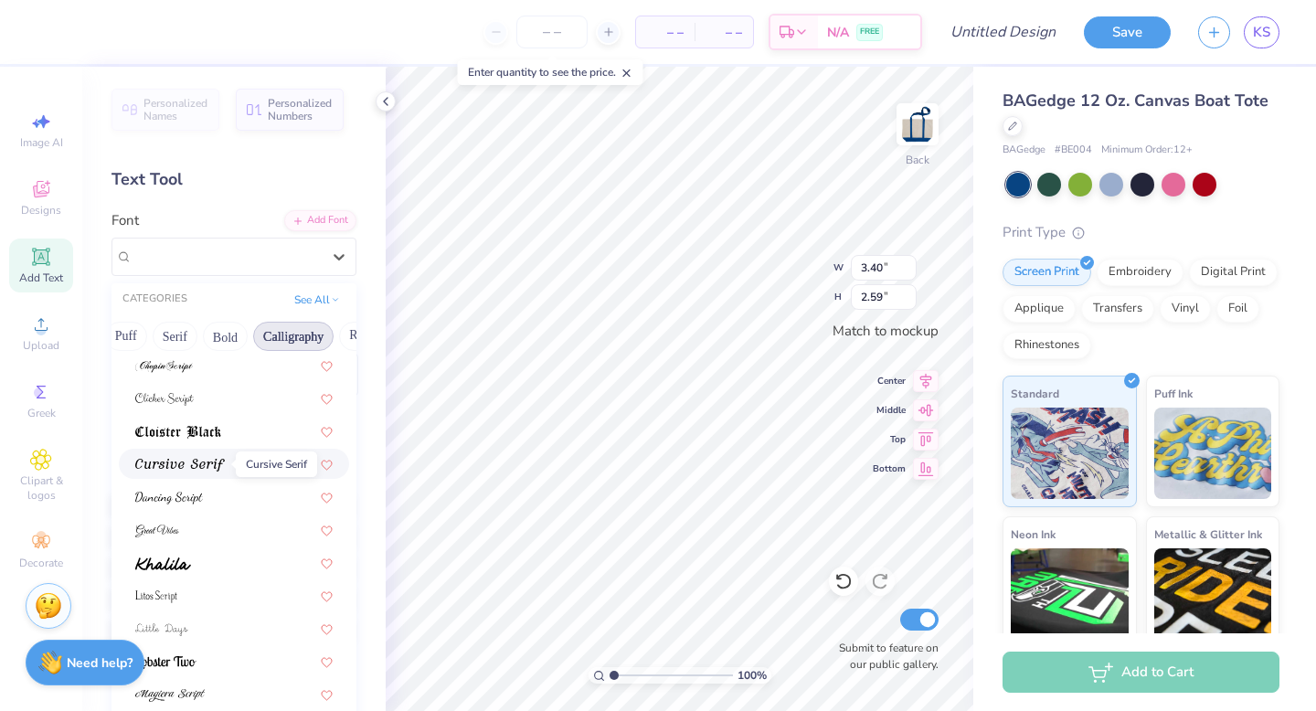
click at [190, 455] on span at bounding box center [180, 463] width 90 height 19
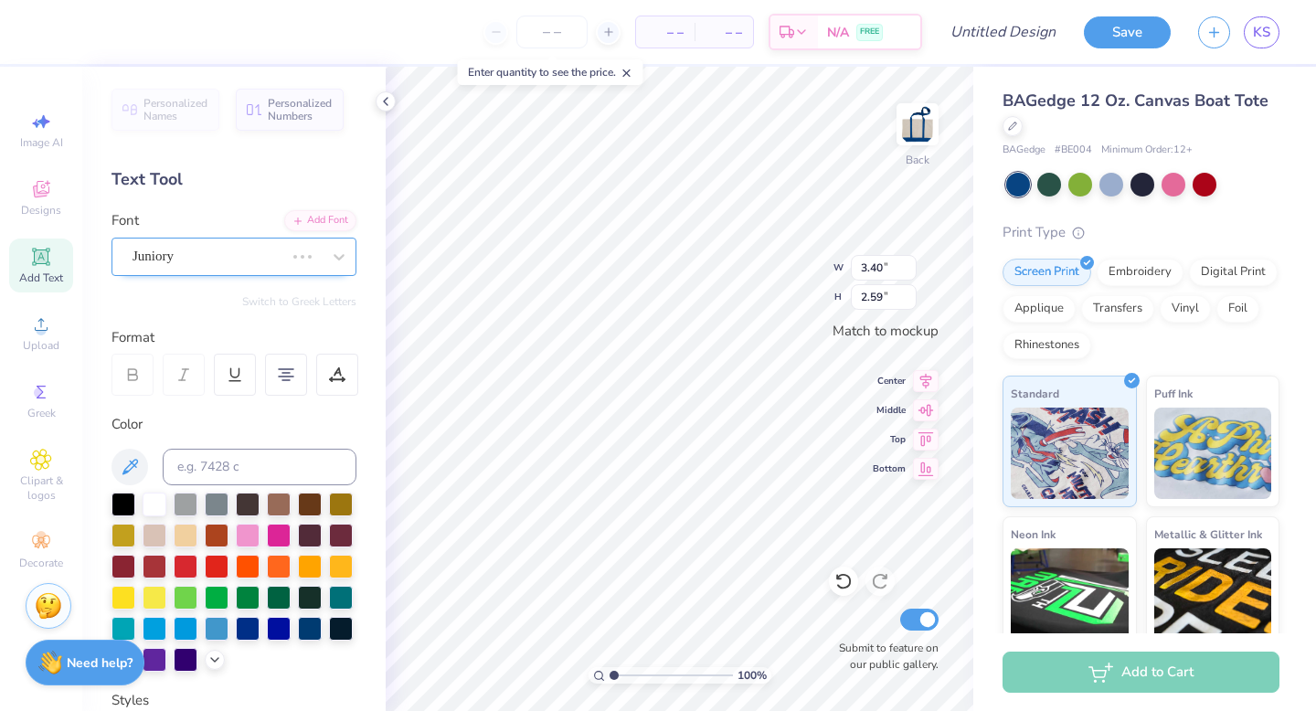
click at [246, 261] on div "Juniory" at bounding box center [208, 256] width 155 height 28
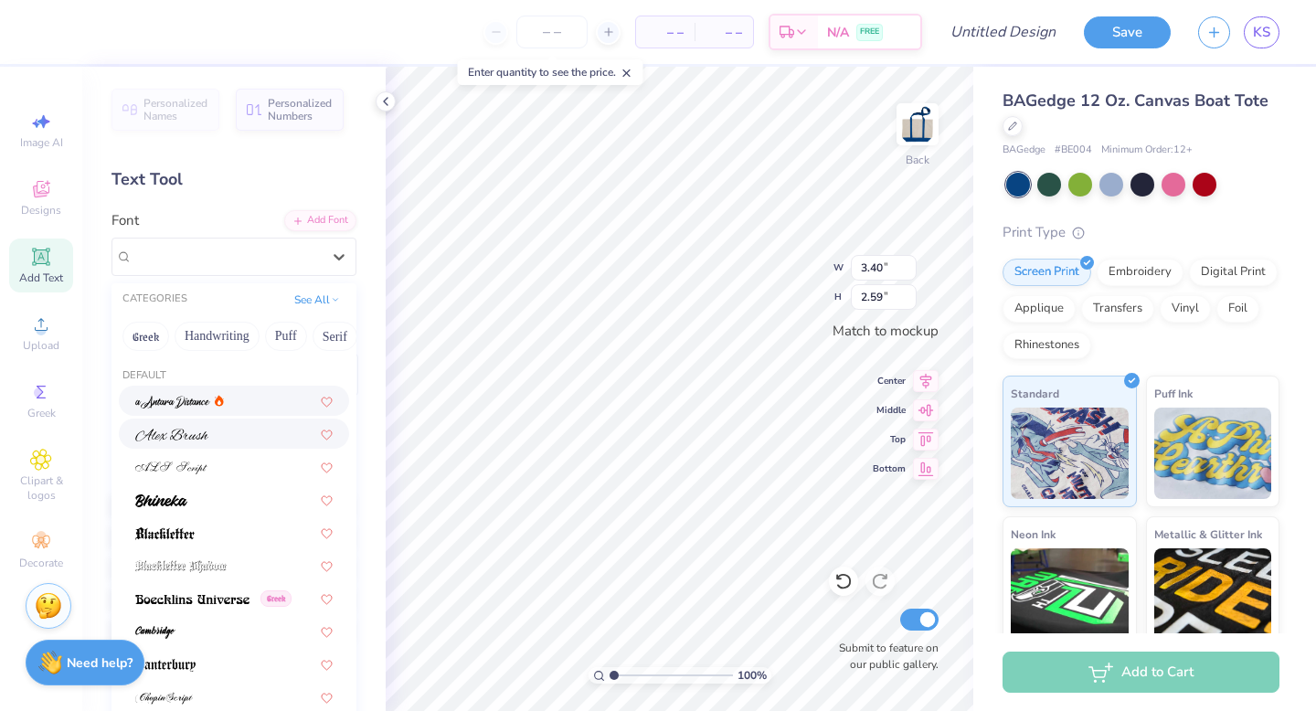
type input "3.46"
type input "2.17"
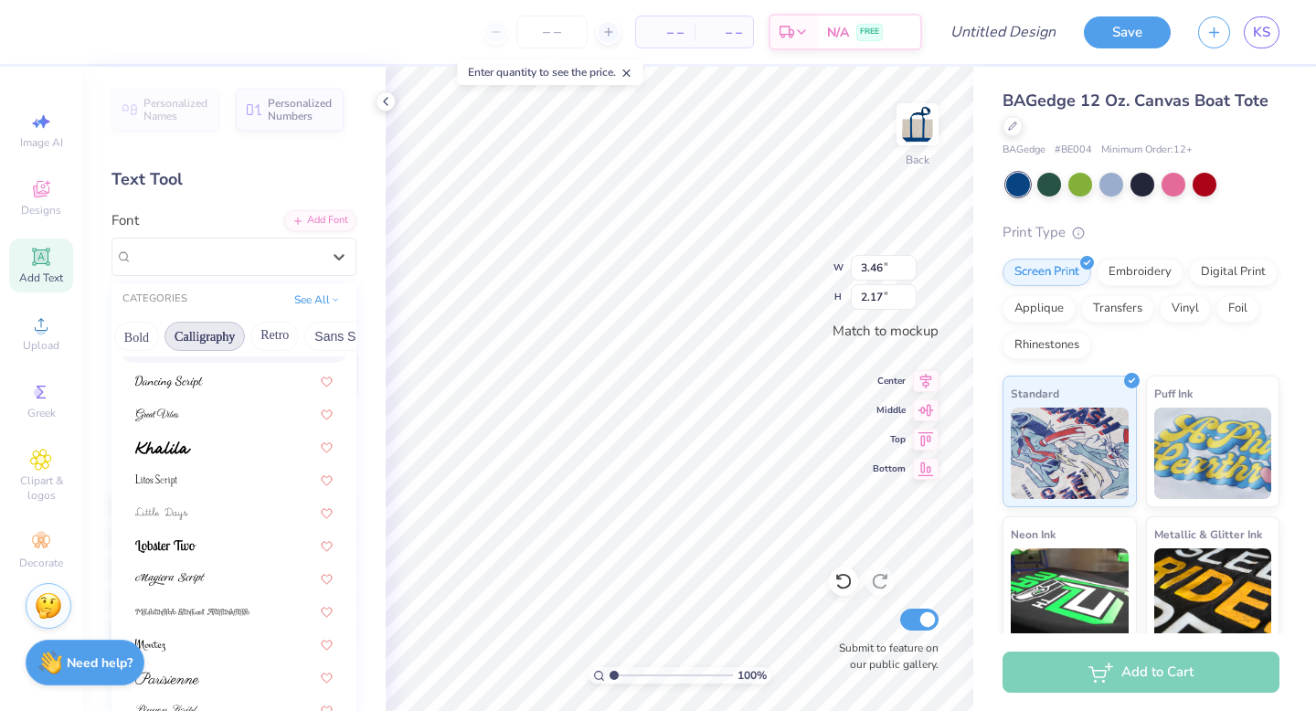
scroll to position [0, 252]
click at [280, 335] on button "Retro" at bounding box center [271, 336] width 48 height 29
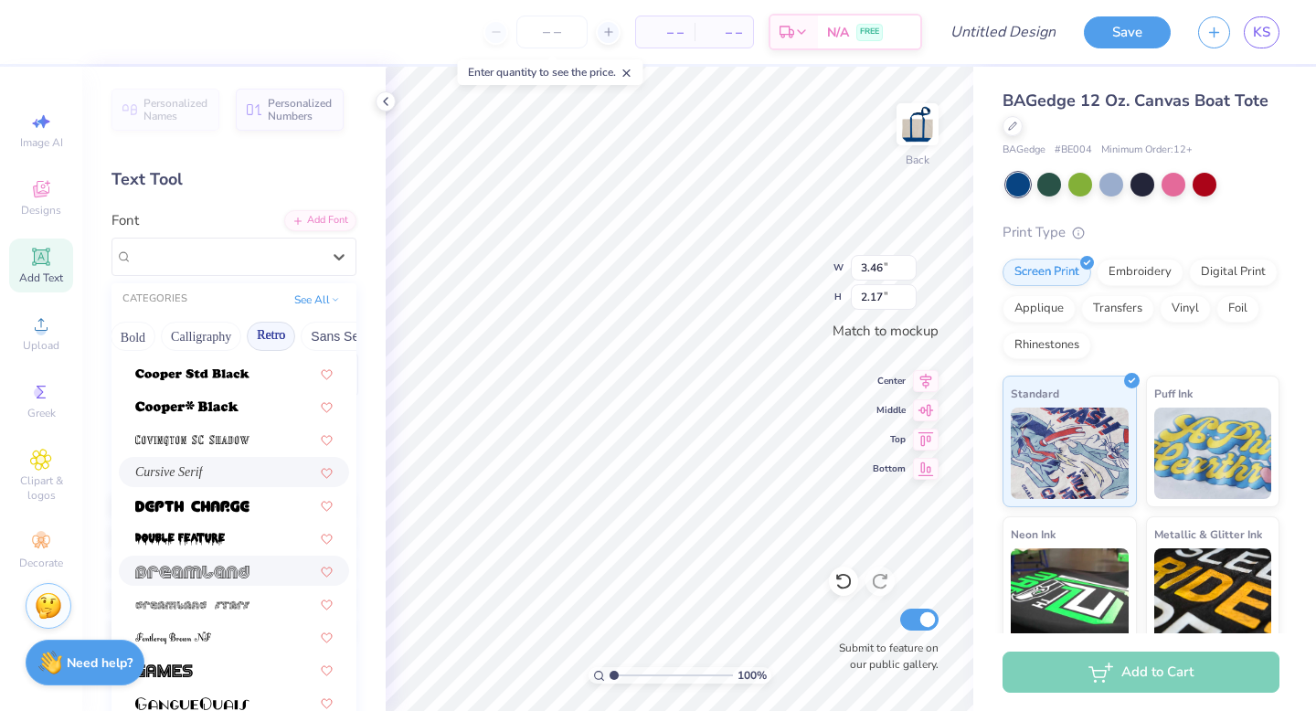
scroll to position [895, 0]
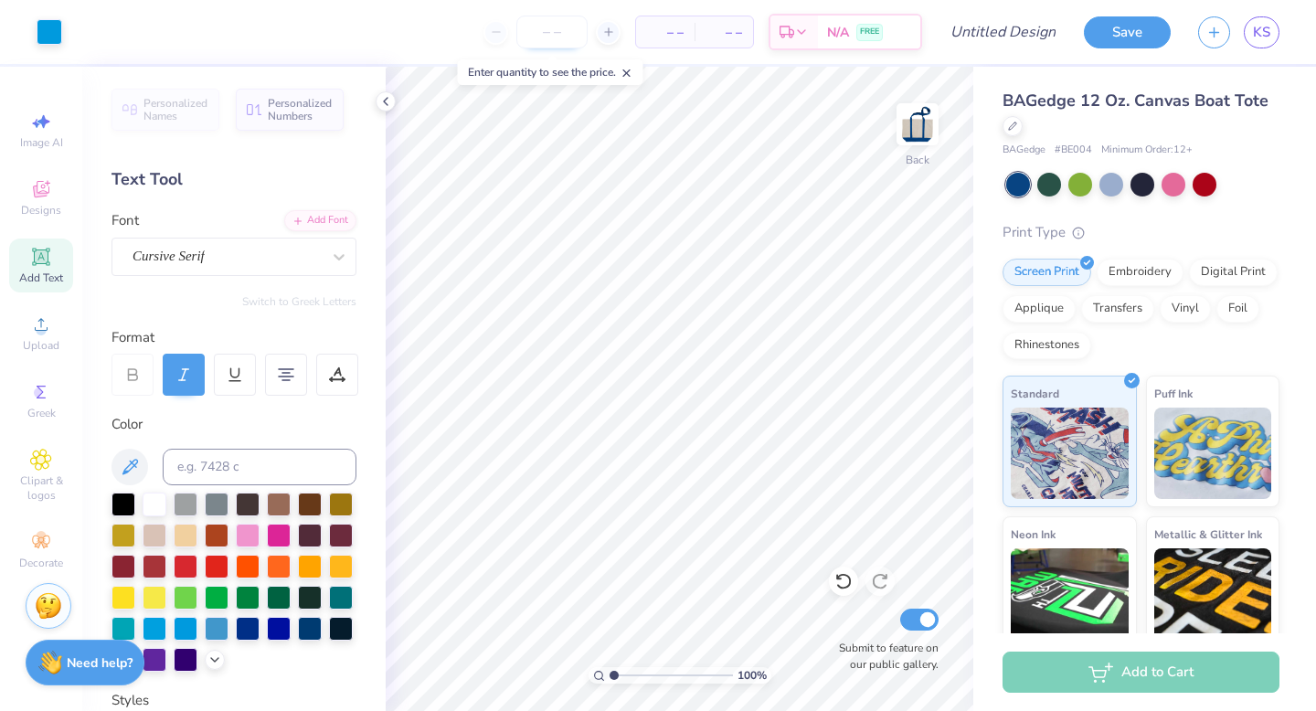
click at [560, 20] on input "number" at bounding box center [551, 32] width 71 height 33
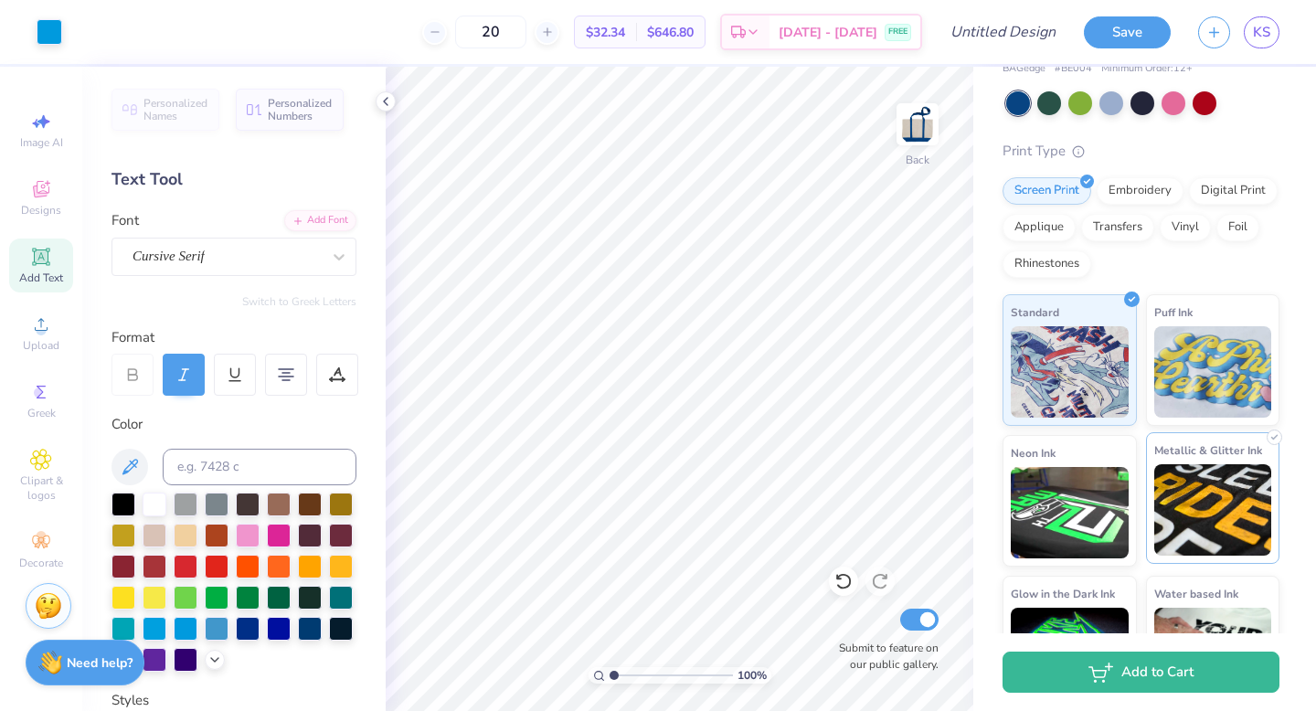
scroll to position [82, 0]
type input "20"
click at [1128, 186] on div "Embroidery" at bounding box center [1140, 189] width 87 height 27
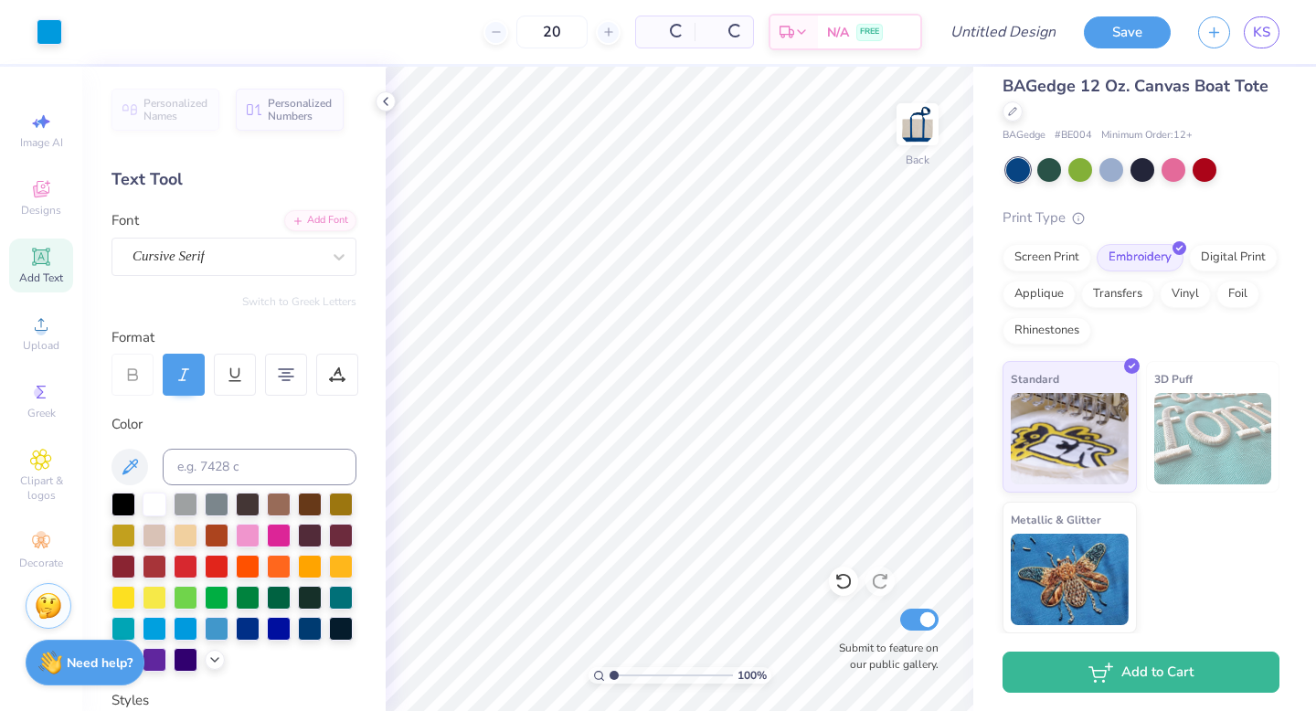
scroll to position [15, 0]
click at [1037, 263] on div "Screen Print" at bounding box center [1047, 254] width 89 height 27
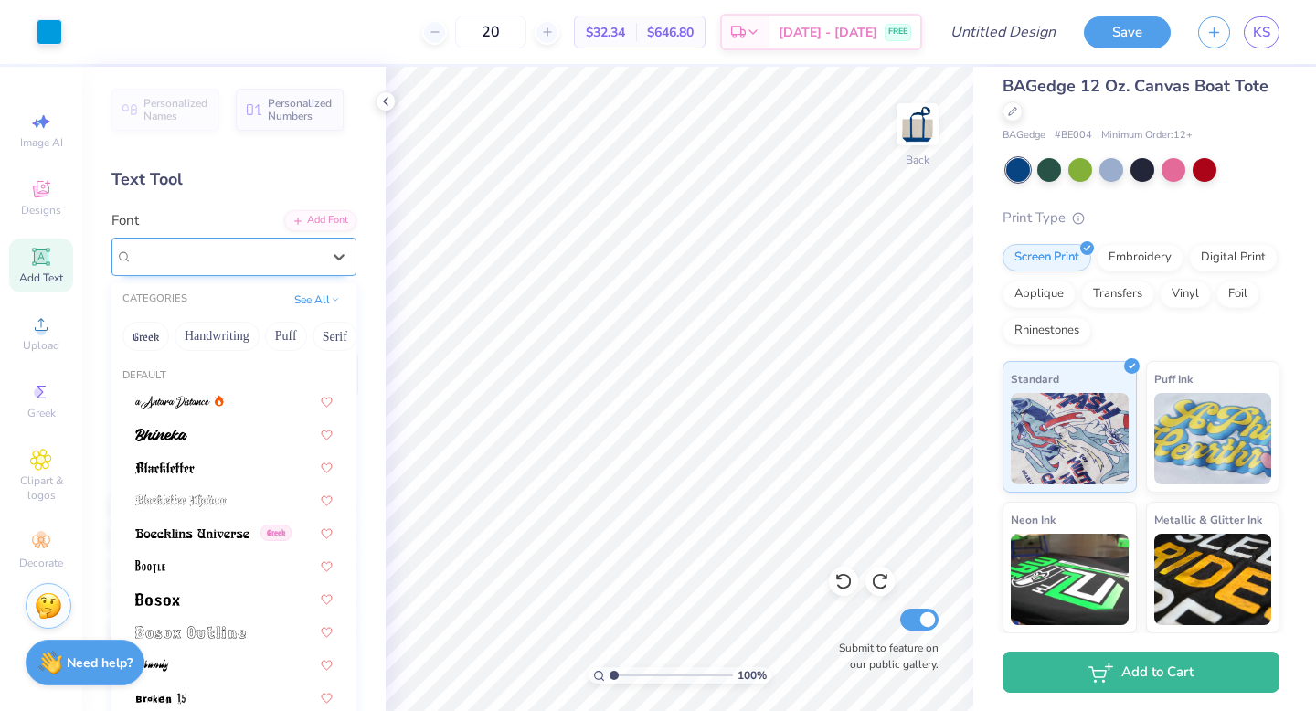
click at [201, 264] on div "Cursive Serif" at bounding box center [227, 256] width 192 height 28
click at [274, 335] on button "Fantasy" at bounding box center [272, 336] width 60 height 29
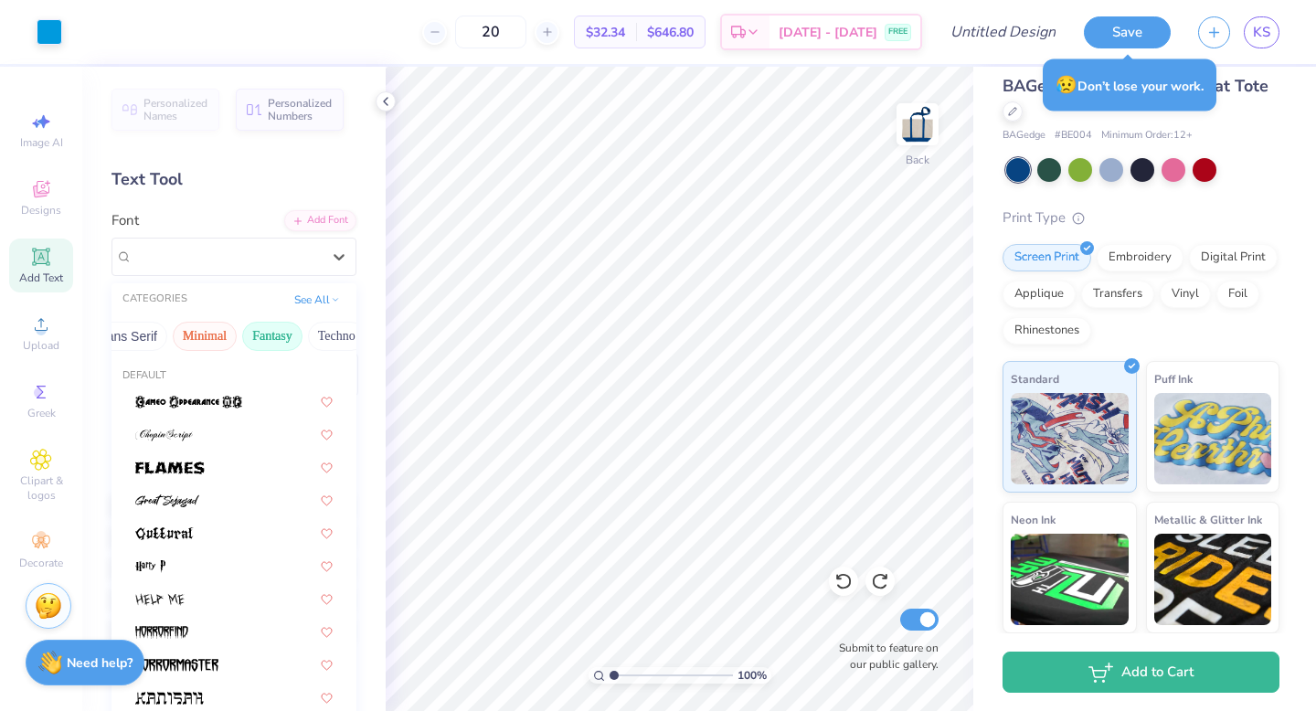
click at [215, 332] on button "Minimal" at bounding box center [205, 336] width 64 height 29
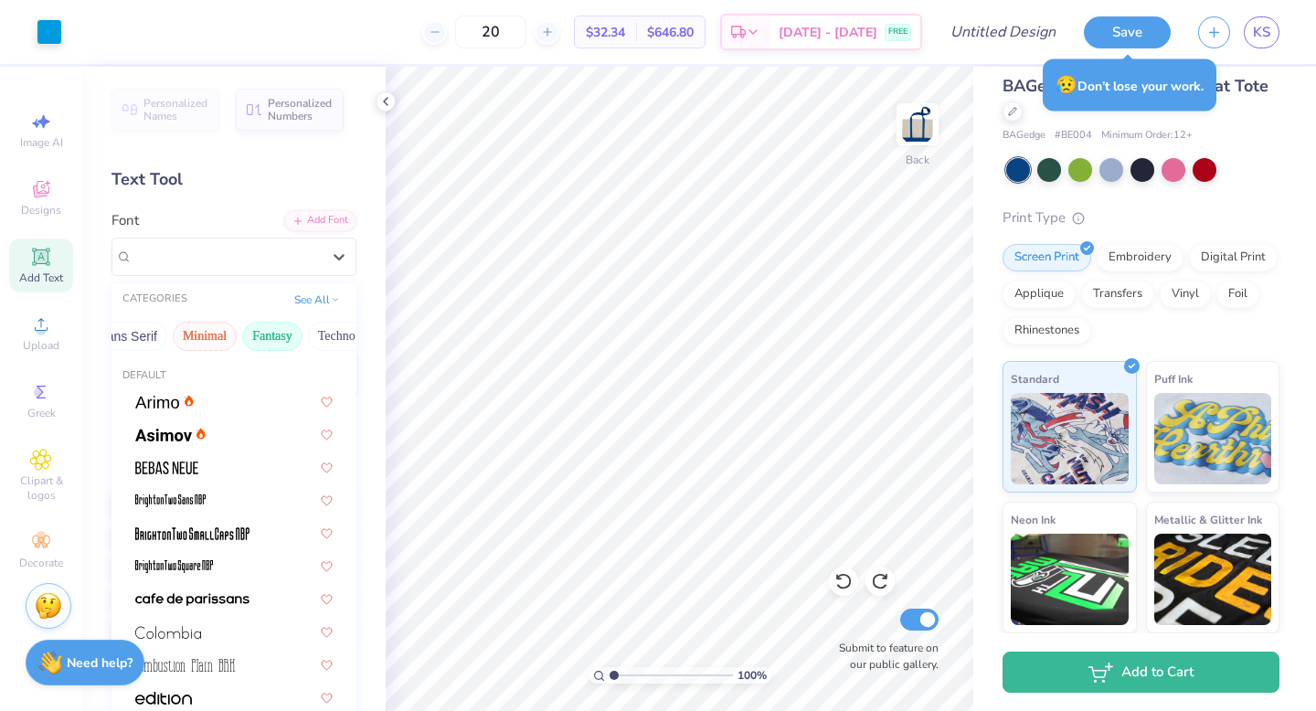
click at [252, 333] on button "Fantasy" at bounding box center [272, 336] width 60 height 29
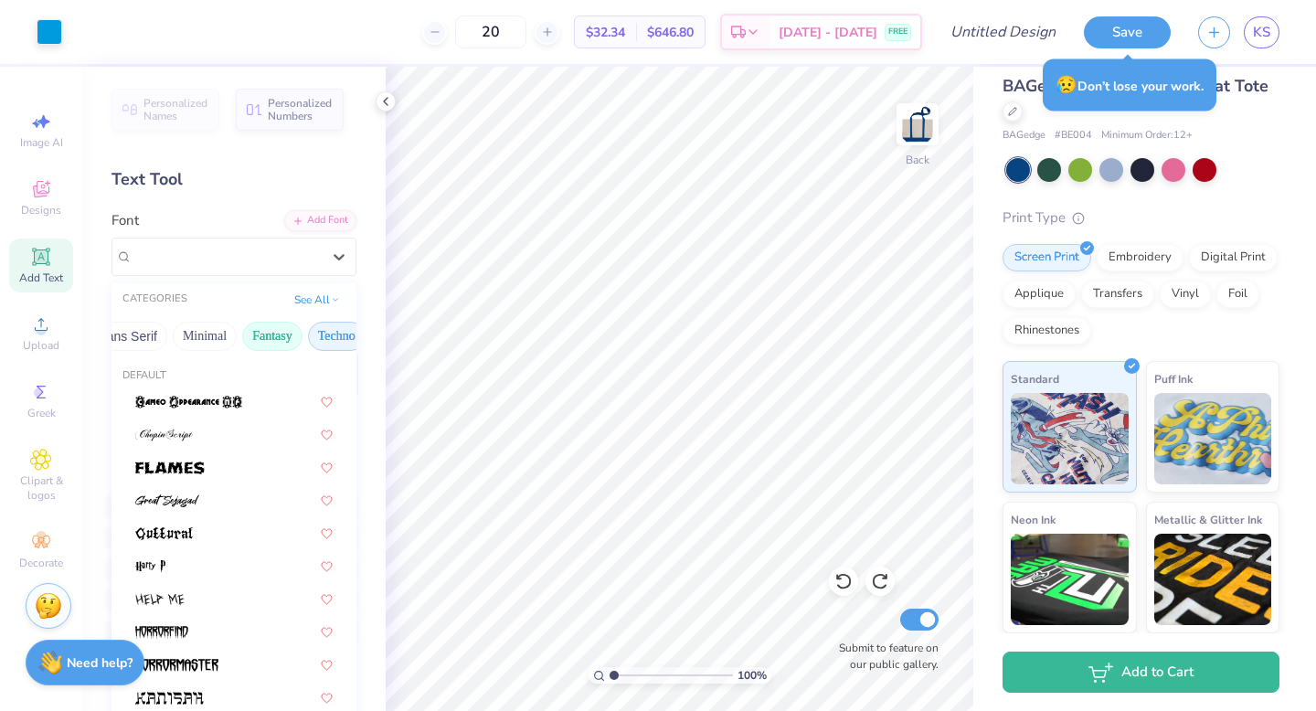
click at [314, 335] on button "Techno" at bounding box center [337, 336] width 58 height 29
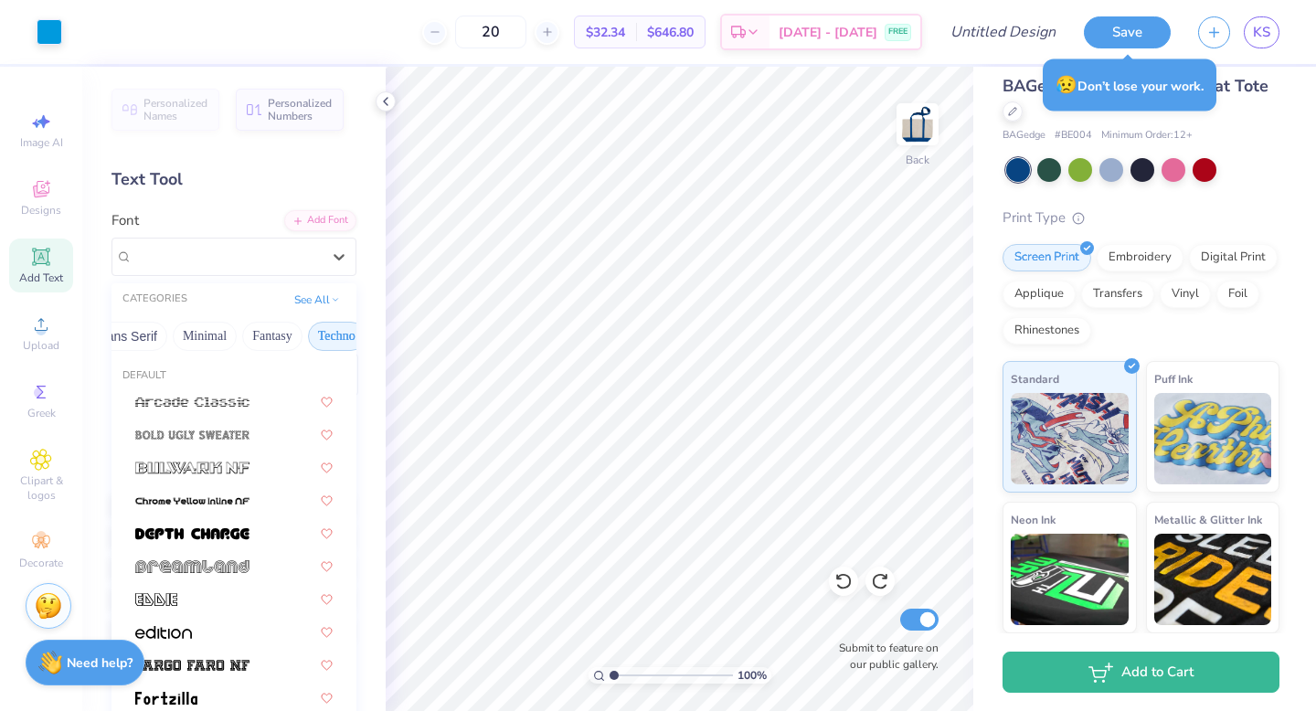
scroll to position [0, 537]
click at [315, 335] on button "Others" at bounding box center [326, 336] width 54 height 29
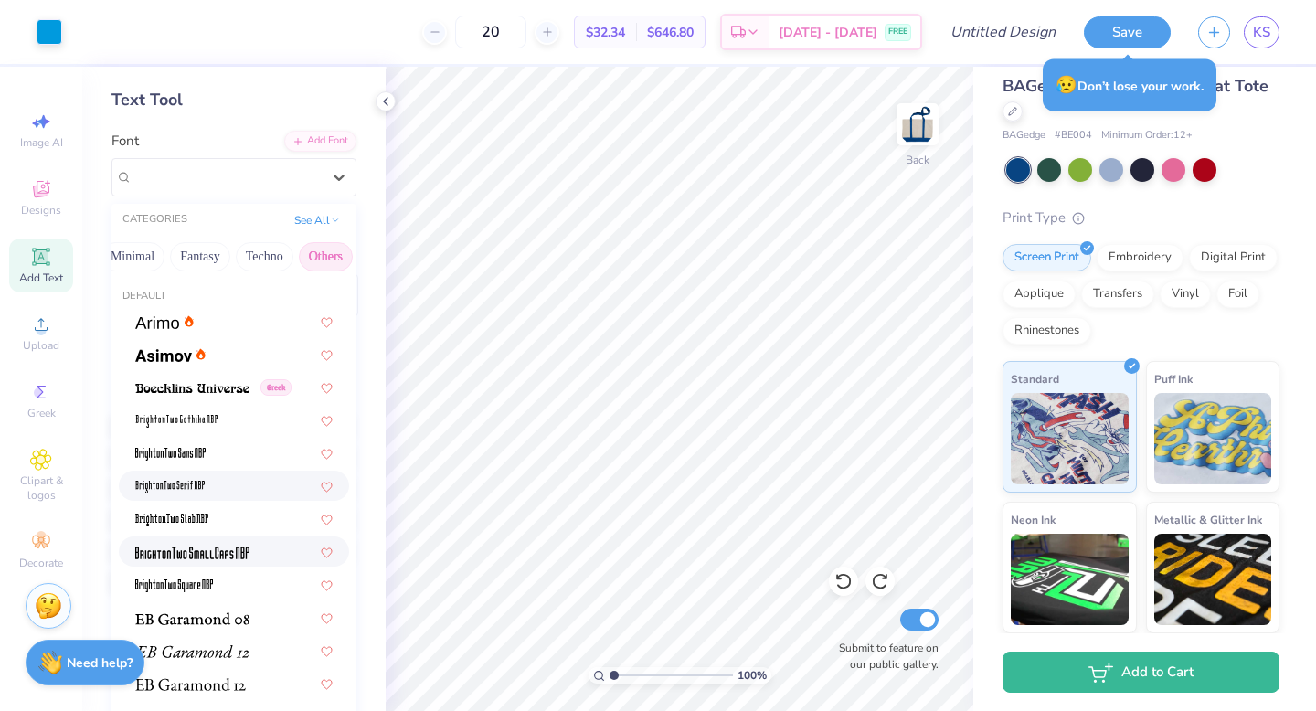
scroll to position [74, 0]
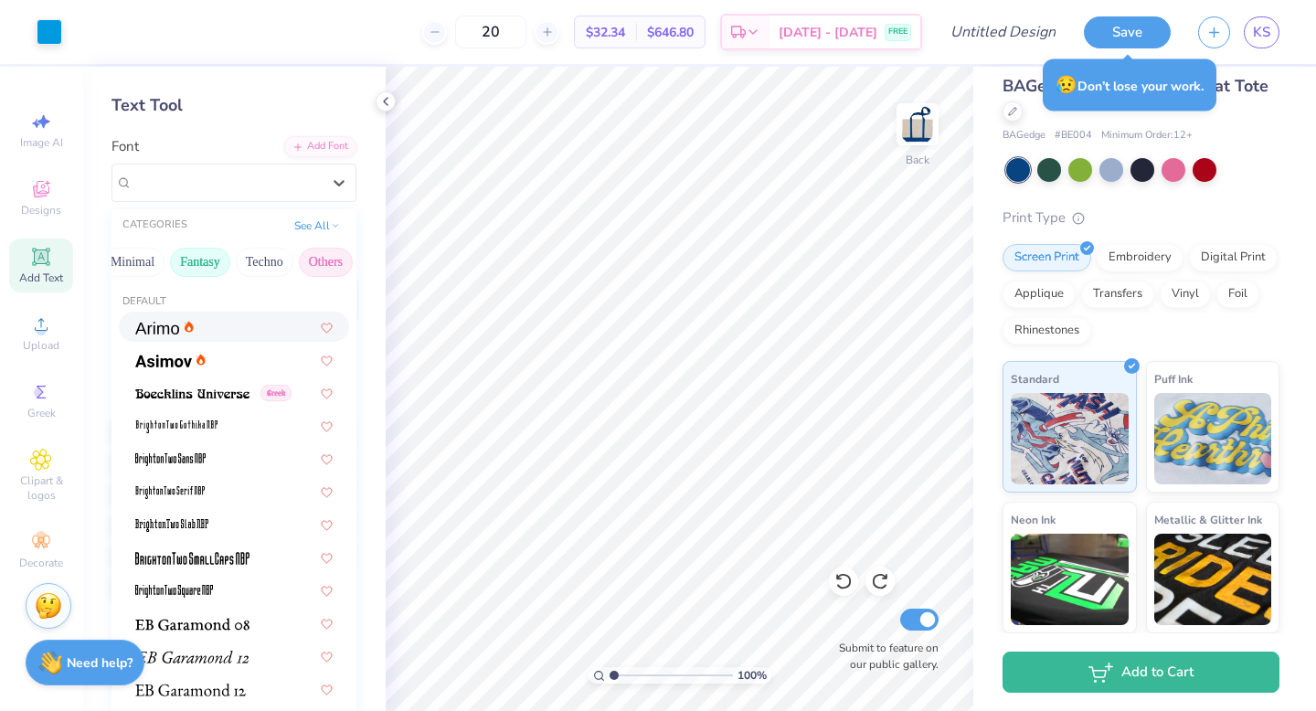
click at [198, 254] on button "Fantasy" at bounding box center [200, 262] width 60 height 29
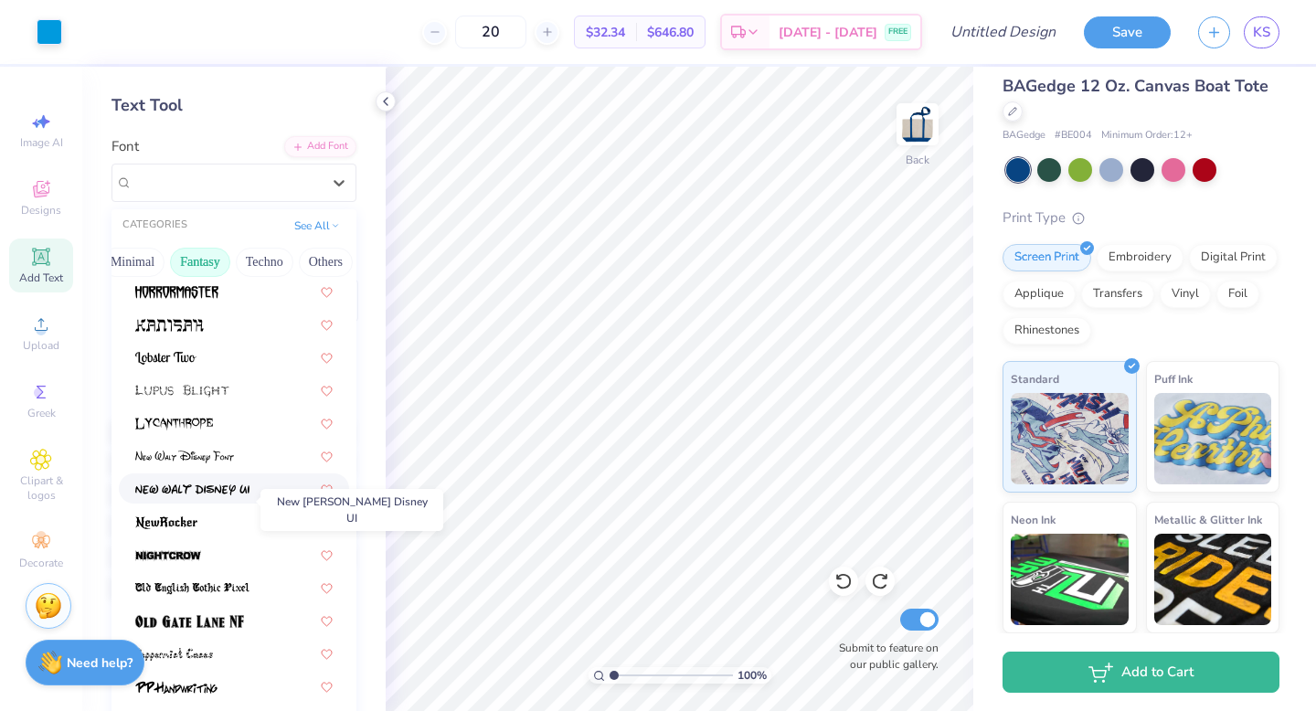
scroll to position [282, 0]
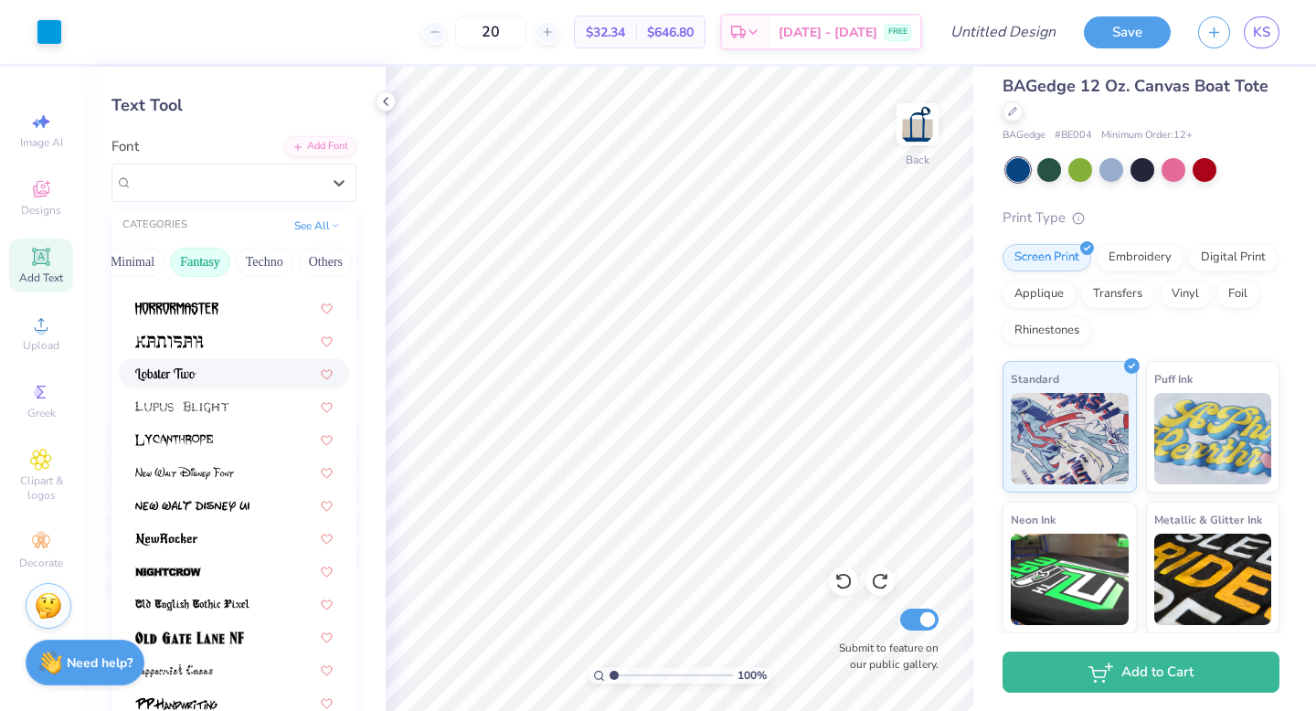
click at [184, 377] on img at bounding box center [165, 374] width 61 height 13
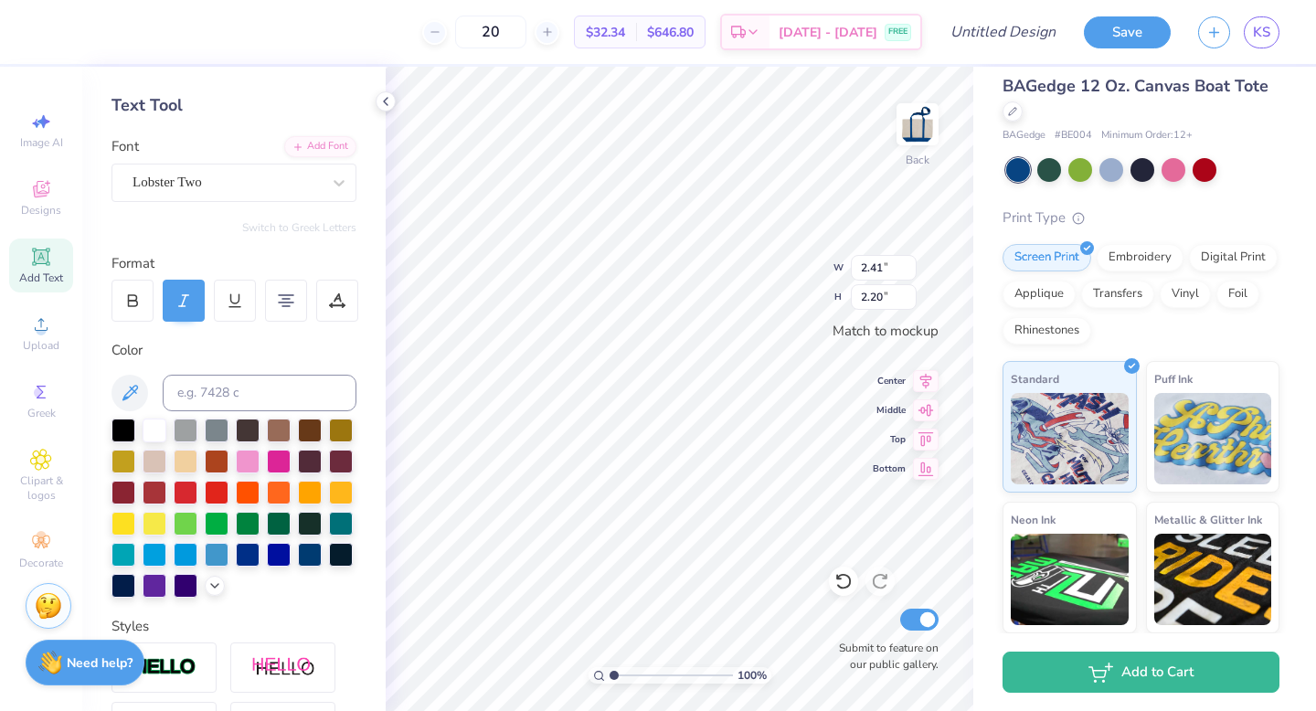
type input "2.92"
type input "2.65"
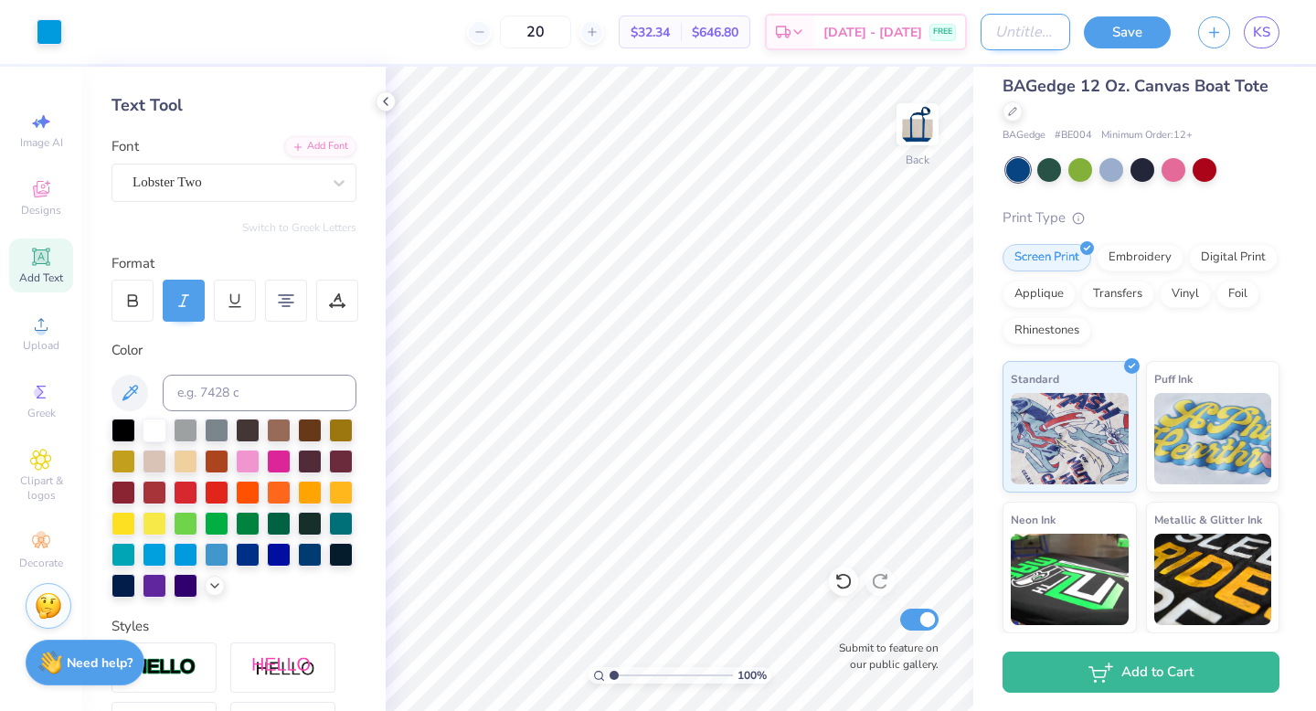
click at [1032, 33] on input "Design Title" at bounding box center [1026, 32] width 90 height 37
type input "SWE Tote Bag 4"
click at [1140, 19] on button "Save" at bounding box center [1127, 30] width 87 height 32
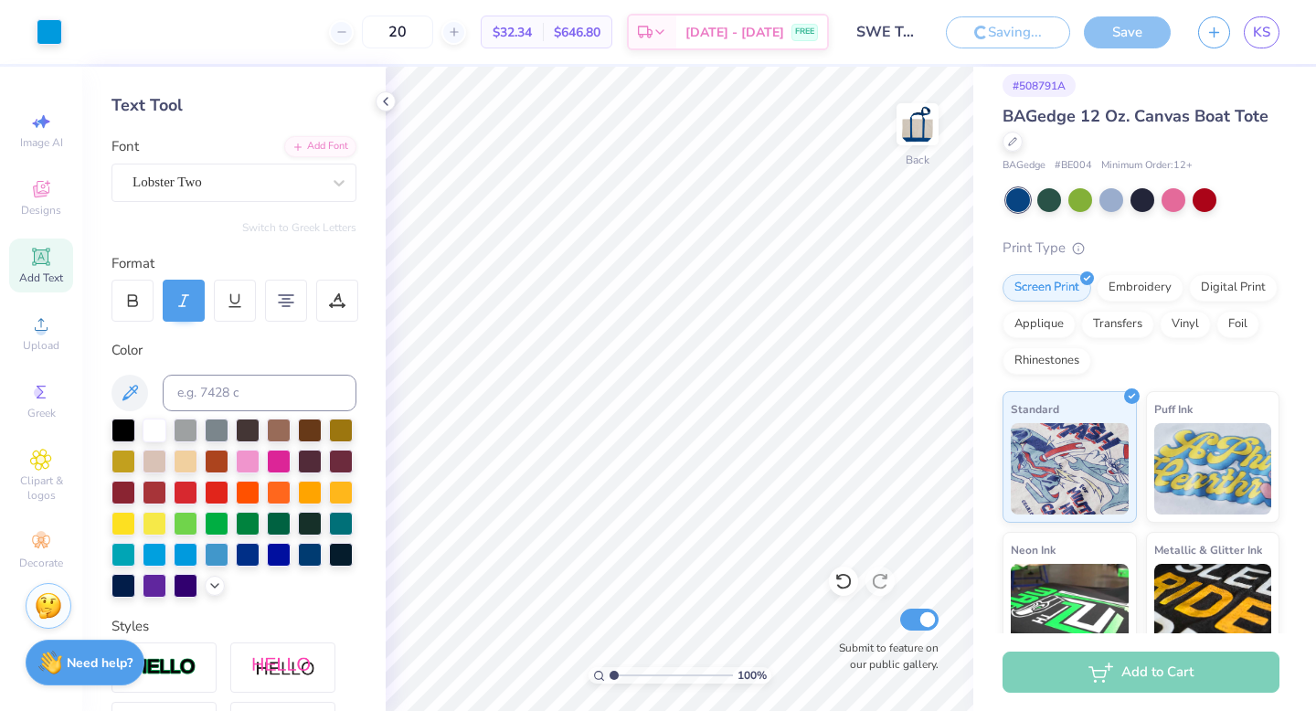
scroll to position [45, 0]
